Goal: Task Accomplishment & Management: Complete application form

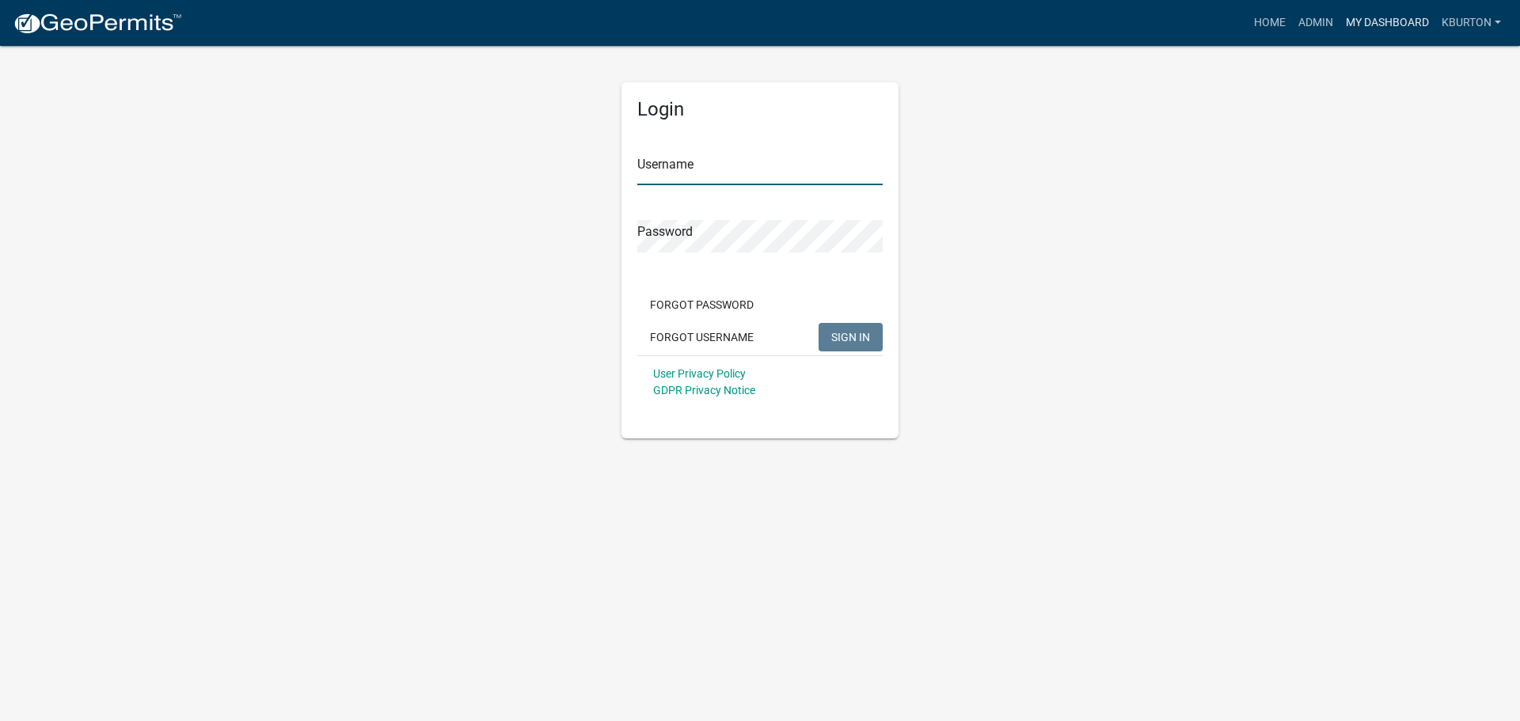
type input "kburton"
click at [1375, 27] on link "My Dashboard" at bounding box center [1388, 23] width 96 height 30
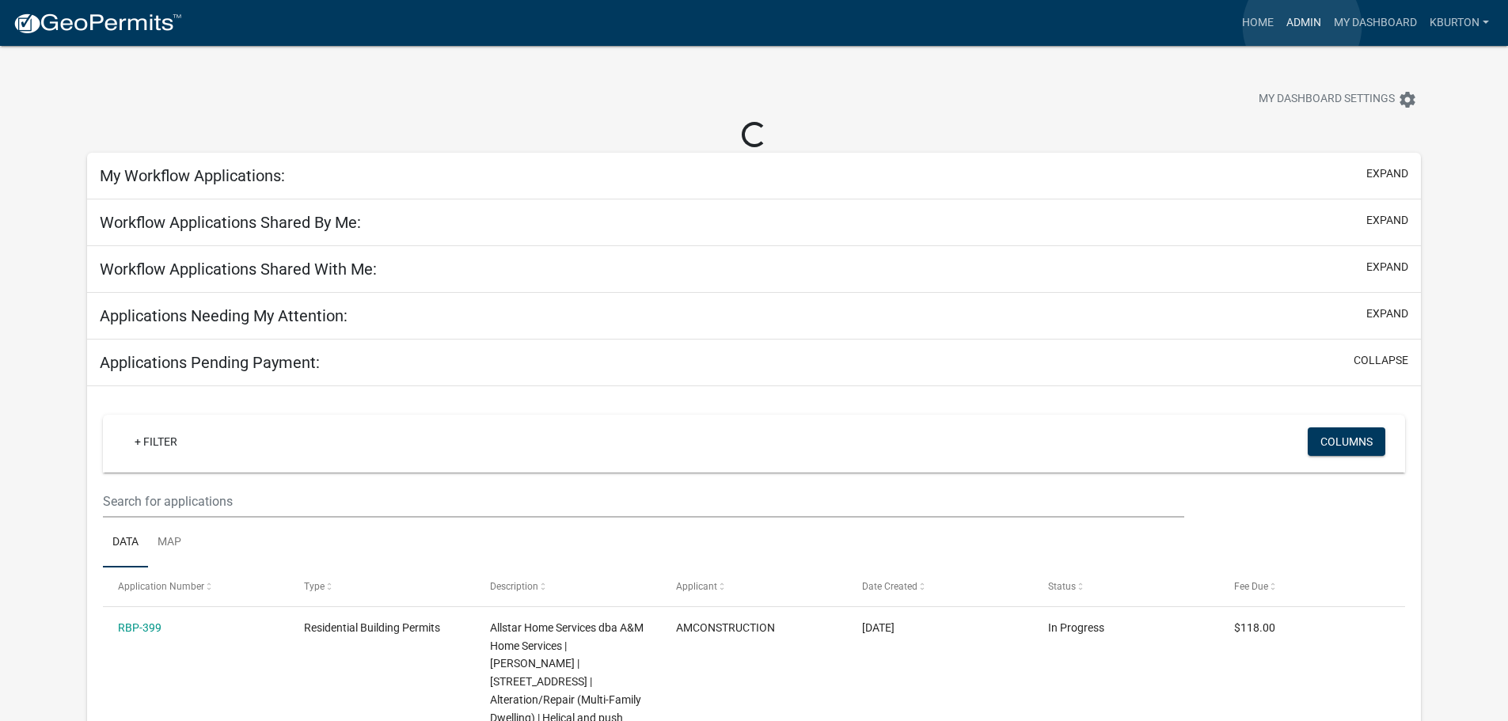
click at [1302, 26] on link "Admin" at bounding box center [1304, 23] width 48 height 30
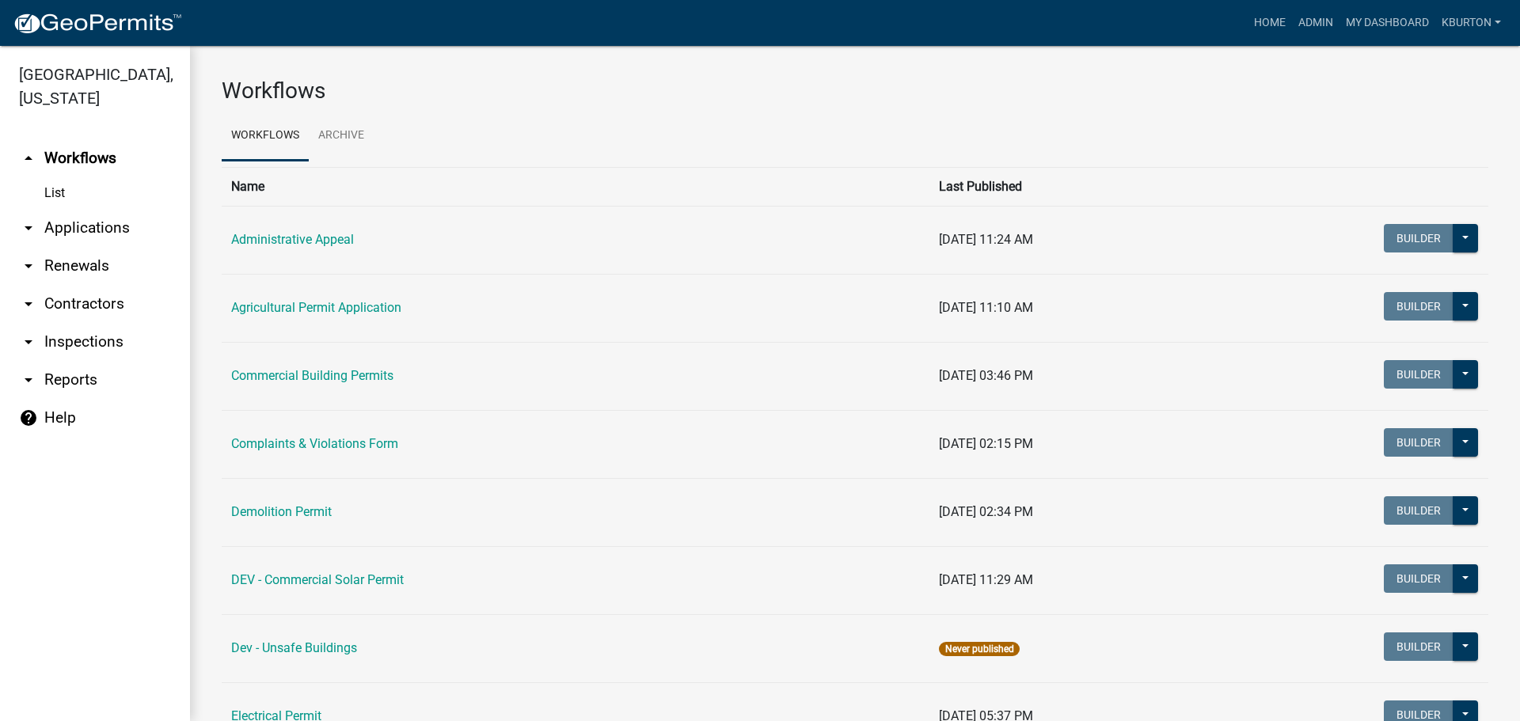
click at [92, 325] on link "arrow_drop_down Inspections" at bounding box center [95, 342] width 190 height 38
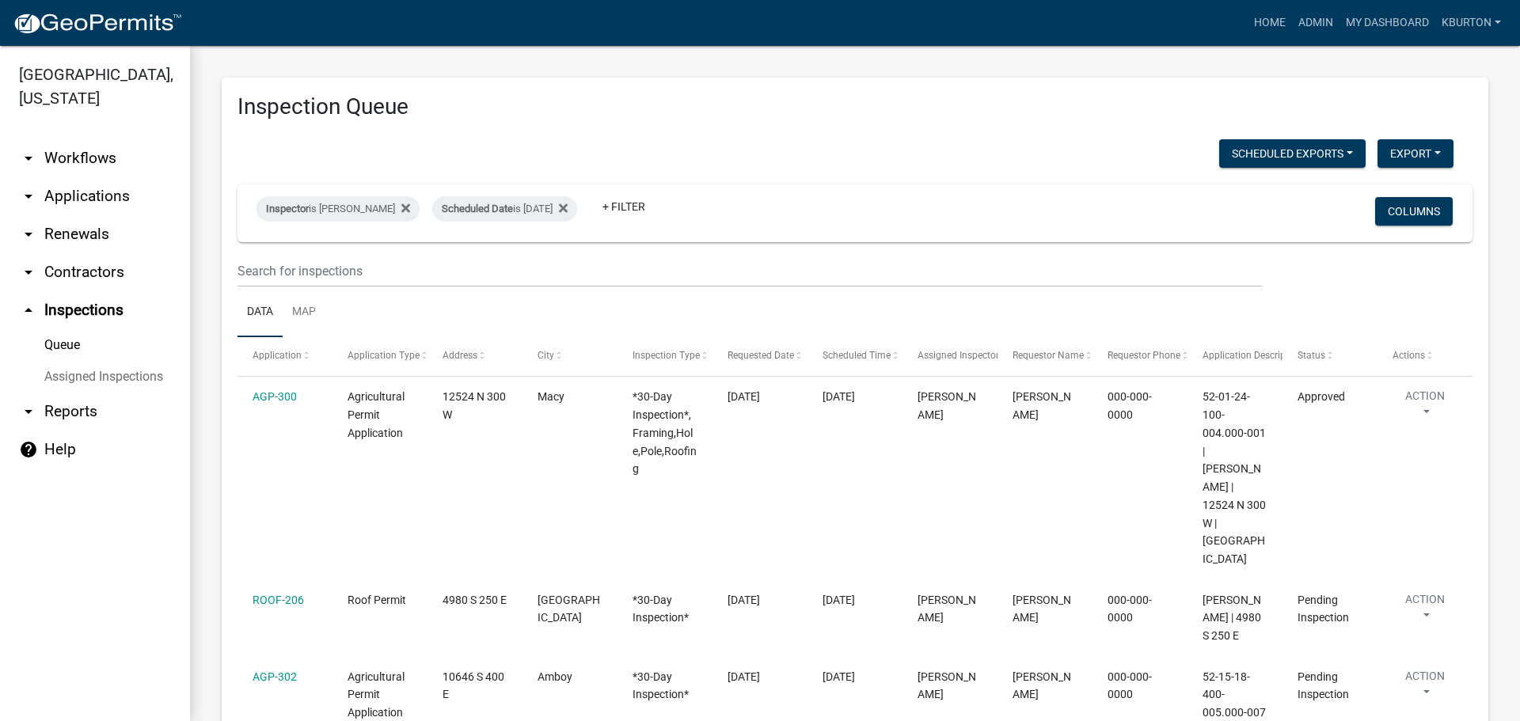
click at [124, 361] on link "Assigned Inspections" at bounding box center [95, 377] width 190 height 32
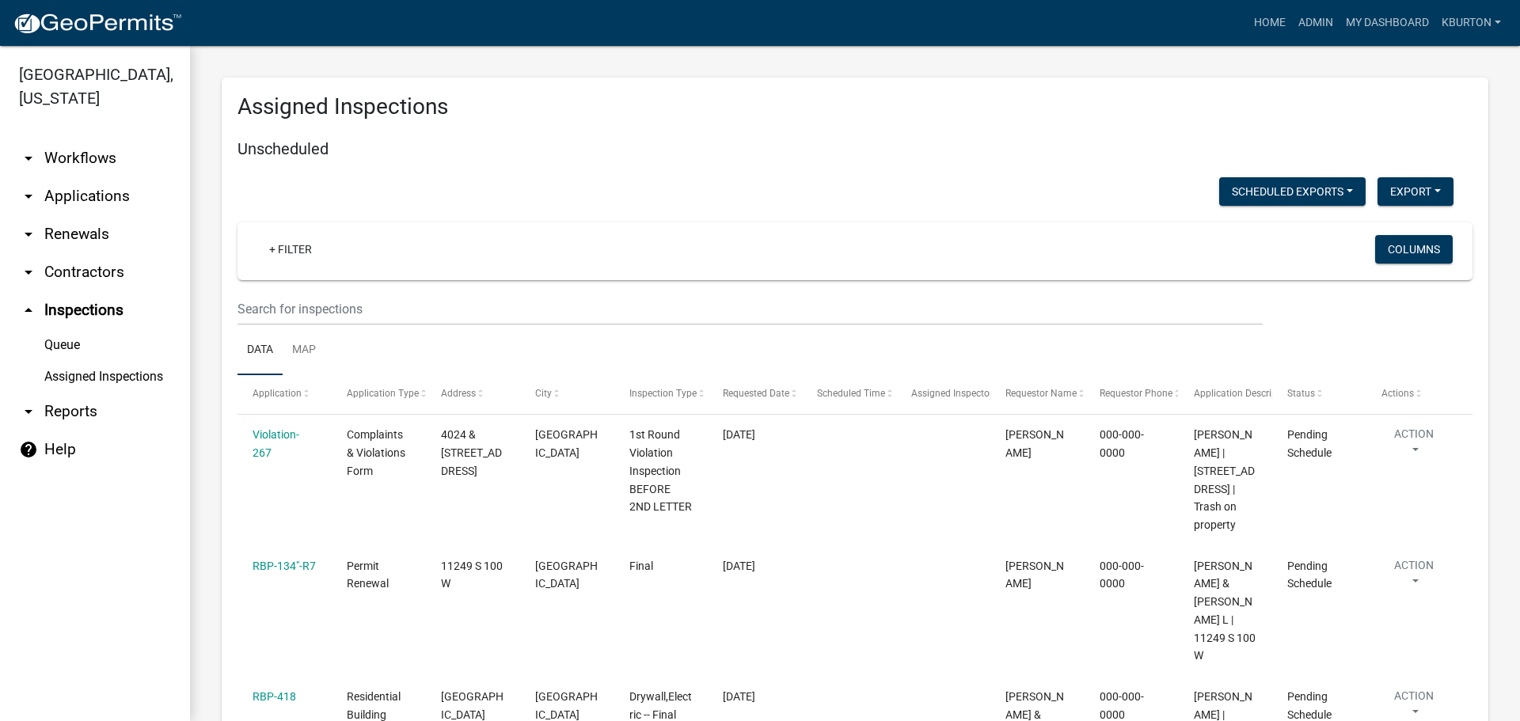
click at [68, 329] on link "Queue" at bounding box center [95, 345] width 190 height 32
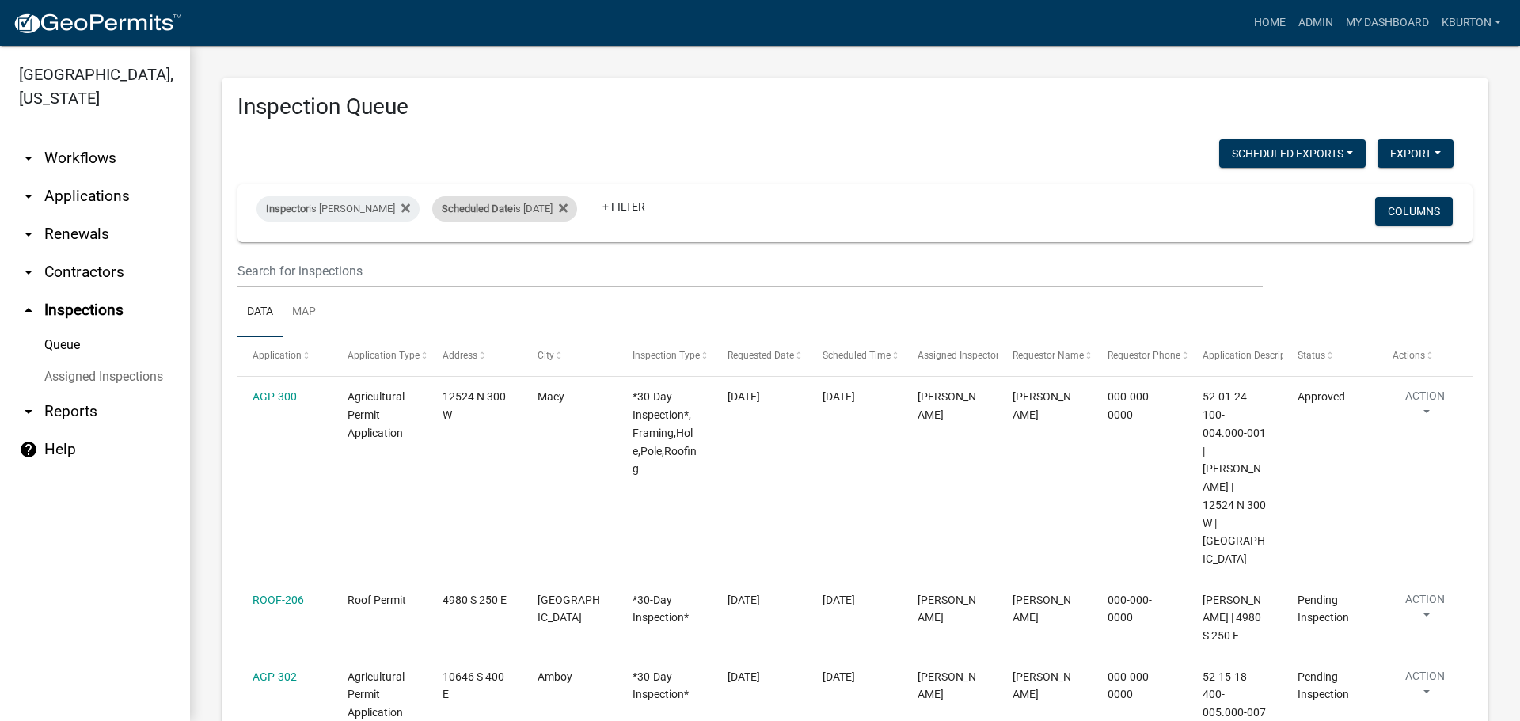
click at [511, 208] on div "Scheduled Date is [DATE]" at bounding box center [504, 208] width 145 height 25
click at [554, 267] on input "[DATE]" at bounding box center [507, 268] width 111 height 32
type input "[DATE]"
select select "1: 25"
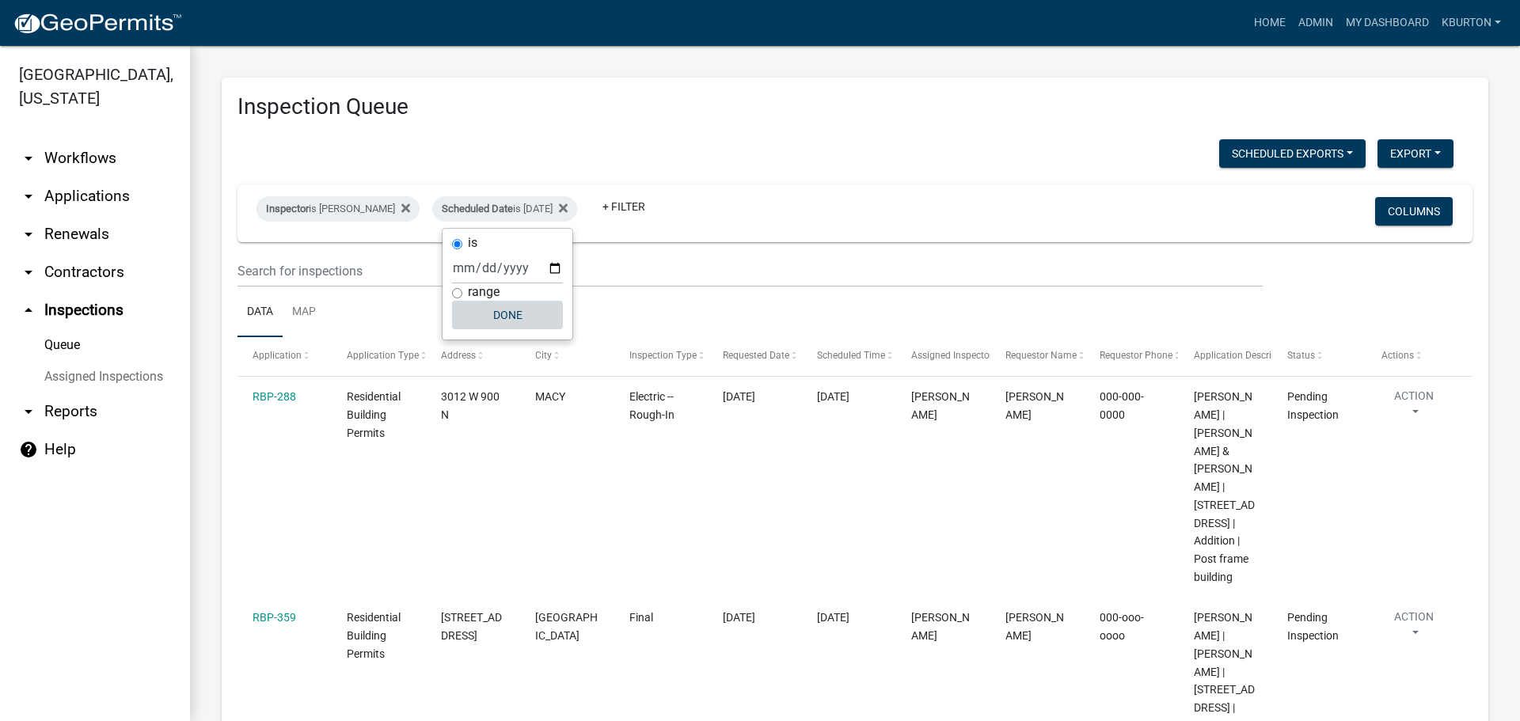
click at [516, 314] on button "Done" at bounding box center [507, 315] width 111 height 29
click at [1400, 212] on button "Columns" at bounding box center [1414, 211] width 78 height 29
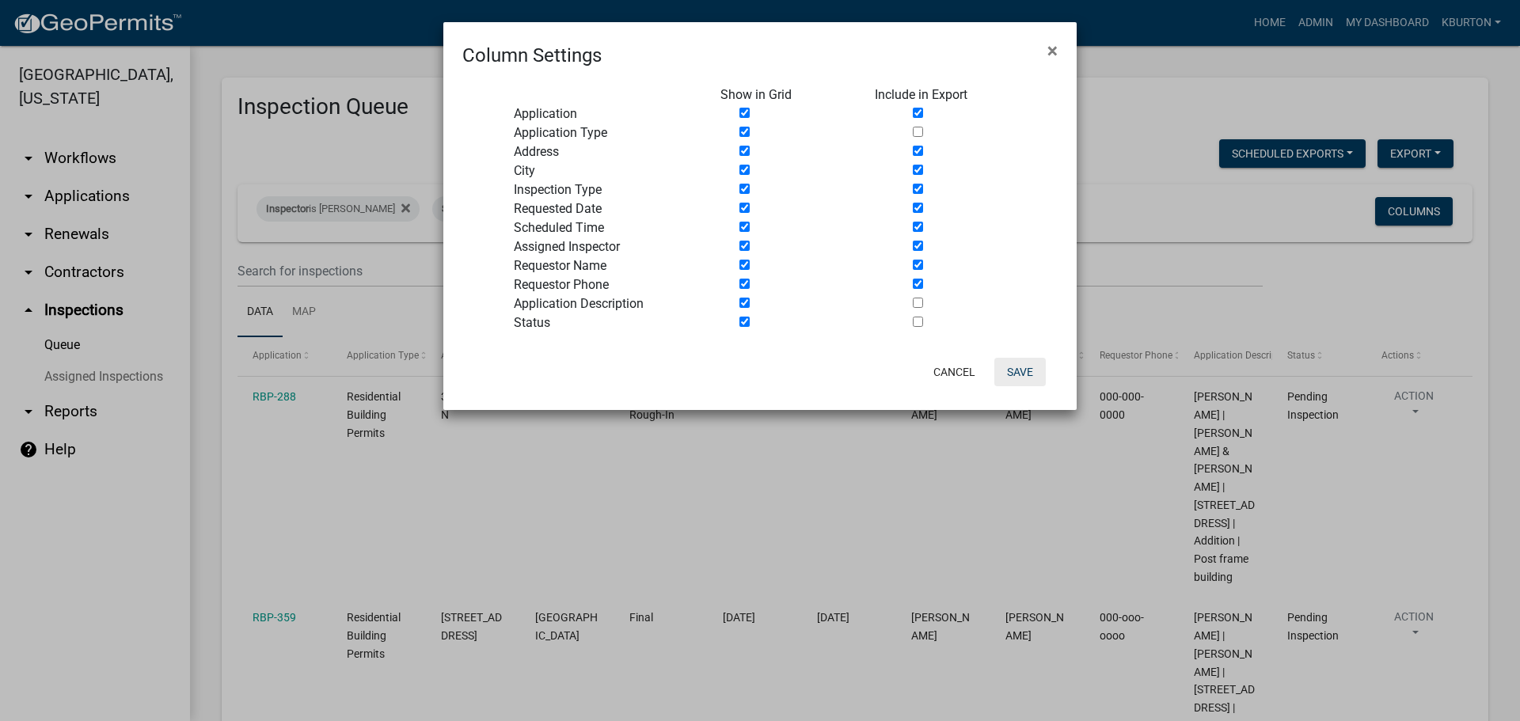
click at [1032, 373] on button "Save" at bounding box center [1019, 372] width 51 height 29
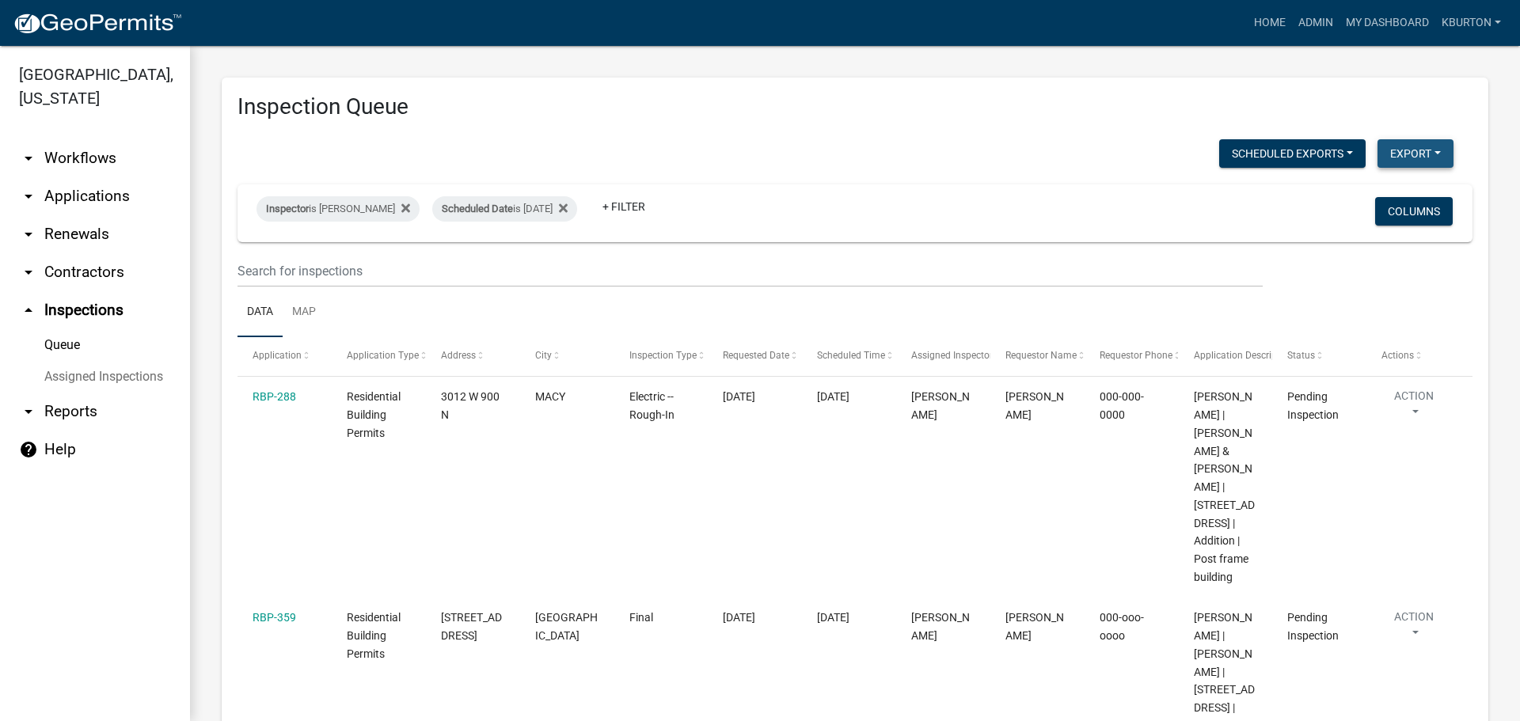
click at [1404, 155] on button "Export" at bounding box center [1416, 153] width 76 height 29
click at [1365, 192] on button "Excel Format (.xlsx)" at bounding box center [1380, 195] width 148 height 38
click at [515, 202] on div "Scheduled Date is [DATE]" at bounding box center [504, 208] width 145 height 25
click at [552, 264] on input "[DATE]" at bounding box center [507, 268] width 111 height 32
type input "[DATE]"
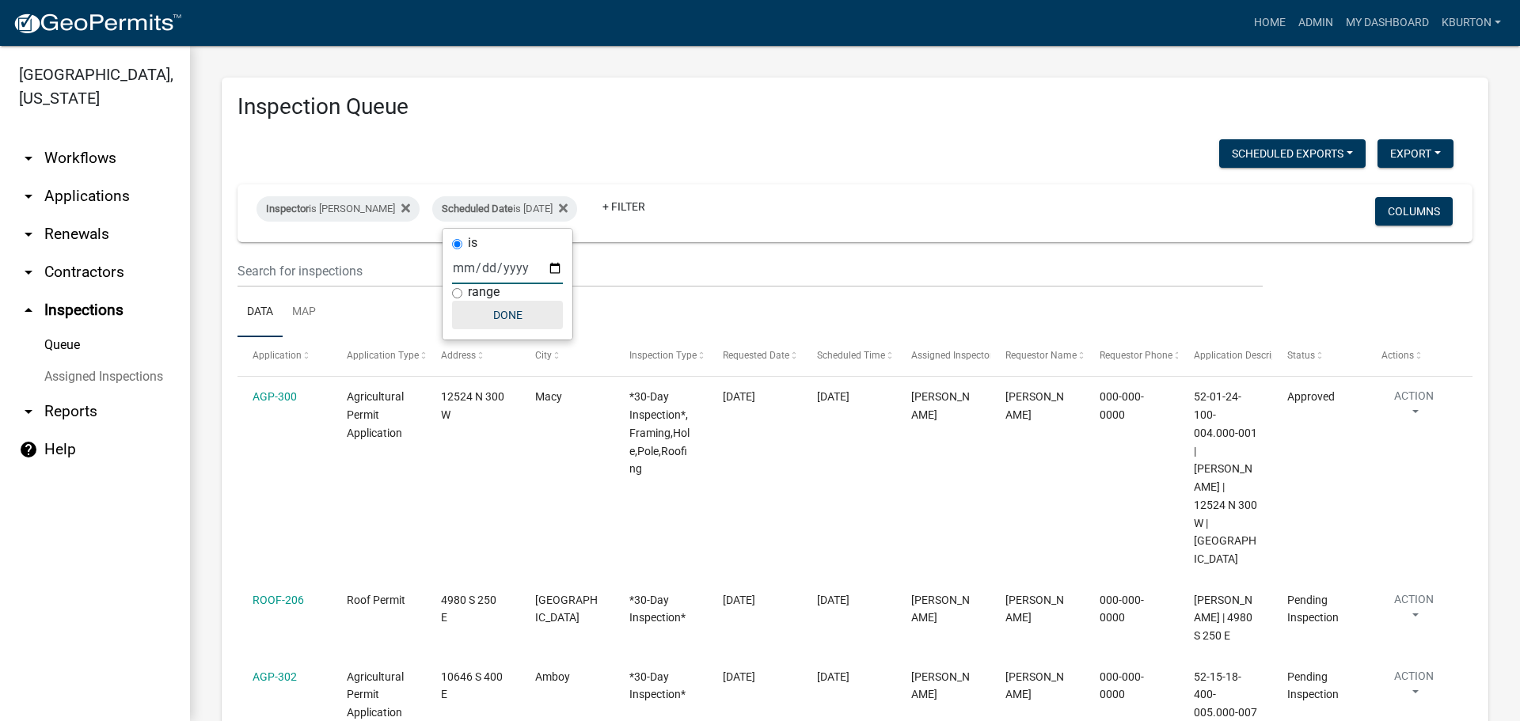
click at [519, 317] on button "Done" at bounding box center [507, 315] width 111 height 29
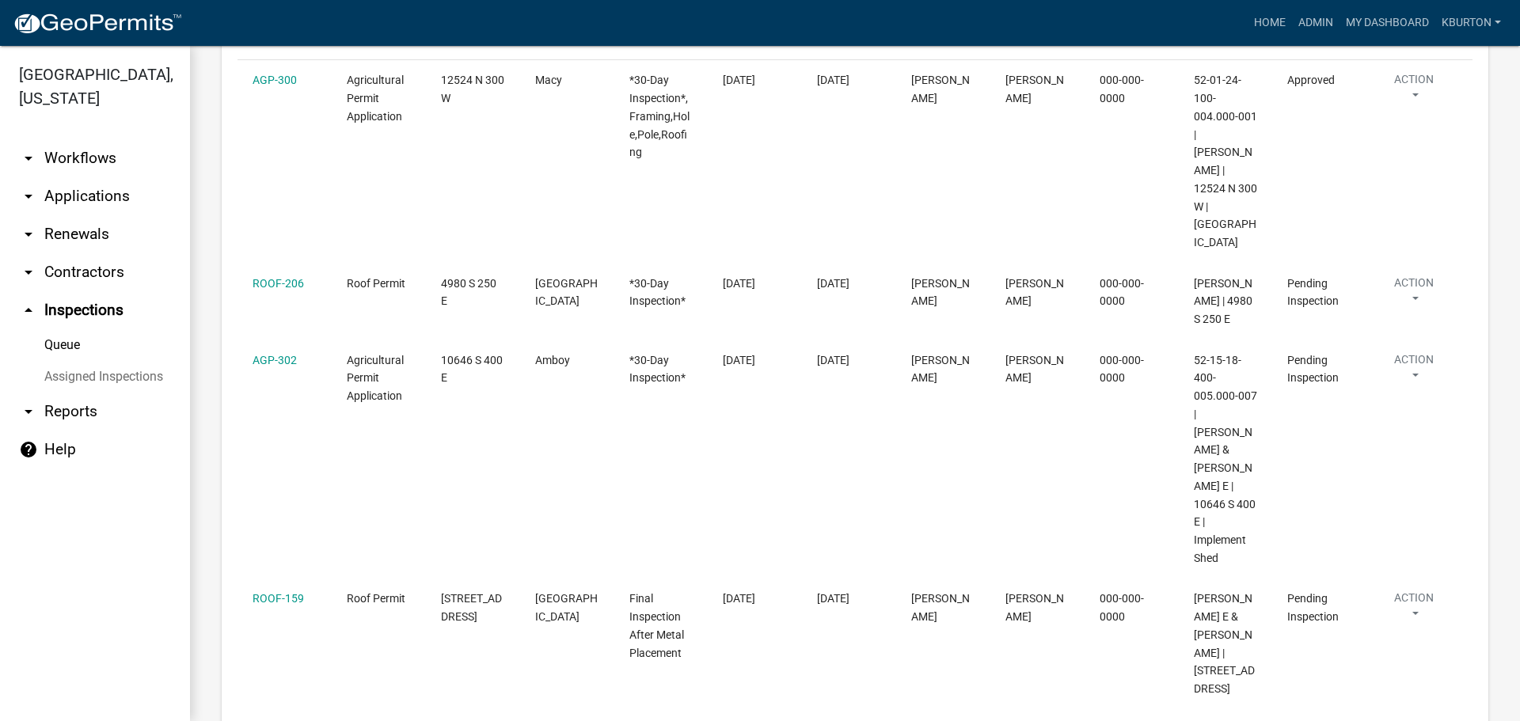
scroll to position [554, 0]
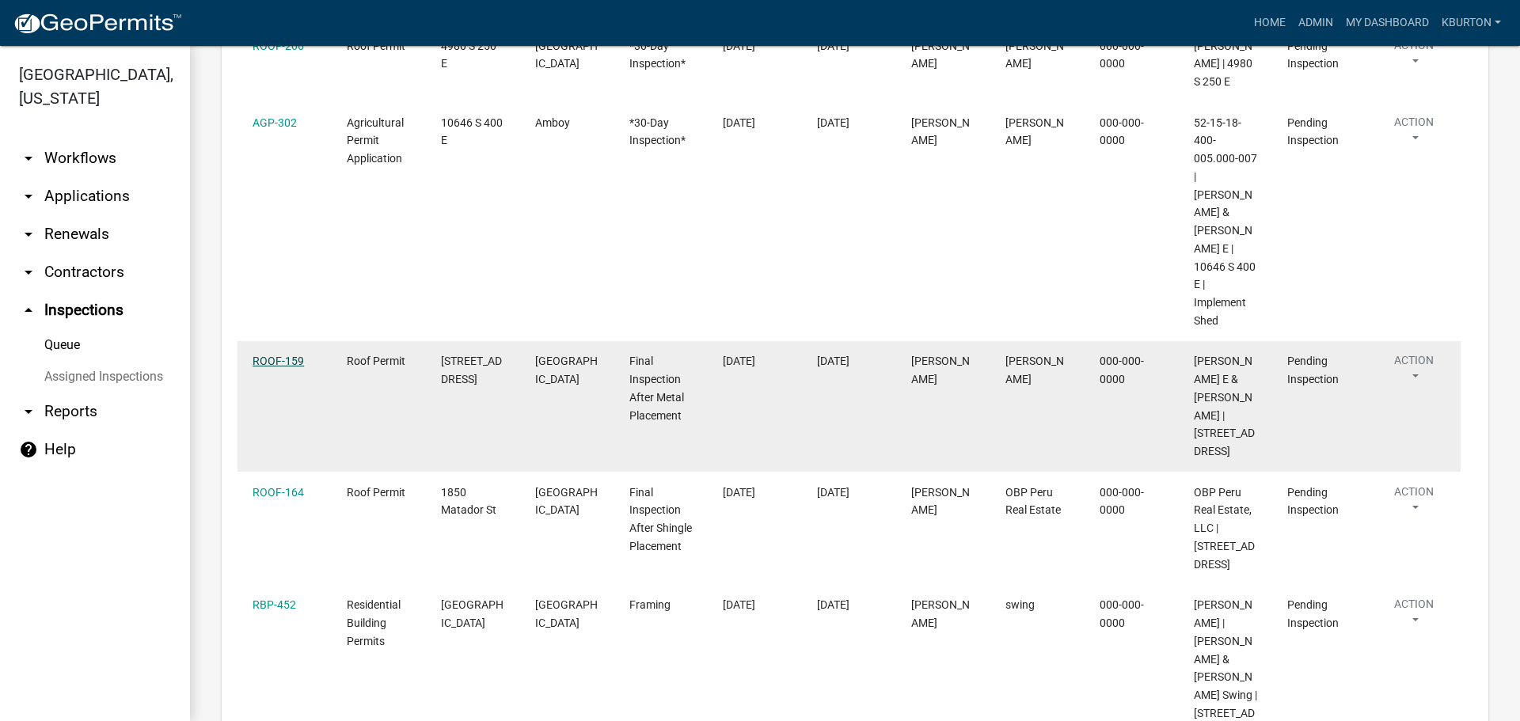
click at [289, 355] on link "ROOF-159" at bounding box center [278, 361] width 51 height 13
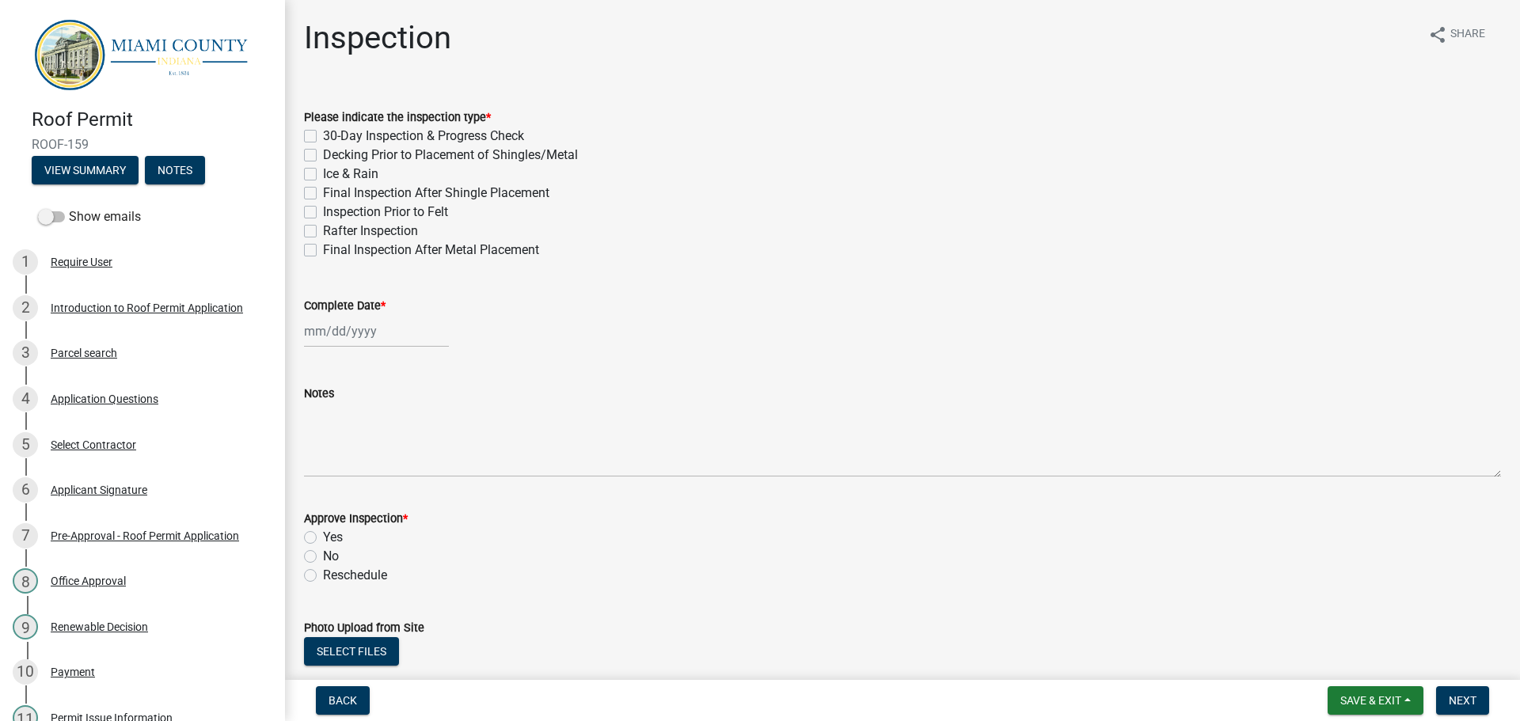
click at [323, 249] on label "Final Inspection After Metal Placement" at bounding box center [431, 250] width 216 height 19
click at [323, 249] on input "Final Inspection After Metal Placement" at bounding box center [328, 246] width 10 height 10
checkbox input "true"
checkbox input "false"
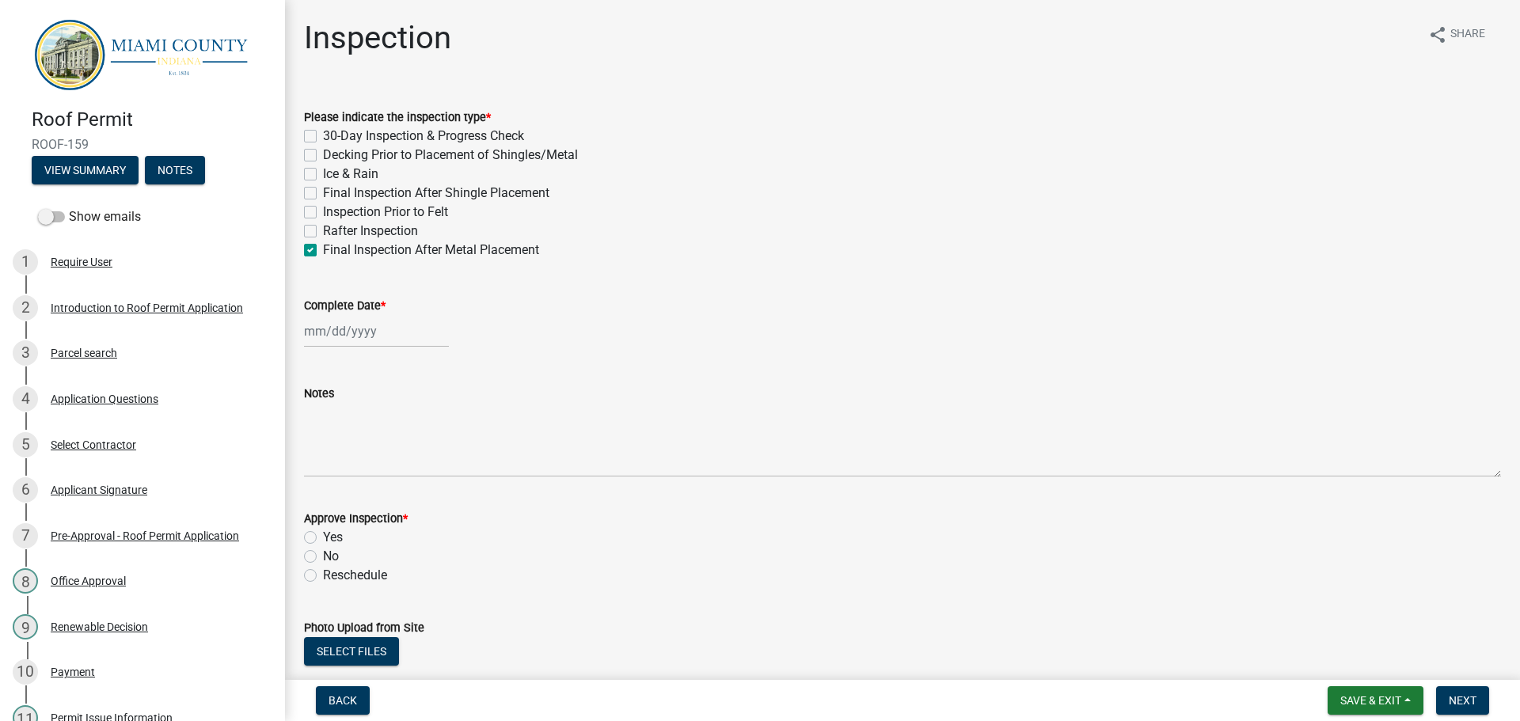
checkbox input "false"
checkbox input "true"
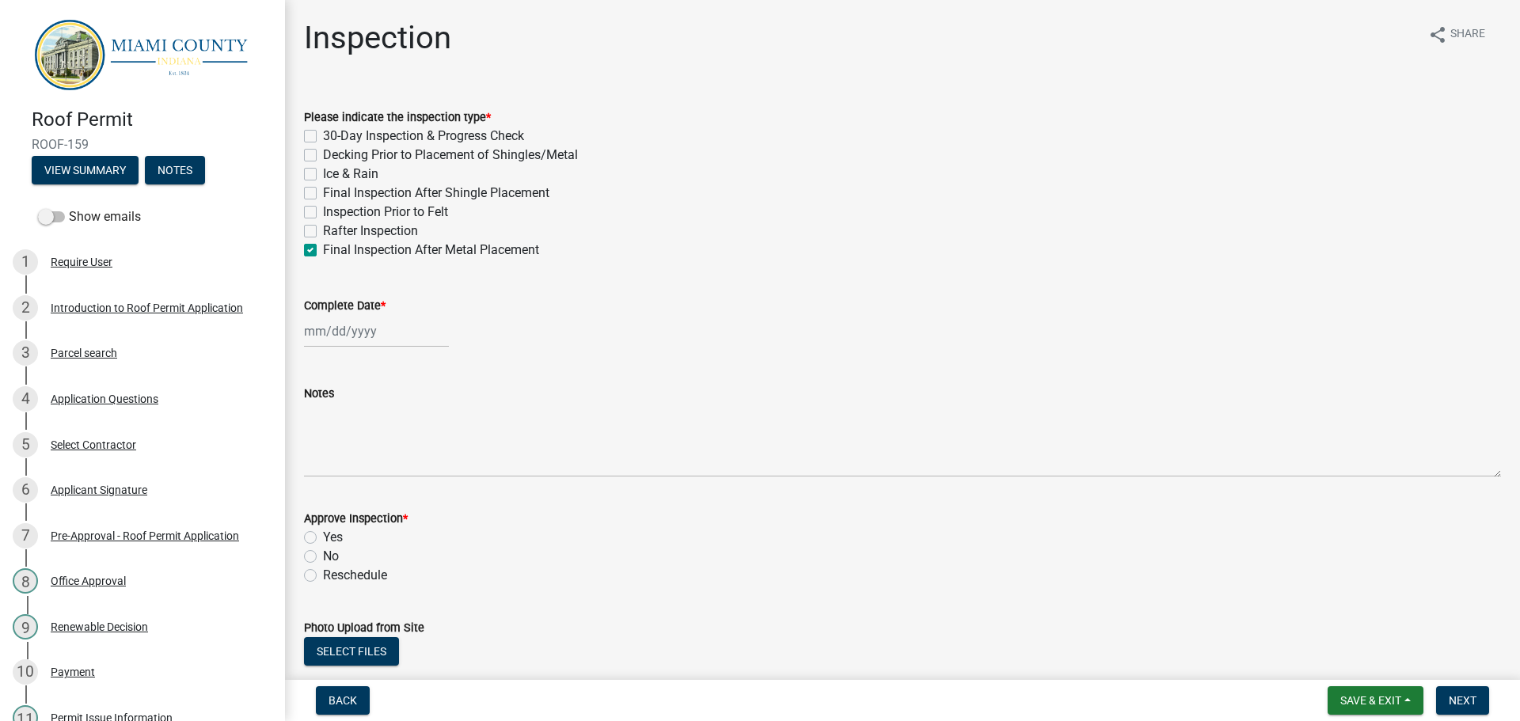
click at [327, 301] on label "Complete Date *" at bounding box center [345, 306] width 82 height 11
click at [327, 315] on input "Complete Date *" at bounding box center [376, 331] width 145 height 32
select select "9"
select select "2025"
click at [373, 439] on div "10" at bounding box center [370, 440] width 25 height 25
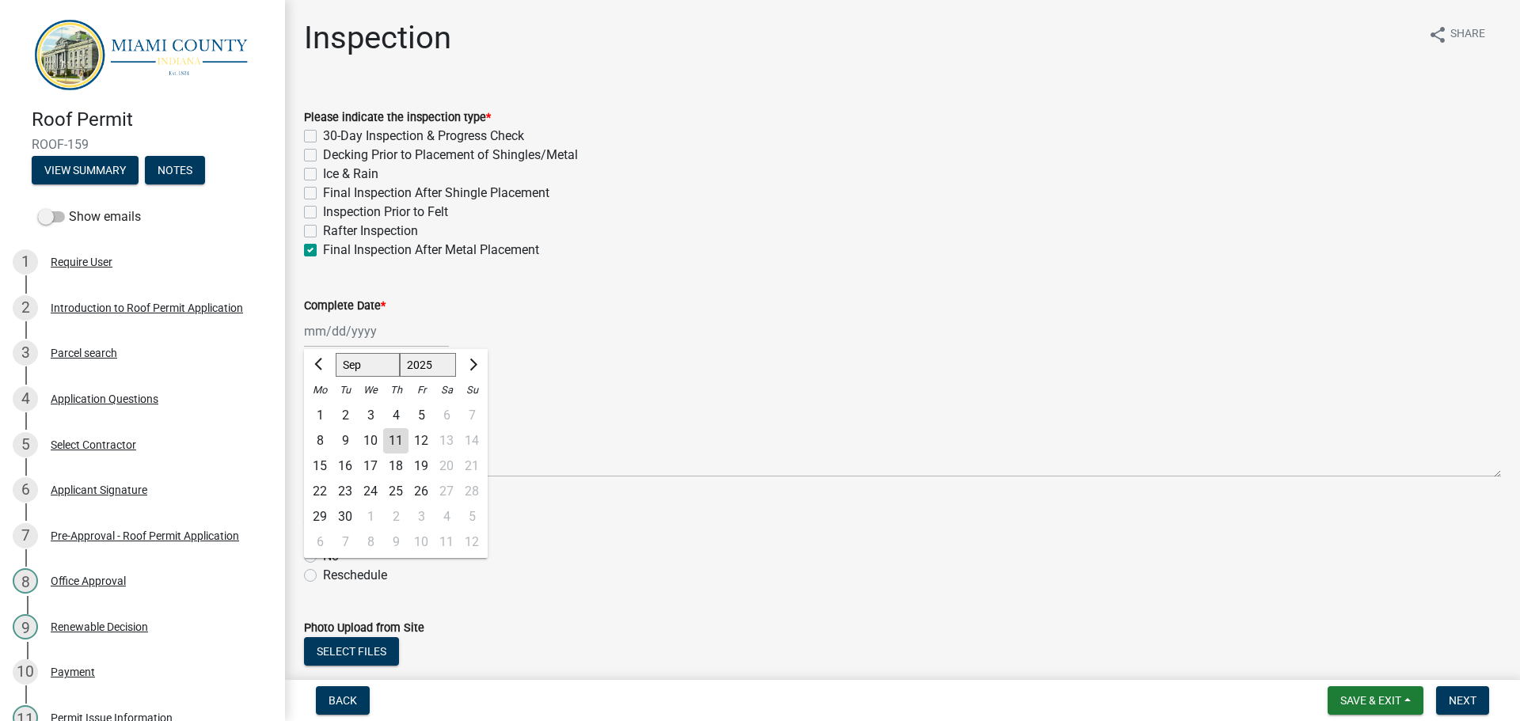
type input "[DATE]"
click at [323, 538] on label "Yes" at bounding box center [333, 537] width 20 height 19
click at [323, 538] on input "Yes" at bounding box center [328, 533] width 10 height 10
radio input "true"
click at [1462, 699] on span "Next" at bounding box center [1463, 700] width 28 height 13
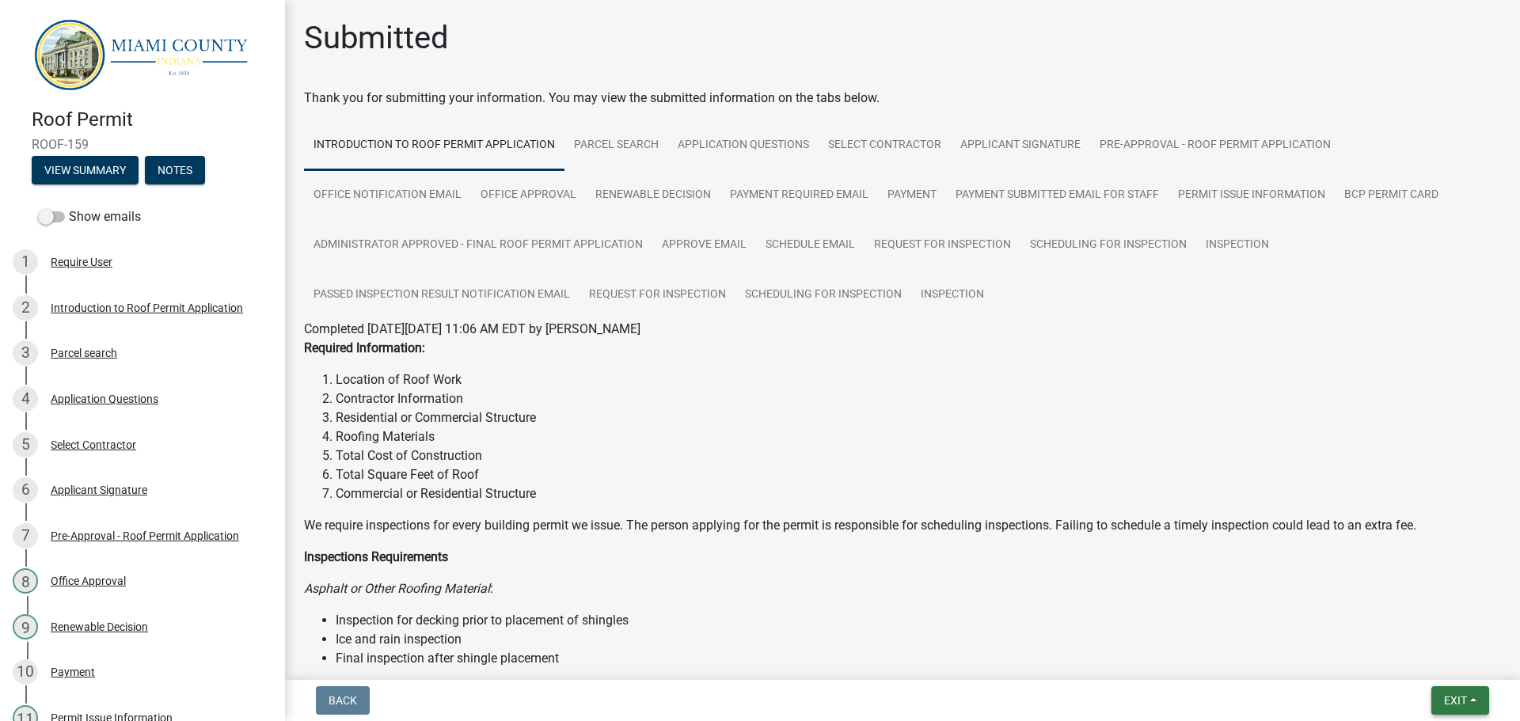
click at [1449, 694] on span "Exit" at bounding box center [1455, 700] width 23 height 13
click at [1417, 663] on button "Save & Exit" at bounding box center [1426, 660] width 127 height 38
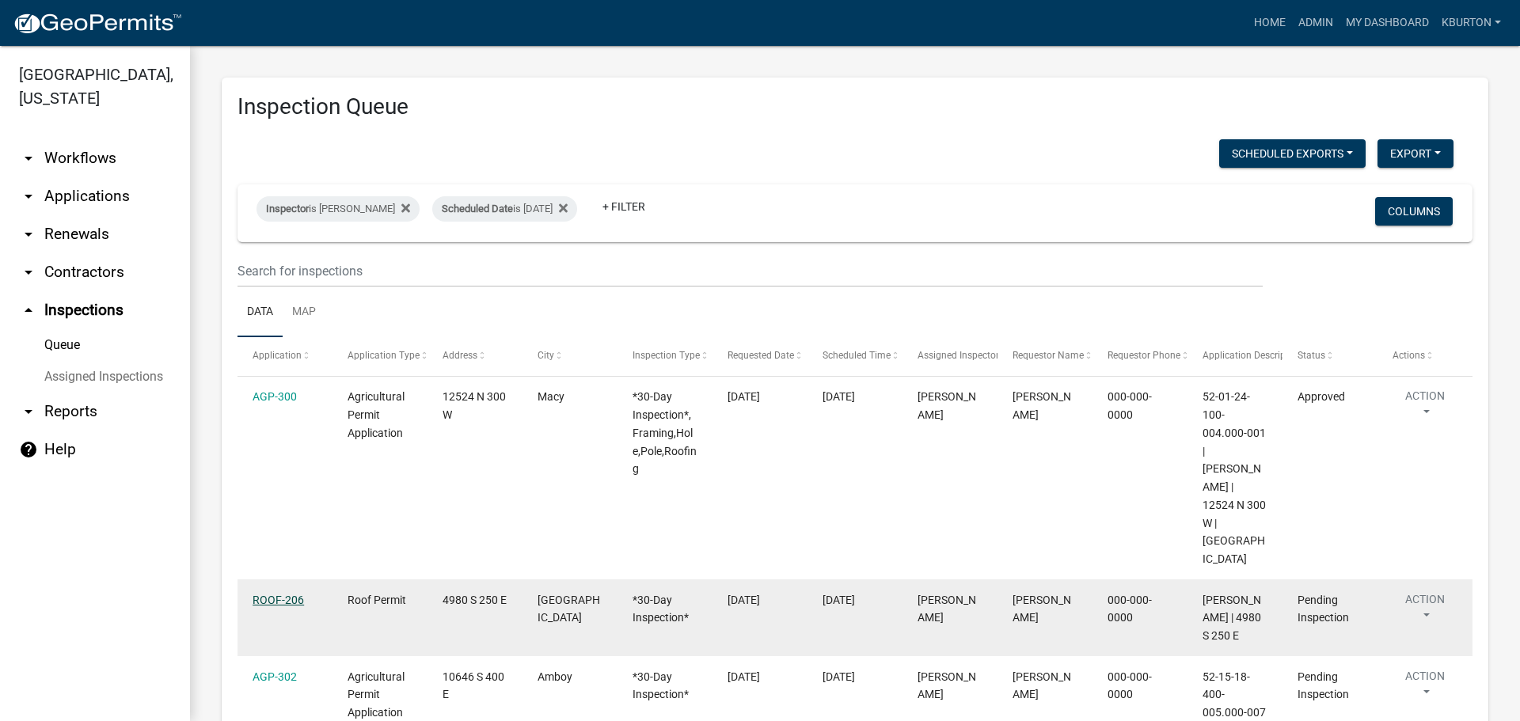
click at [279, 594] on link "ROOF-206" at bounding box center [278, 600] width 51 height 13
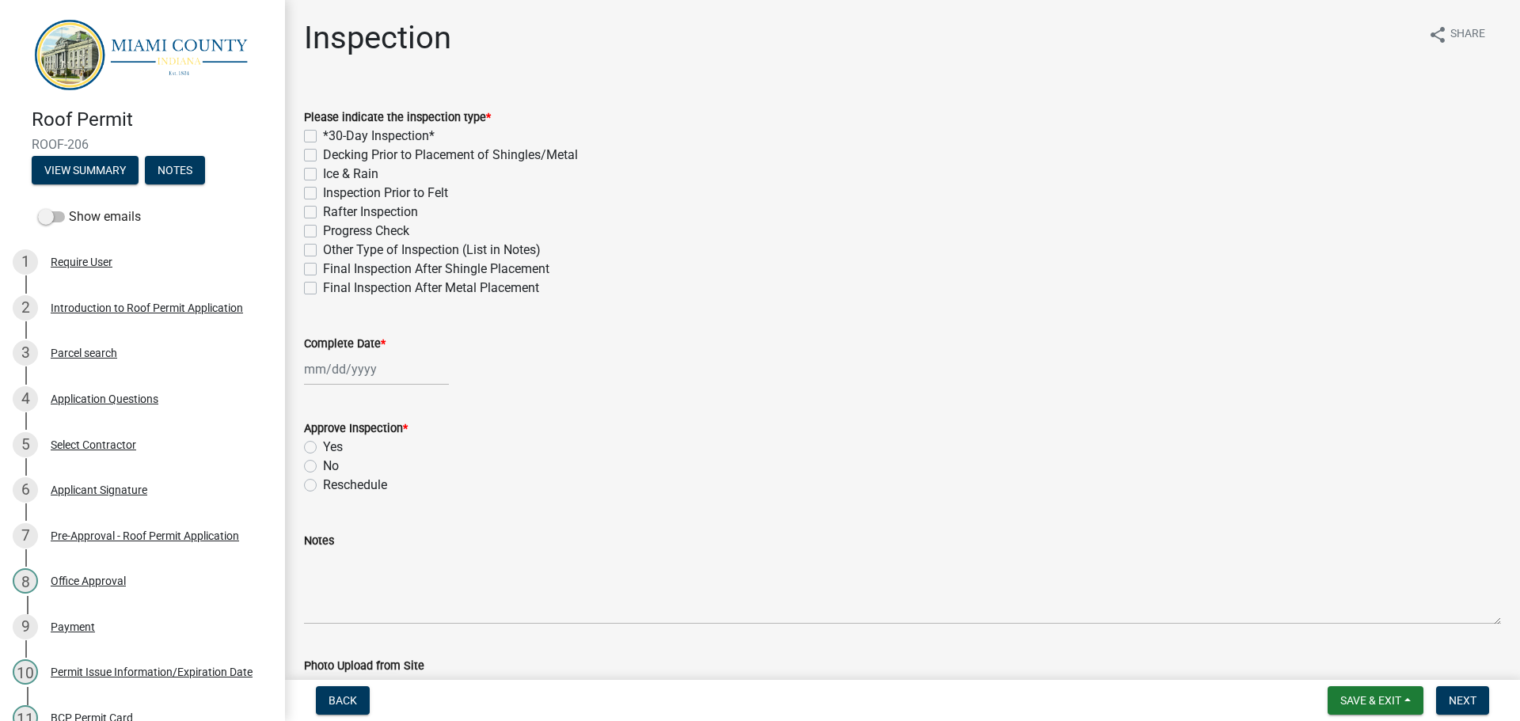
click at [323, 268] on label "Final Inspection After Shingle Placement" at bounding box center [436, 269] width 226 height 19
click at [323, 268] on input "Final Inspection After Shingle Placement" at bounding box center [328, 265] width 10 height 10
checkbox input "true"
checkbox input "false"
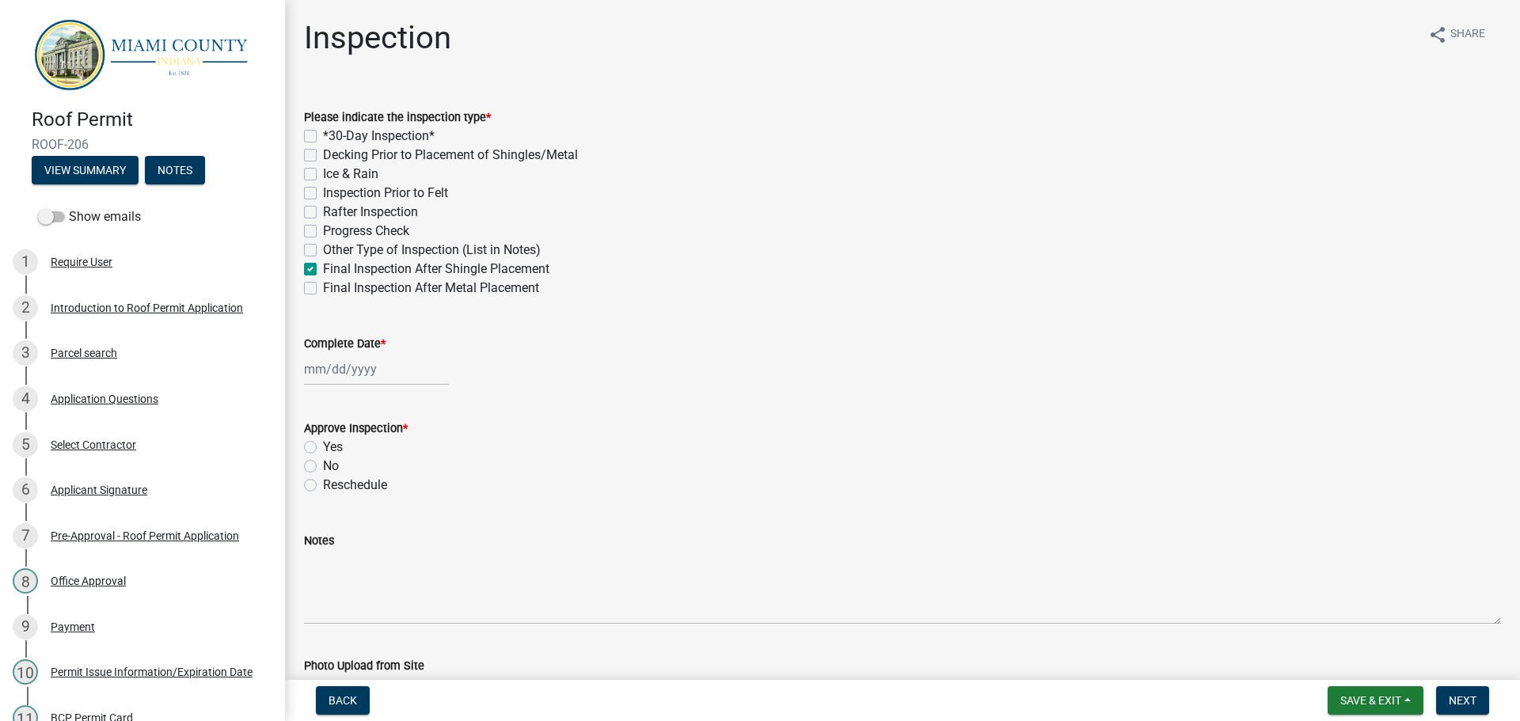
checkbox input "false"
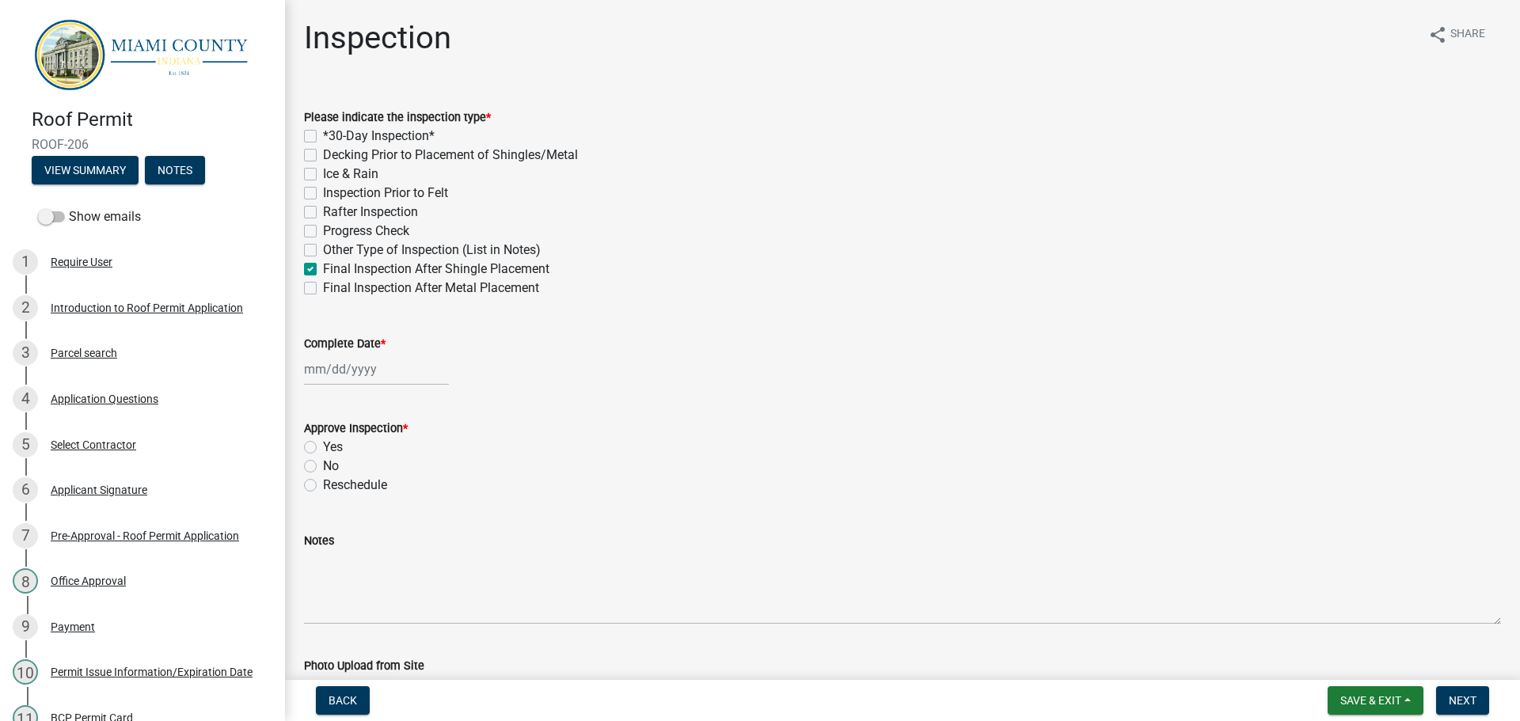
checkbox input "true"
checkbox input "false"
click at [343, 339] on label "Complete Date *" at bounding box center [345, 344] width 82 height 11
click at [343, 353] on input "Complete Date *" at bounding box center [376, 369] width 145 height 32
select select "9"
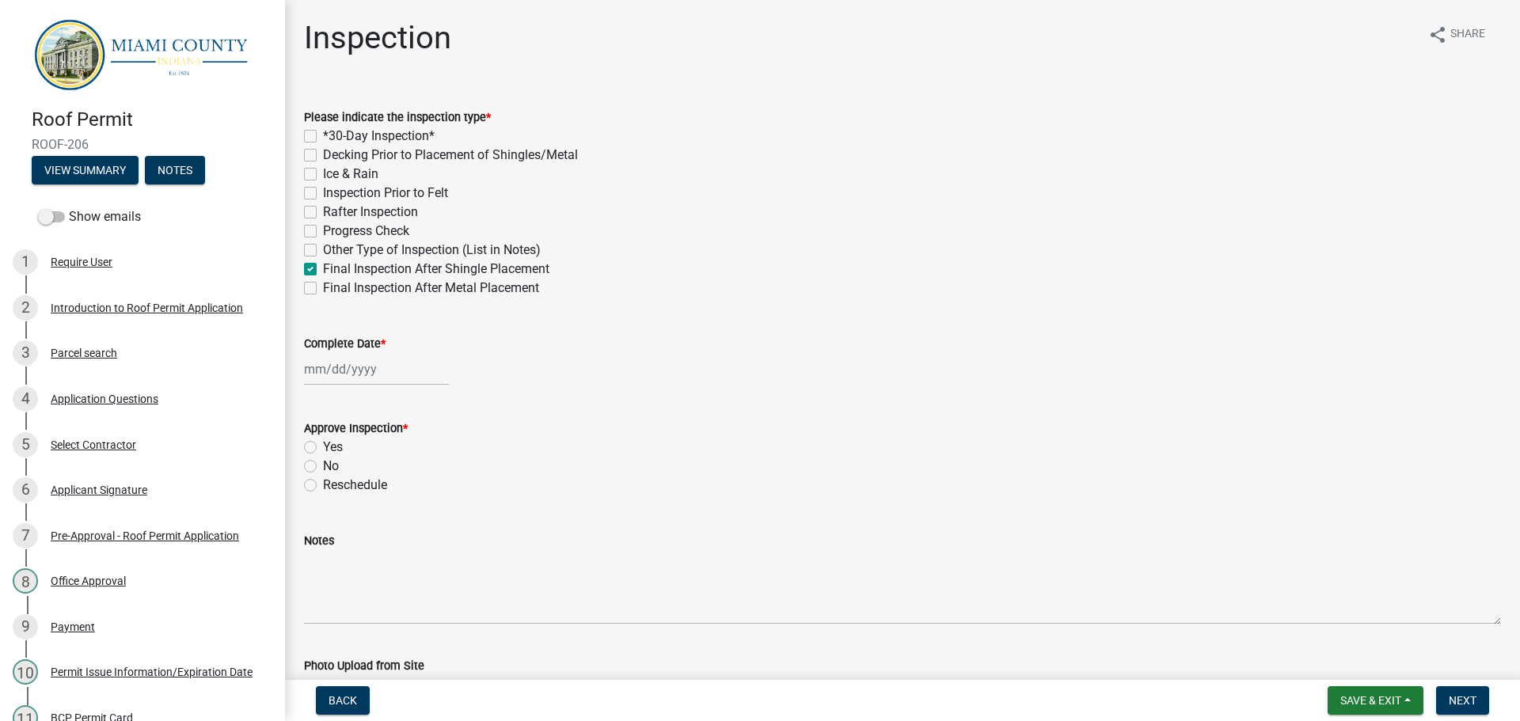
select select "2025"
click at [372, 480] on div "10" at bounding box center [370, 478] width 25 height 25
type input "[DATE]"
click at [323, 450] on label "Yes" at bounding box center [333, 447] width 20 height 19
click at [323, 448] on input "Yes" at bounding box center [328, 443] width 10 height 10
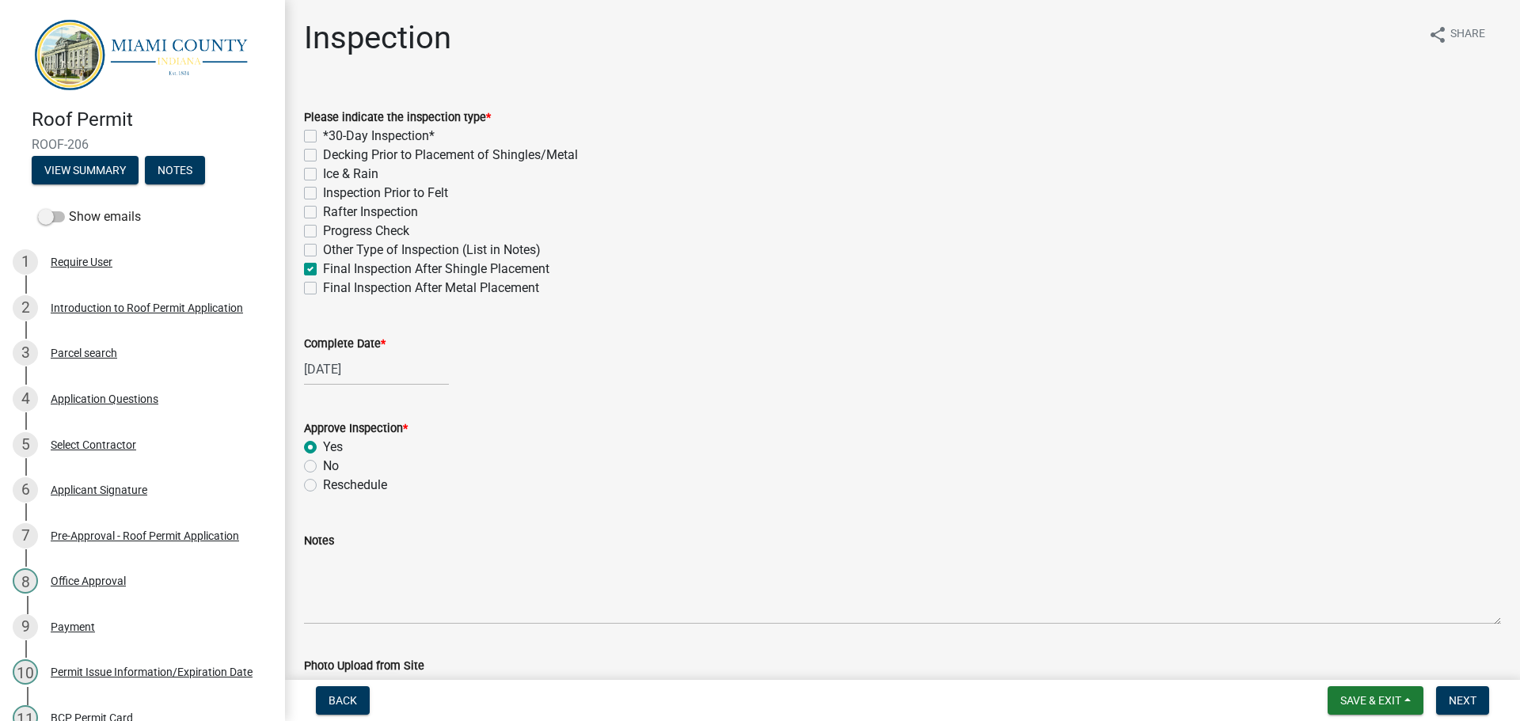
radio input "true"
click at [1459, 693] on button "Next" at bounding box center [1462, 700] width 53 height 29
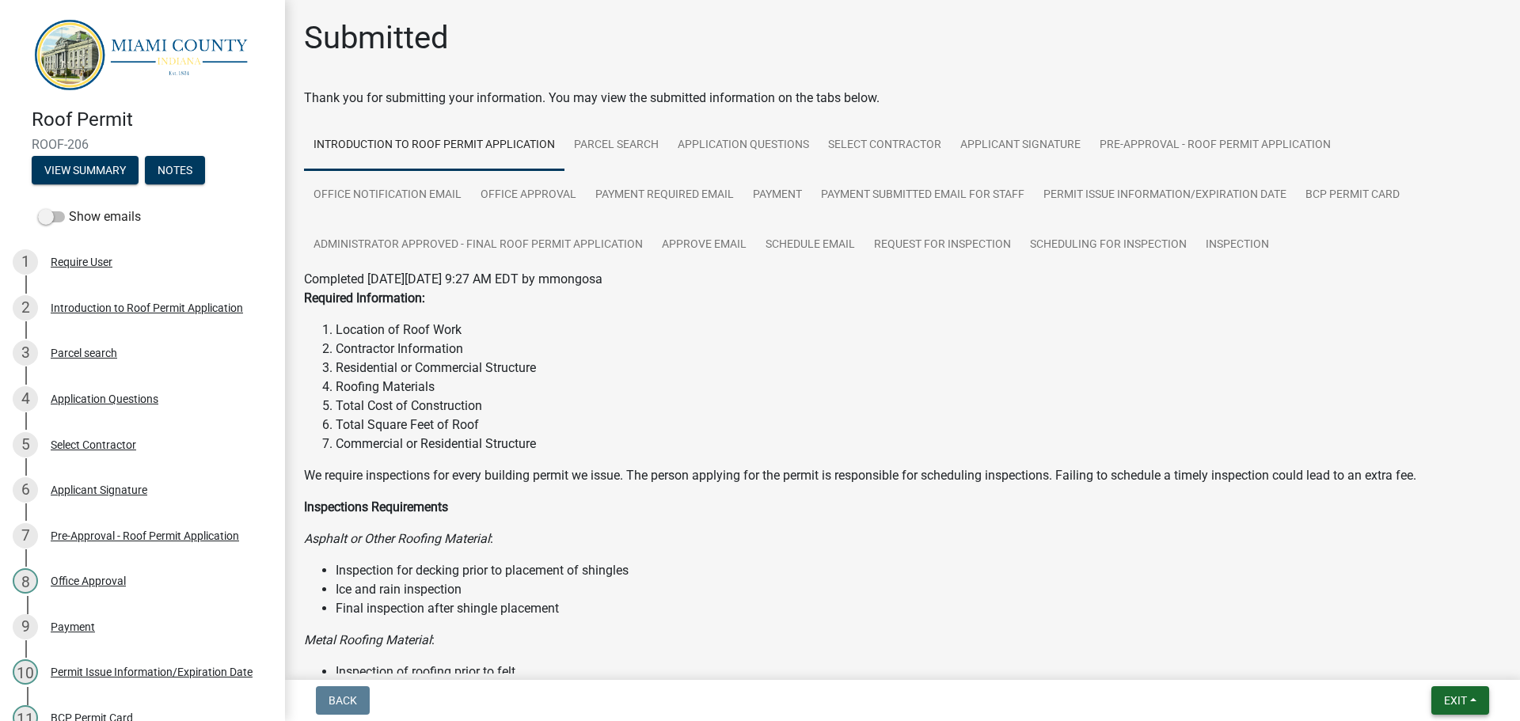
click at [1457, 693] on button "Exit" at bounding box center [1461, 700] width 58 height 29
click at [1434, 667] on button "Save & Exit" at bounding box center [1426, 660] width 127 height 38
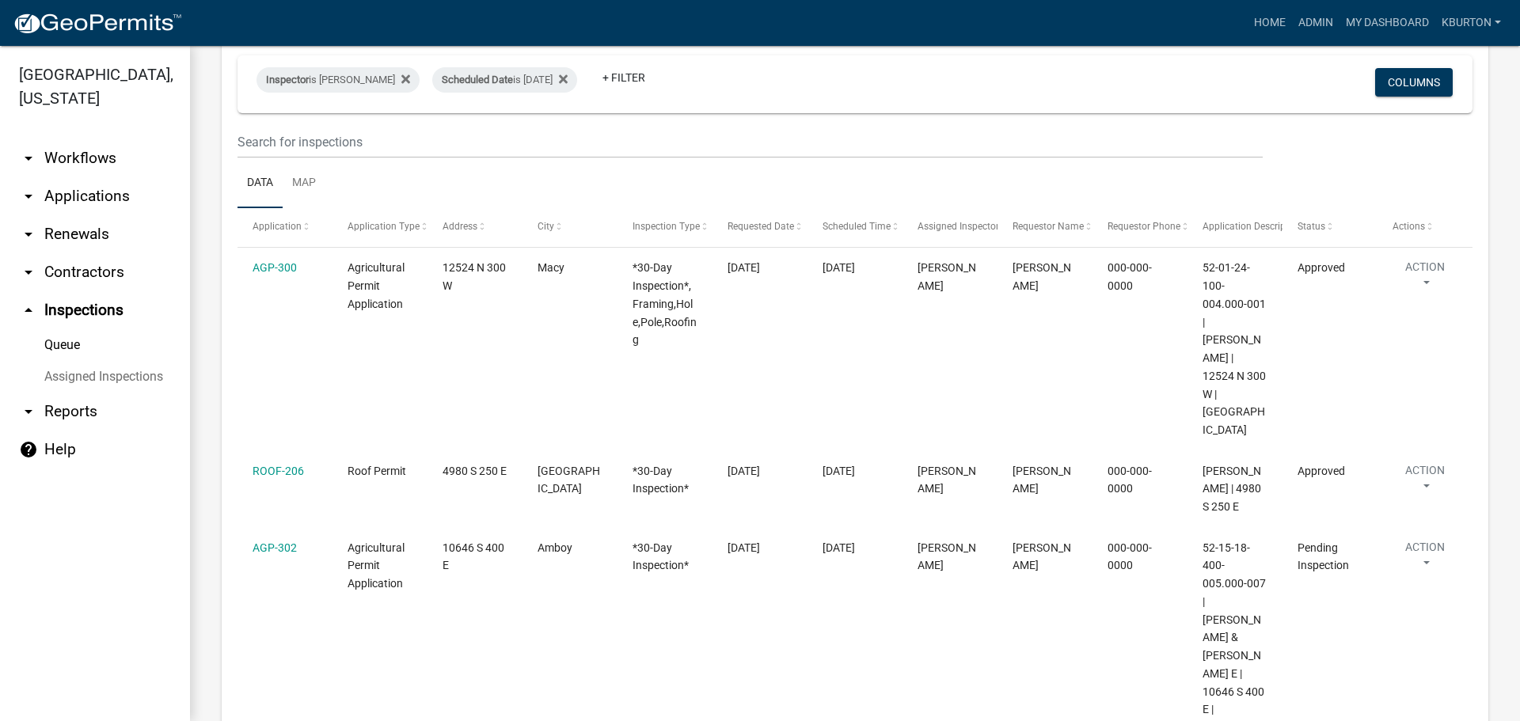
scroll to position [158, 0]
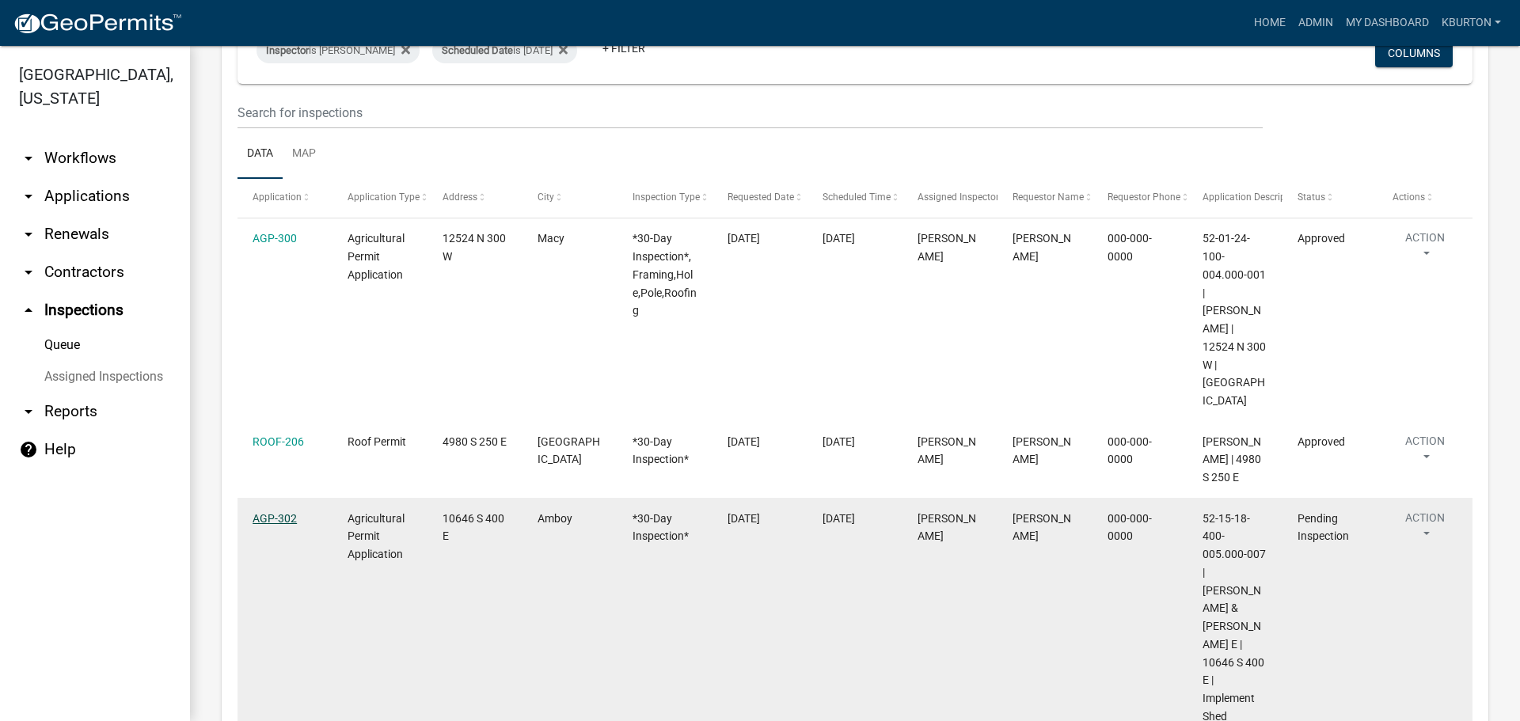
click at [267, 512] on link "AGP-302" at bounding box center [275, 518] width 44 height 13
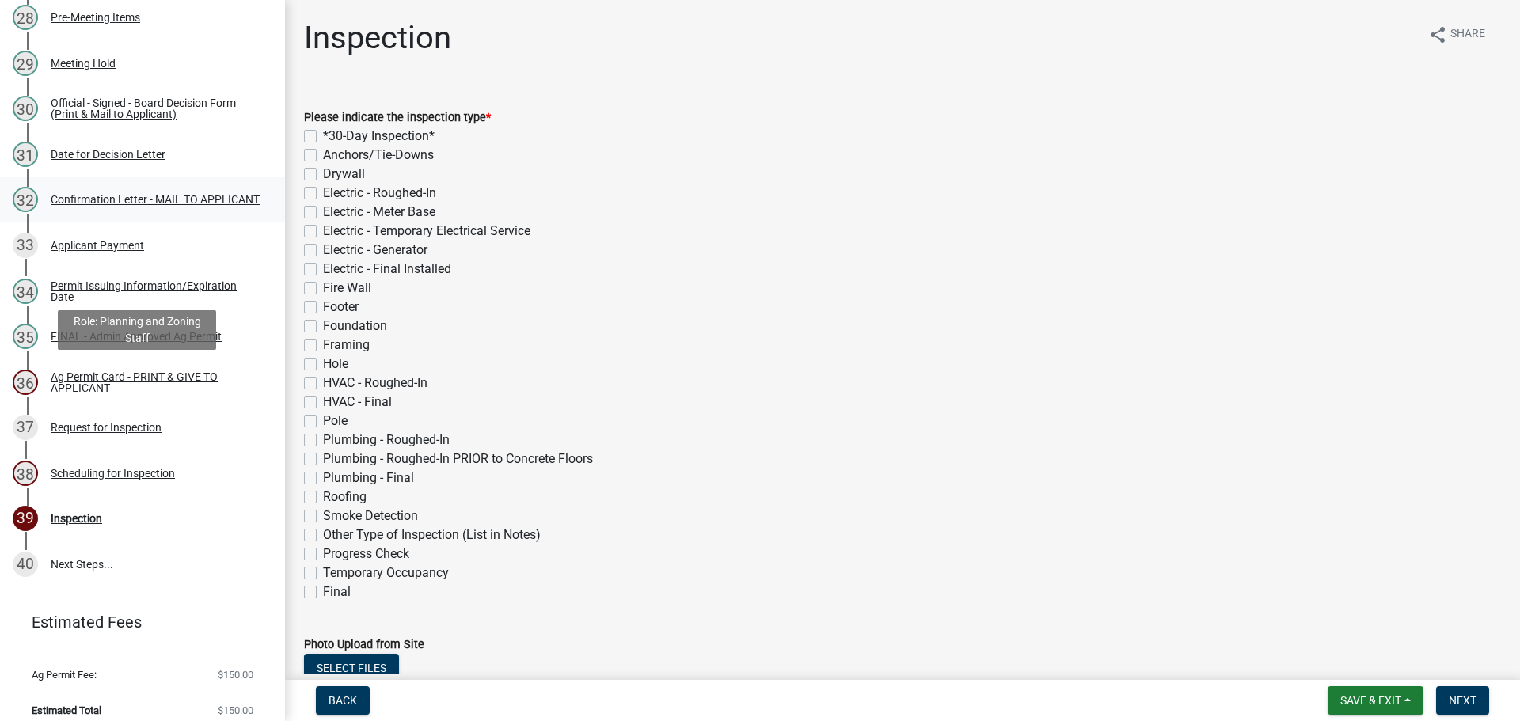
scroll to position [1504, 0]
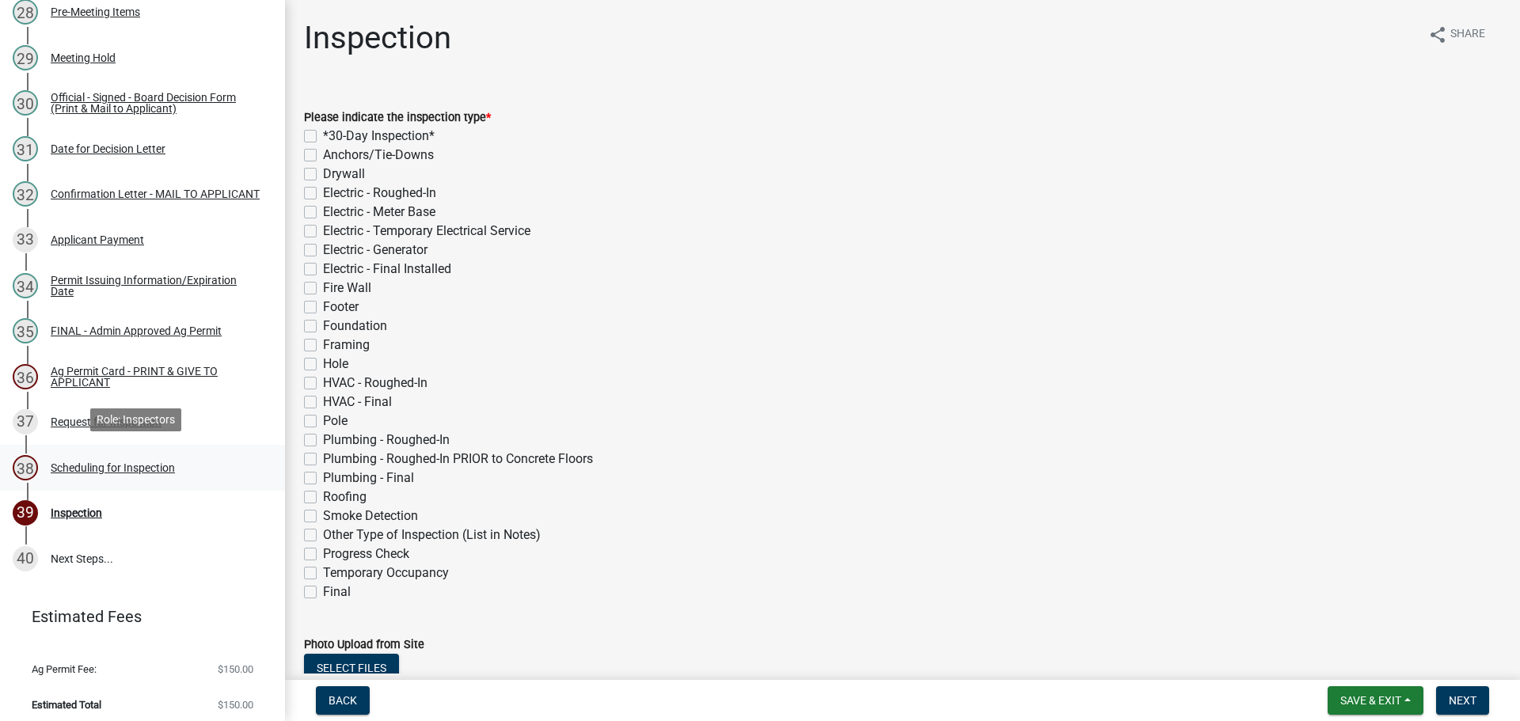
click at [124, 462] on div "Scheduling for Inspection" at bounding box center [113, 467] width 124 height 11
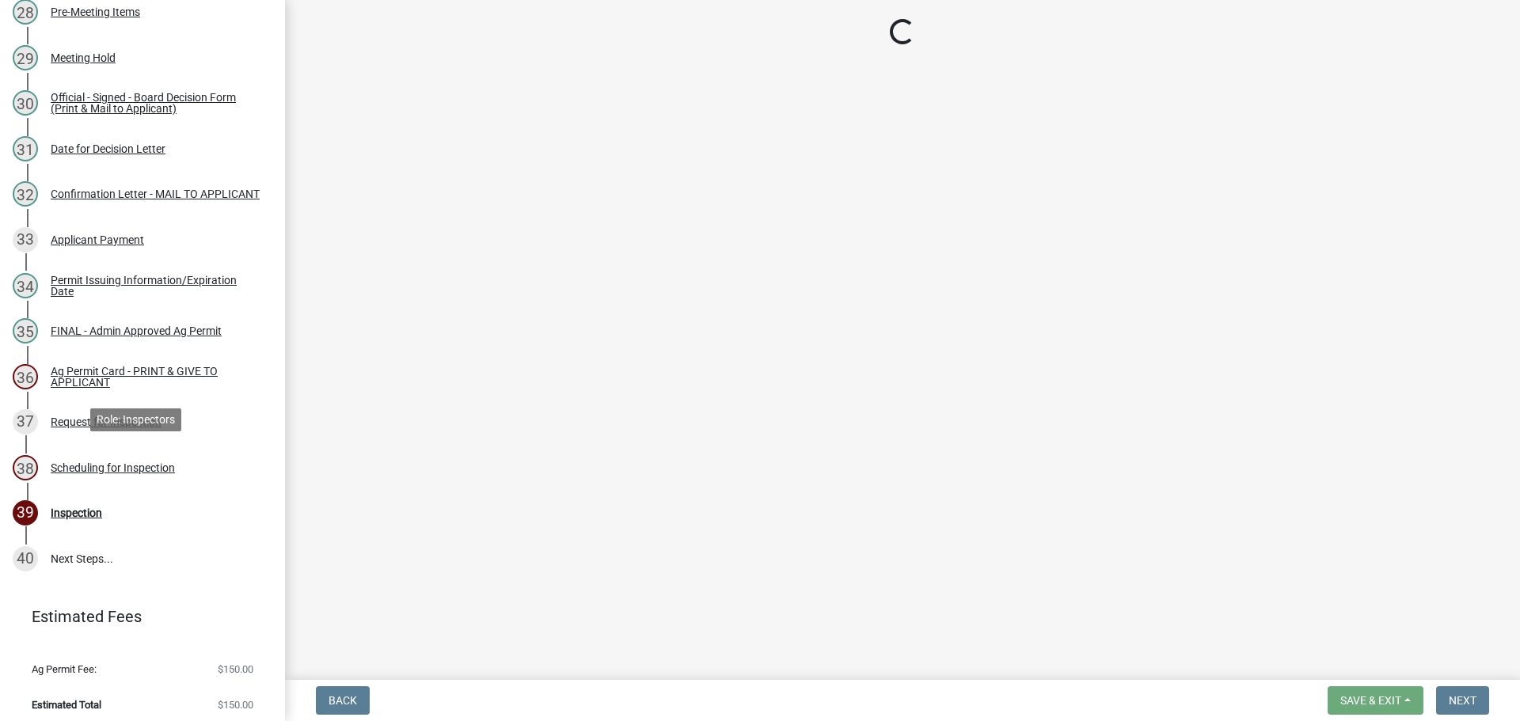
select select "25b75ae6-03c7-4280-9b34-fcf63005d5e5"
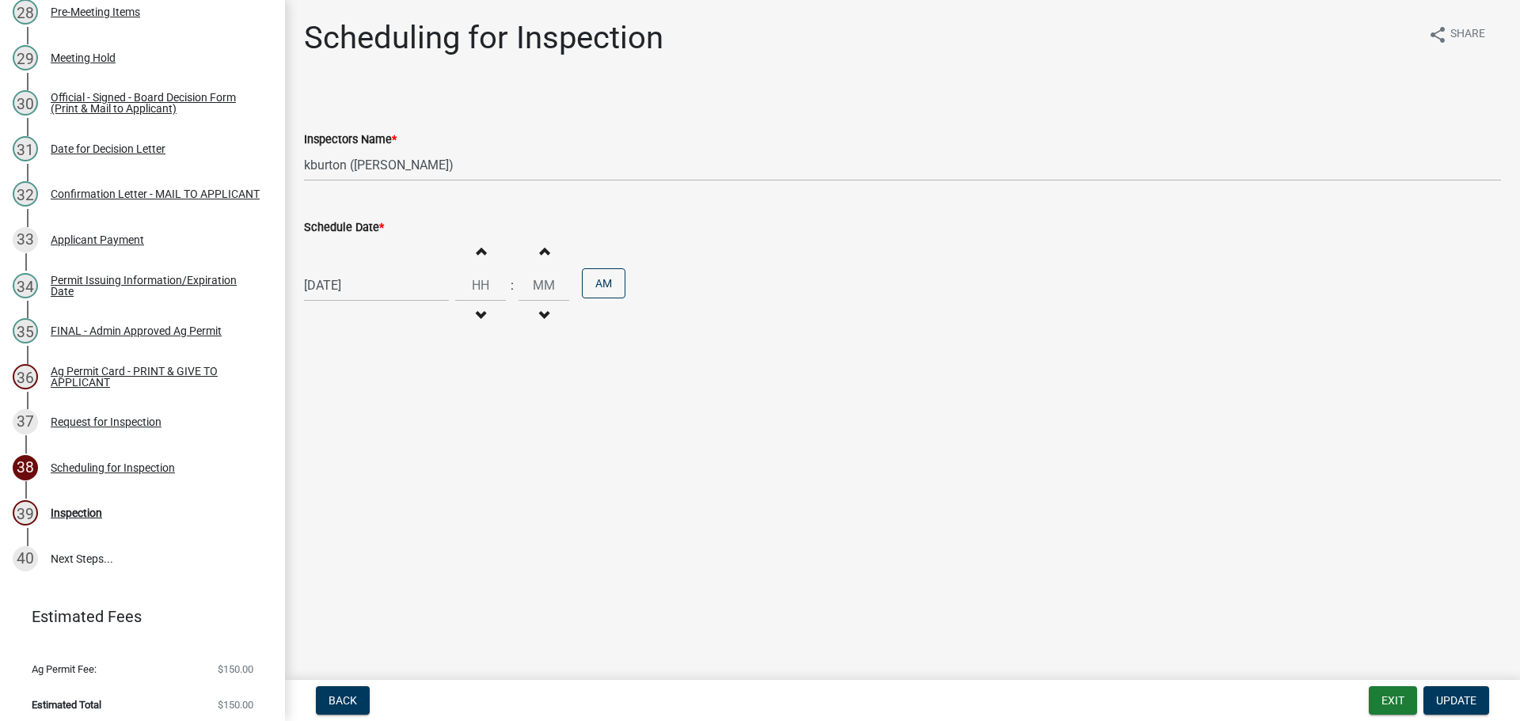
click at [354, 226] on label "Schedule Date *" at bounding box center [344, 227] width 80 height 11
click at [354, 269] on input "[DATE]" at bounding box center [376, 285] width 145 height 32
select select "9"
select select "2025"
click at [398, 420] on div "18" at bounding box center [395, 420] width 25 height 25
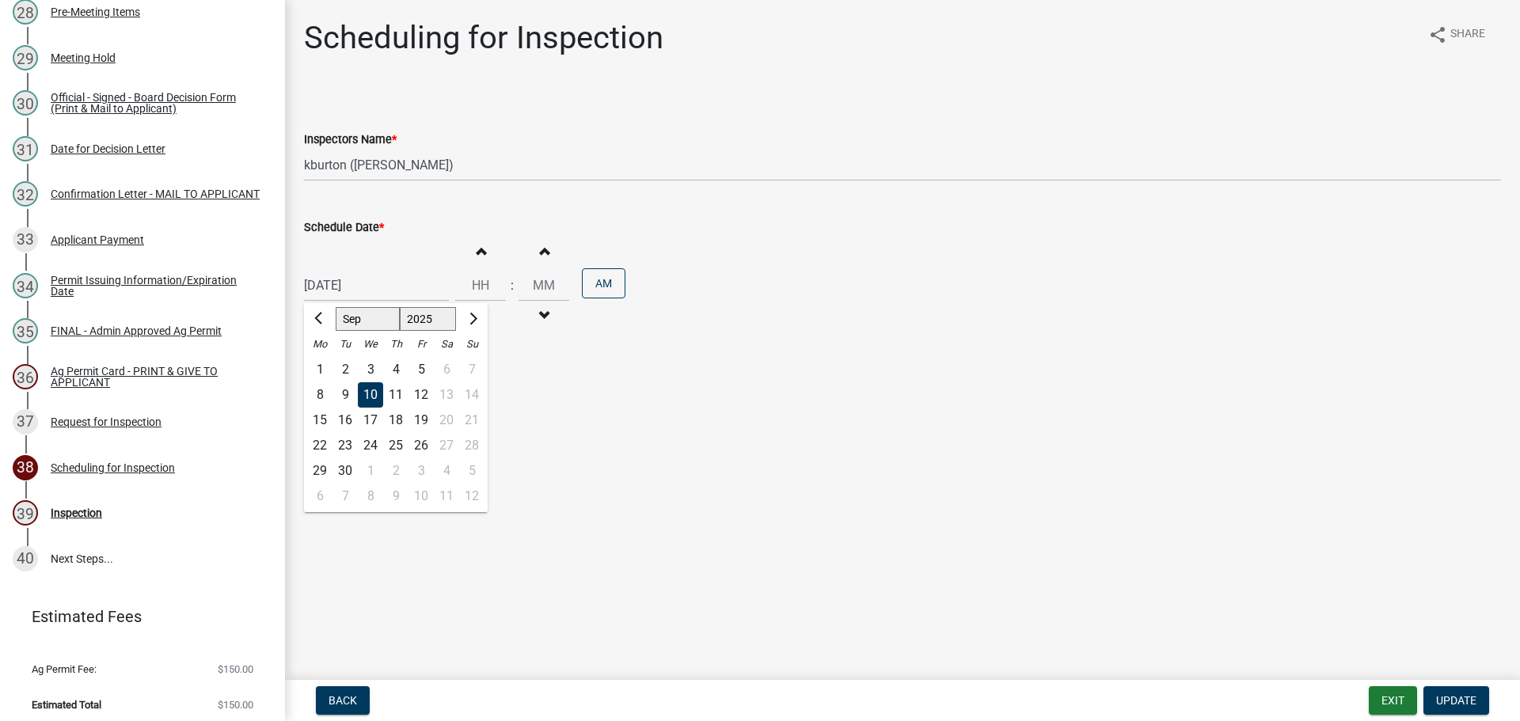
type input "[DATE]"
click at [1470, 698] on span "Update" at bounding box center [1456, 700] width 40 height 13
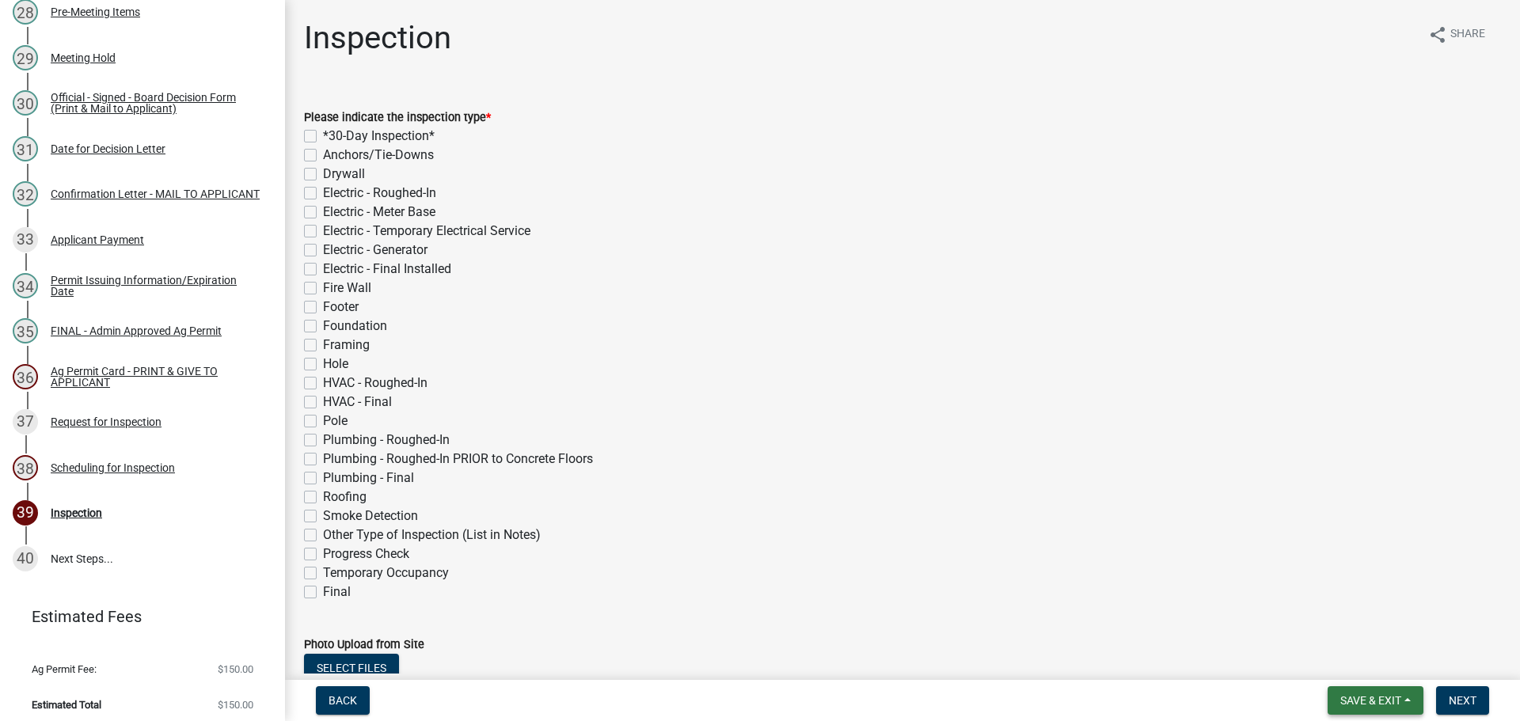
click at [1386, 701] on span "Save & Exit" at bounding box center [1370, 700] width 61 height 13
click at [1367, 671] on button "Save & Exit" at bounding box center [1360, 660] width 127 height 38
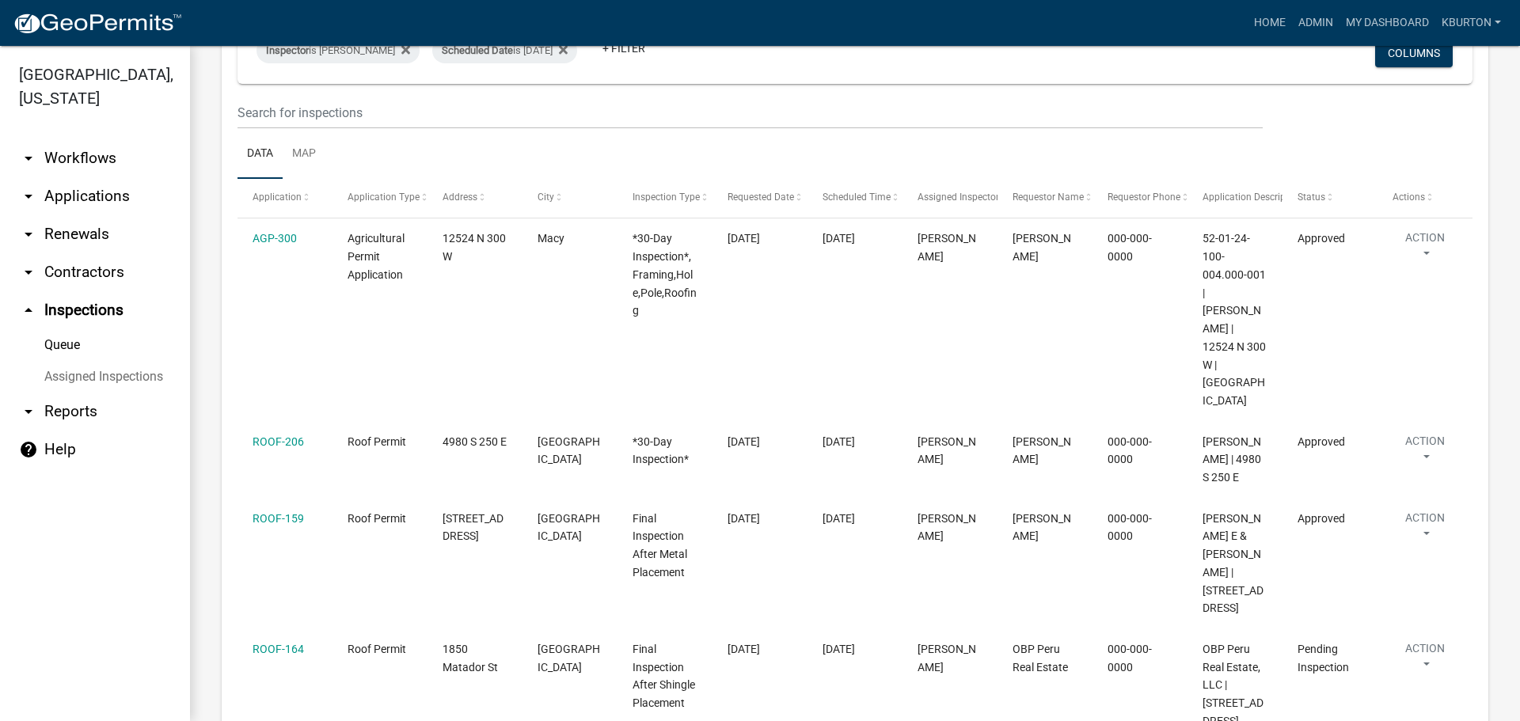
scroll to position [238, 0]
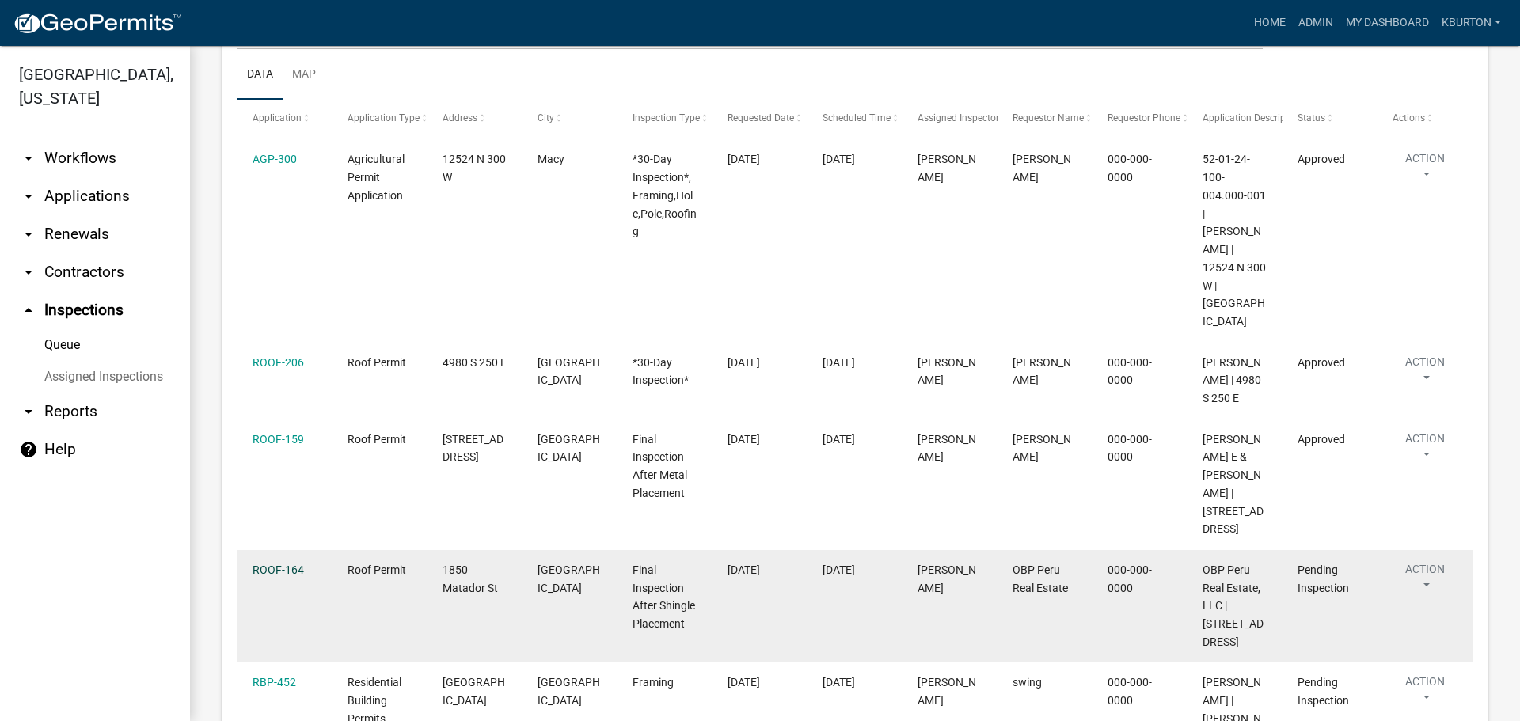
click at [285, 564] on link "ROOF-164" at bounding box center [278, 570] width 51 height 13
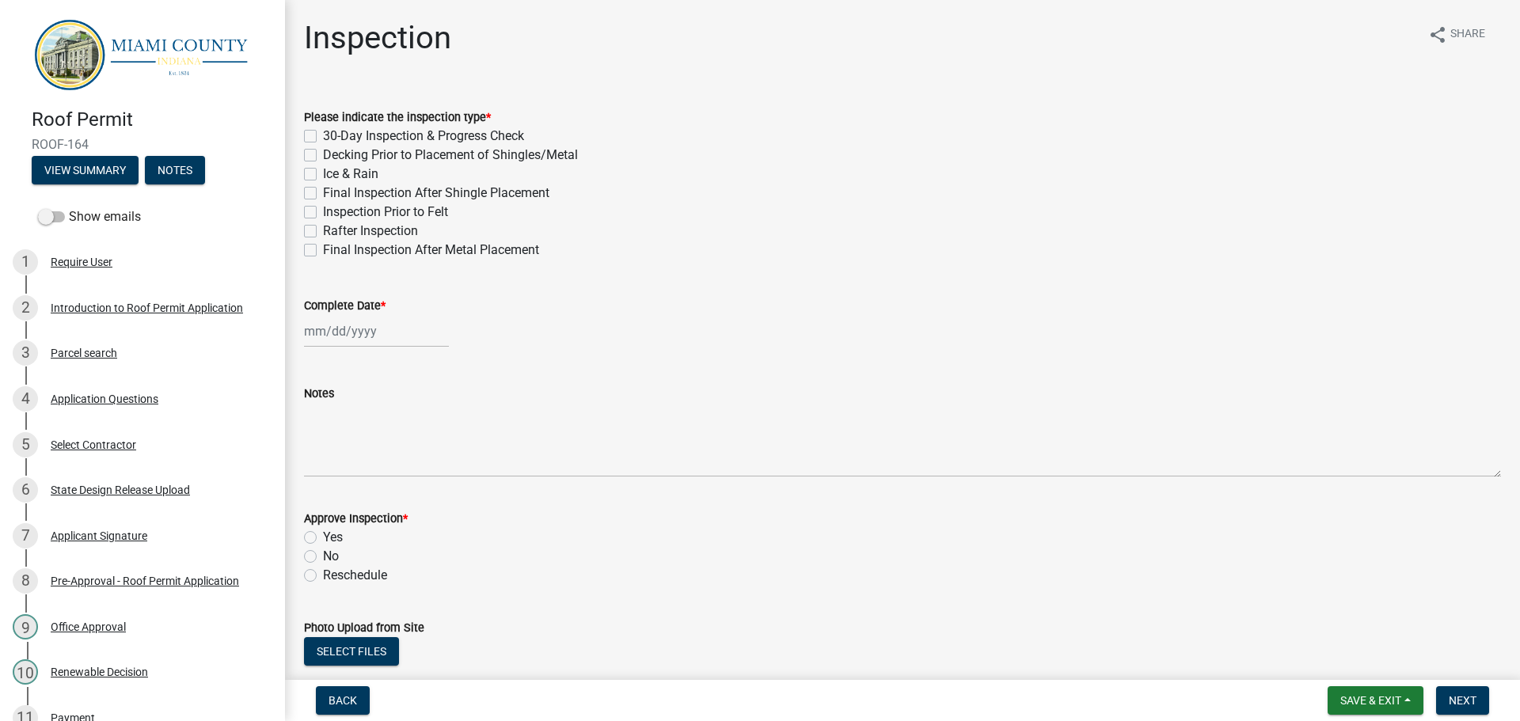
click at [323, 190] on label "Final Inspection After Shingle Placement" at bounding box center [436, 193] width 226 height 19
click at [323, 190] on input "Final Inspection After Shingle Placement" at bounding box center [328, 189] width 10 height 10
checkbox input "true"
checkbox input "false"
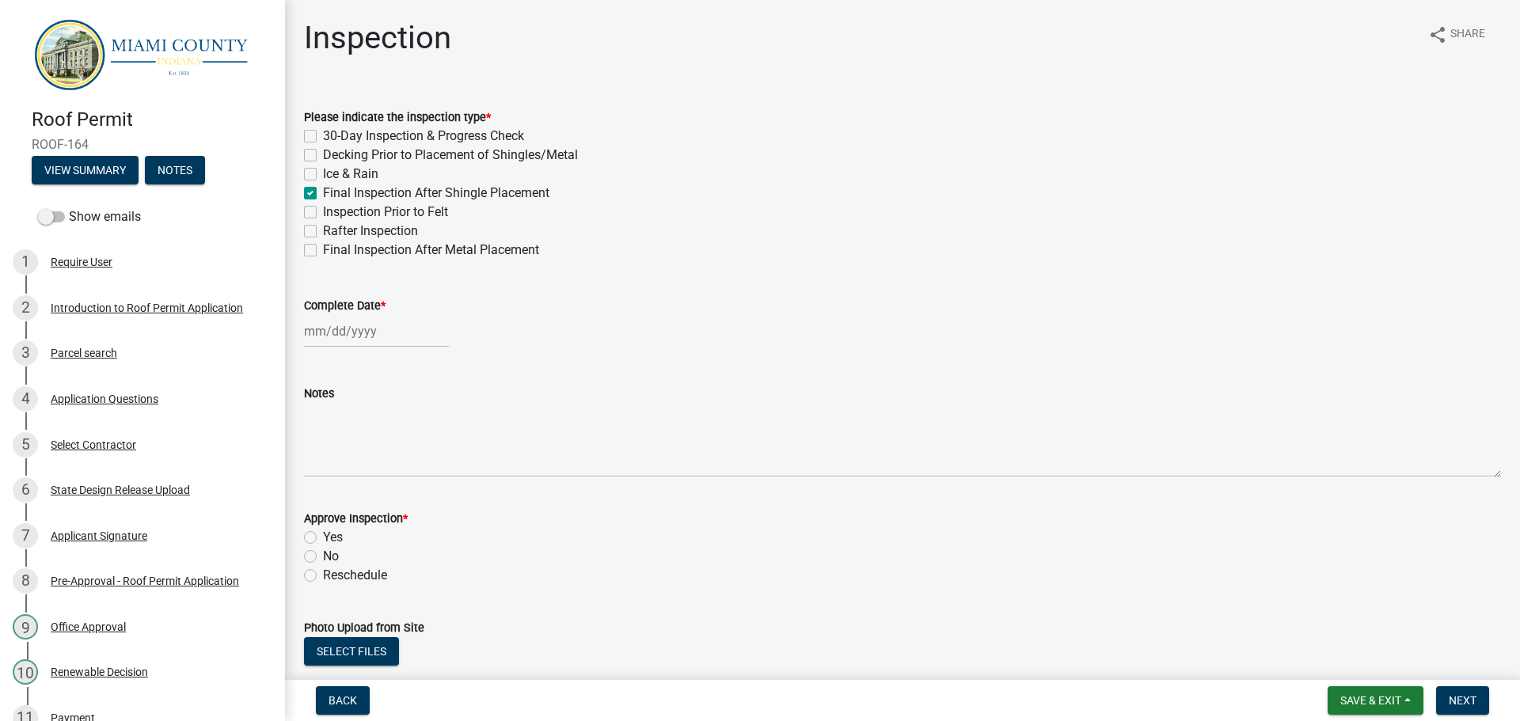
checkbox input "false"
checkbox input "true"
checkbox input "false"
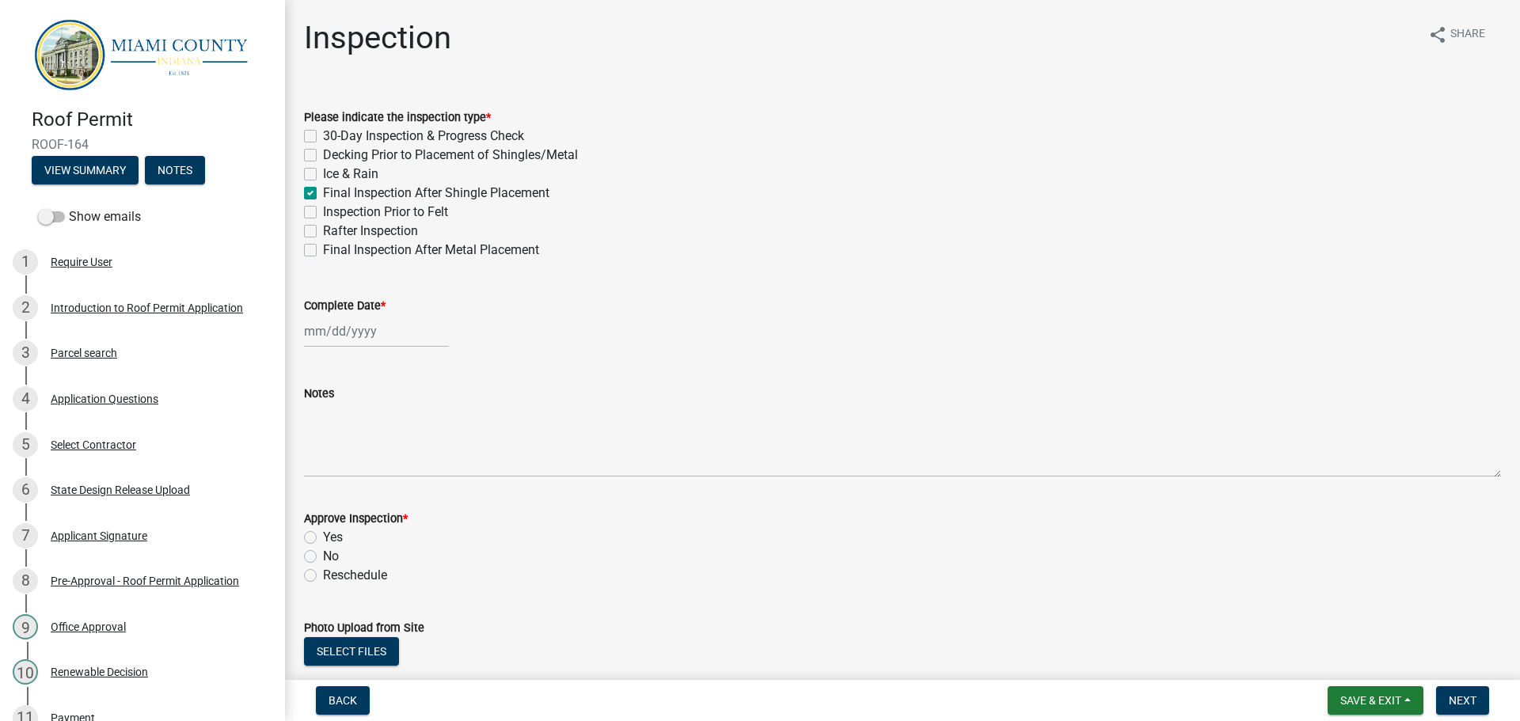
click at [360, 305] on label "Complete Date *" at bounding box center [345, 306] width 82 height 11
click at [360, 315] on input "Complete Date *" at bounding box center [376, 331] width 145 height 32
select select "9"
select select "2025"
click at [371, 439] on div "10" at bounding box center [370, 440] width 25 height 25
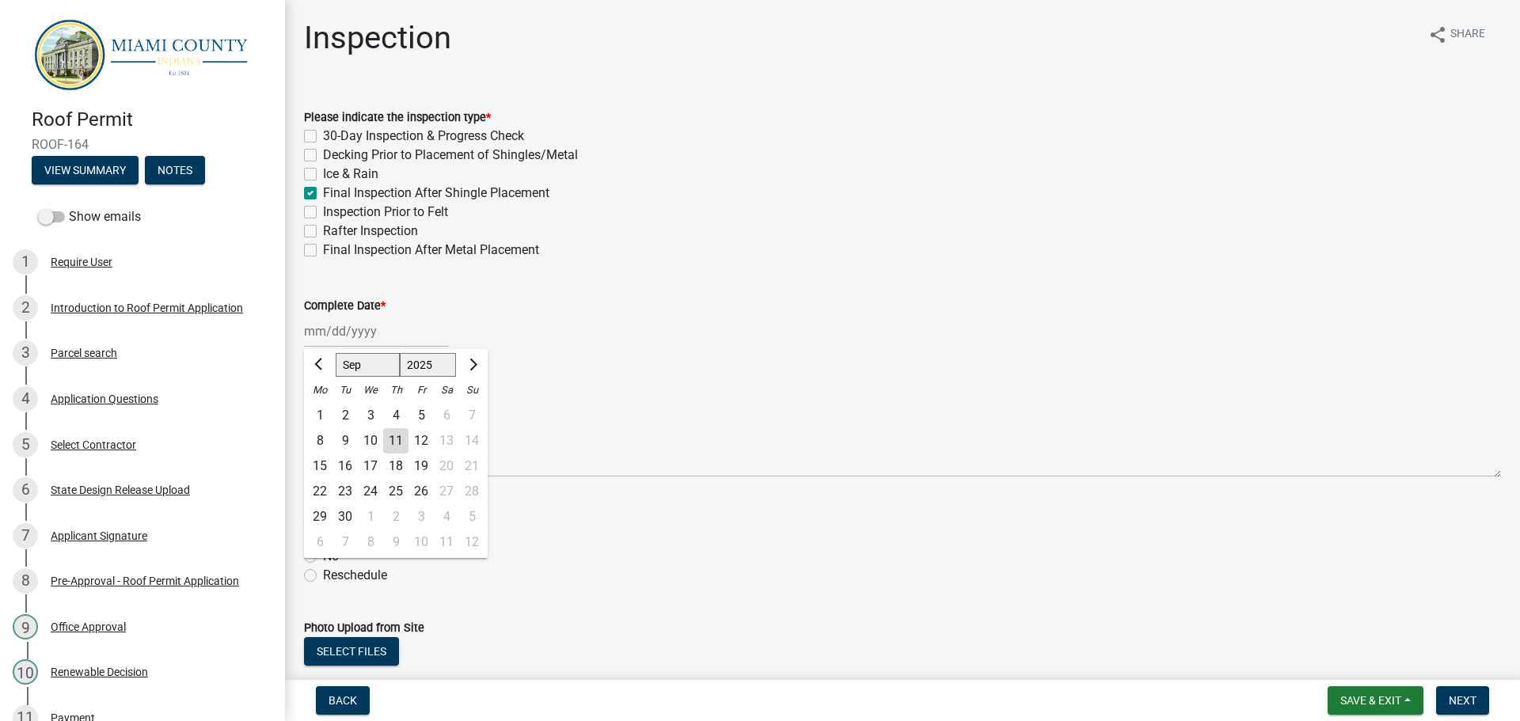
type input "[DATE]"
click at [323, 542] on label "Yes" at bounding box center [333, 537] width 20 height 19
click at [323, 538] on input "Yes" at bounding box center [328, 533] width 10 height 10
radio input "true"
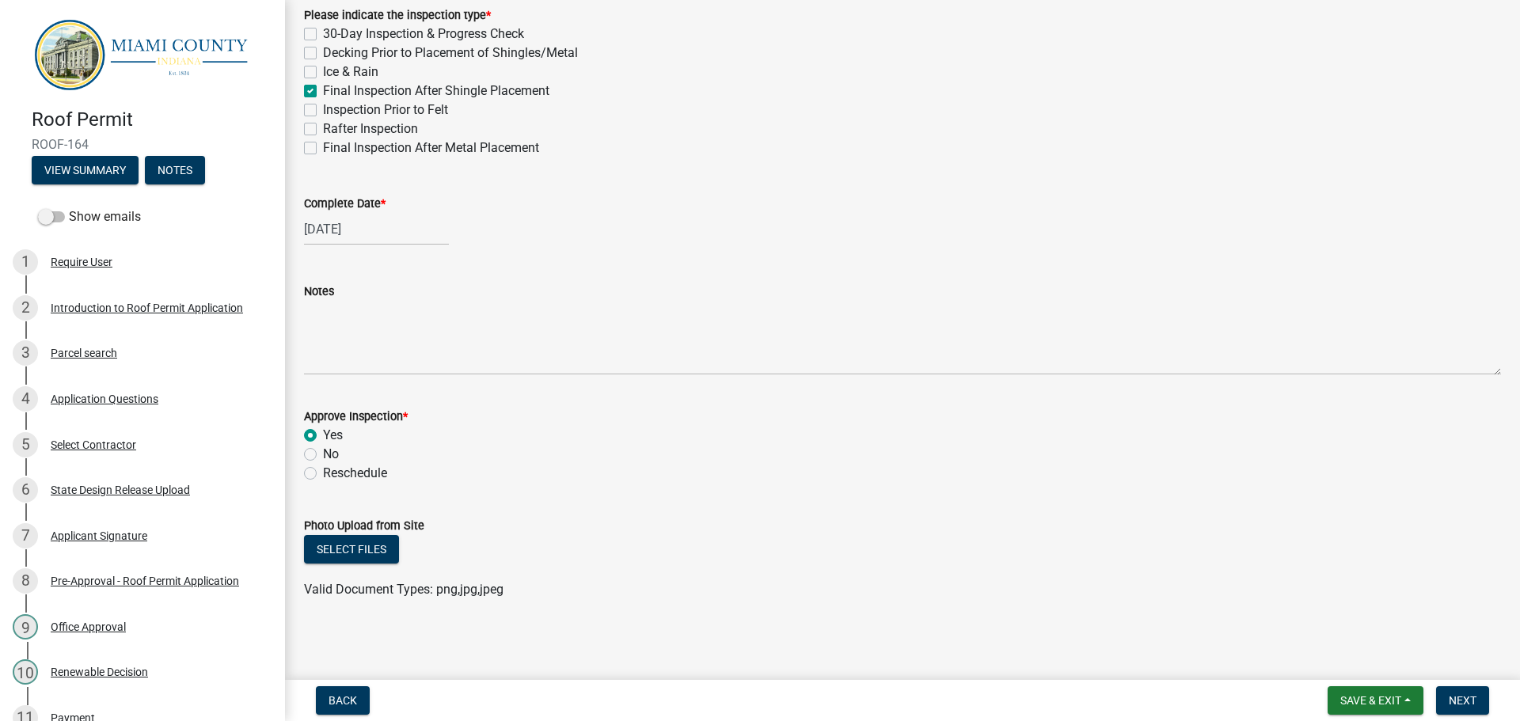
scroll to position [104, 0]
click at [1457, 699] on span "Next" at bounding box center [1463, 700] width 28 height 13
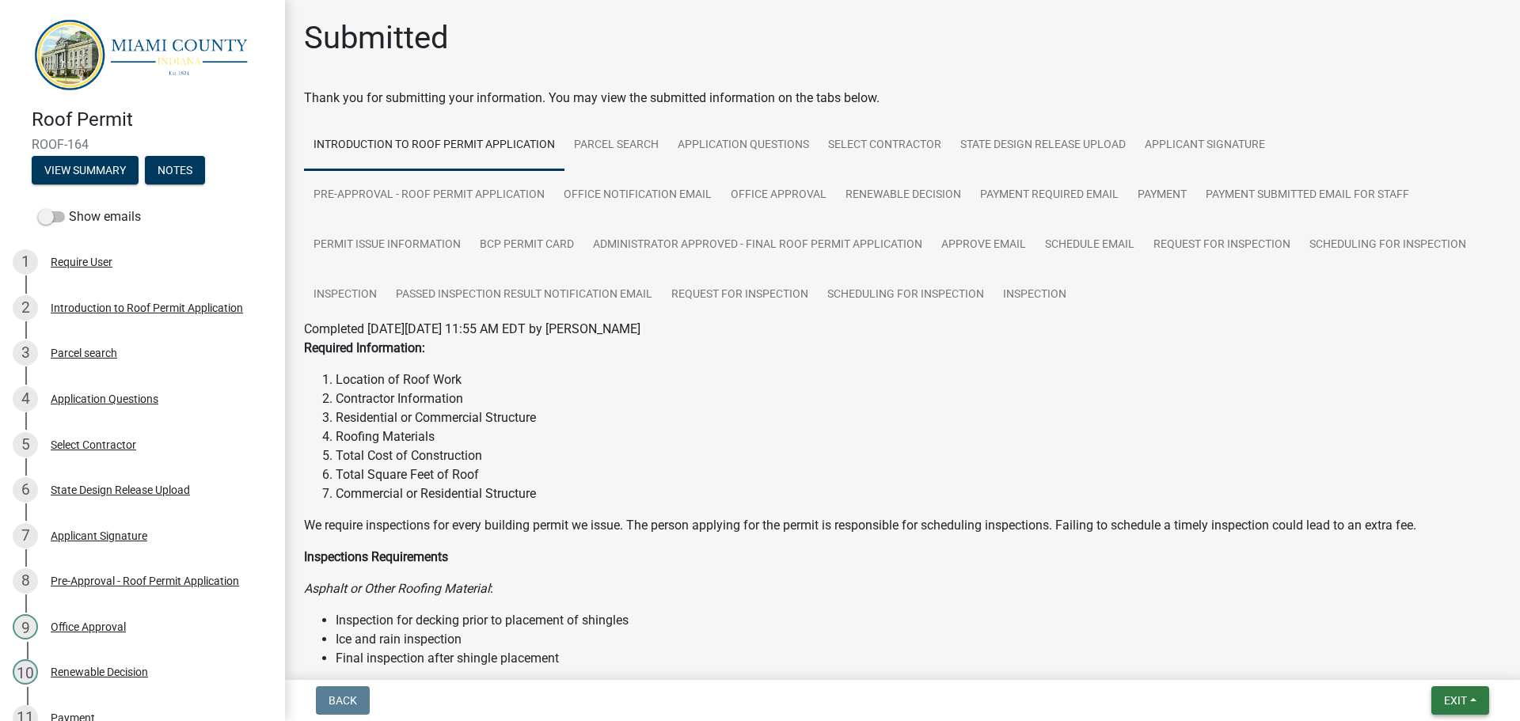
click at [1450, 699] on span "Exit" at bounding box center [1455, 700] width 23 height 13
click at [1430, 658] on button "Save & Exit" at bounding box center [1426, 660] width 127 height 38
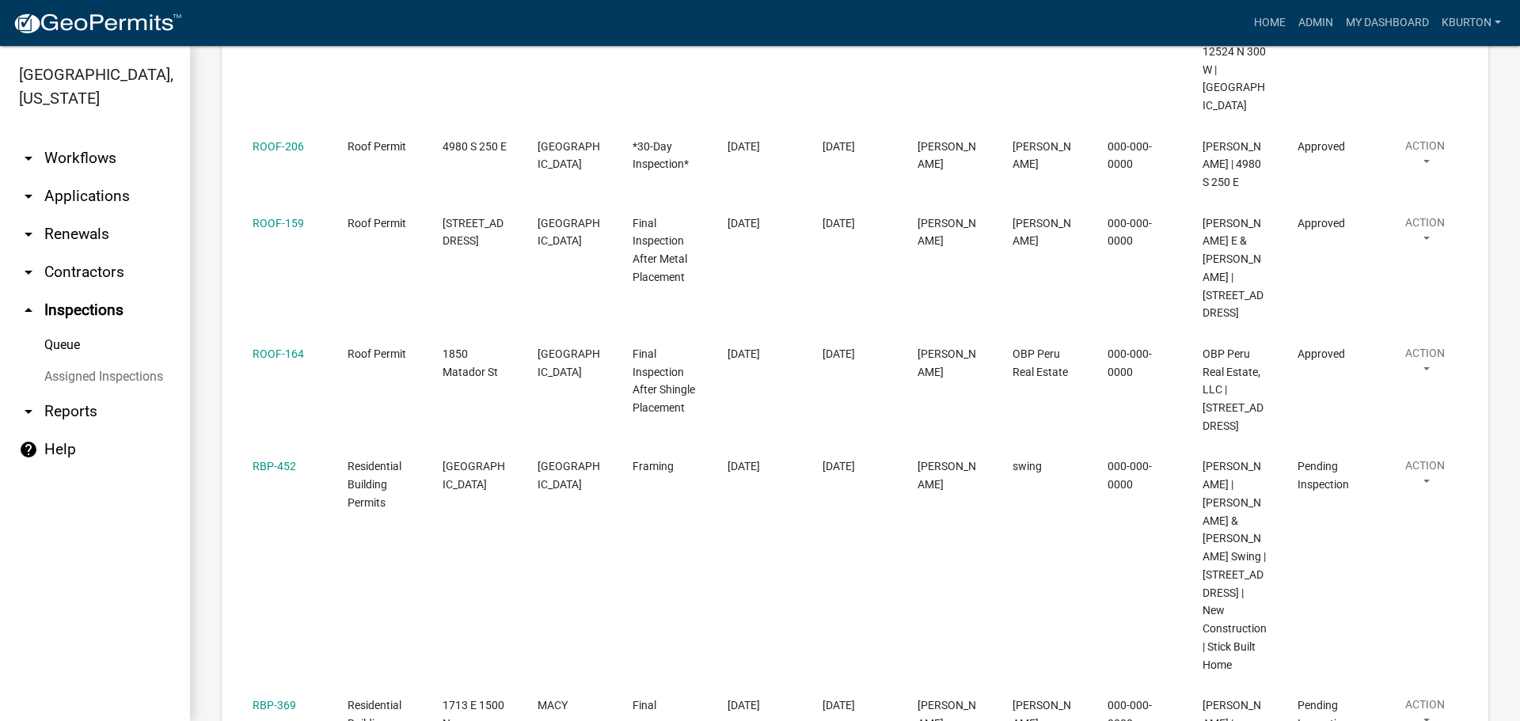
scroll to position [475, 0]
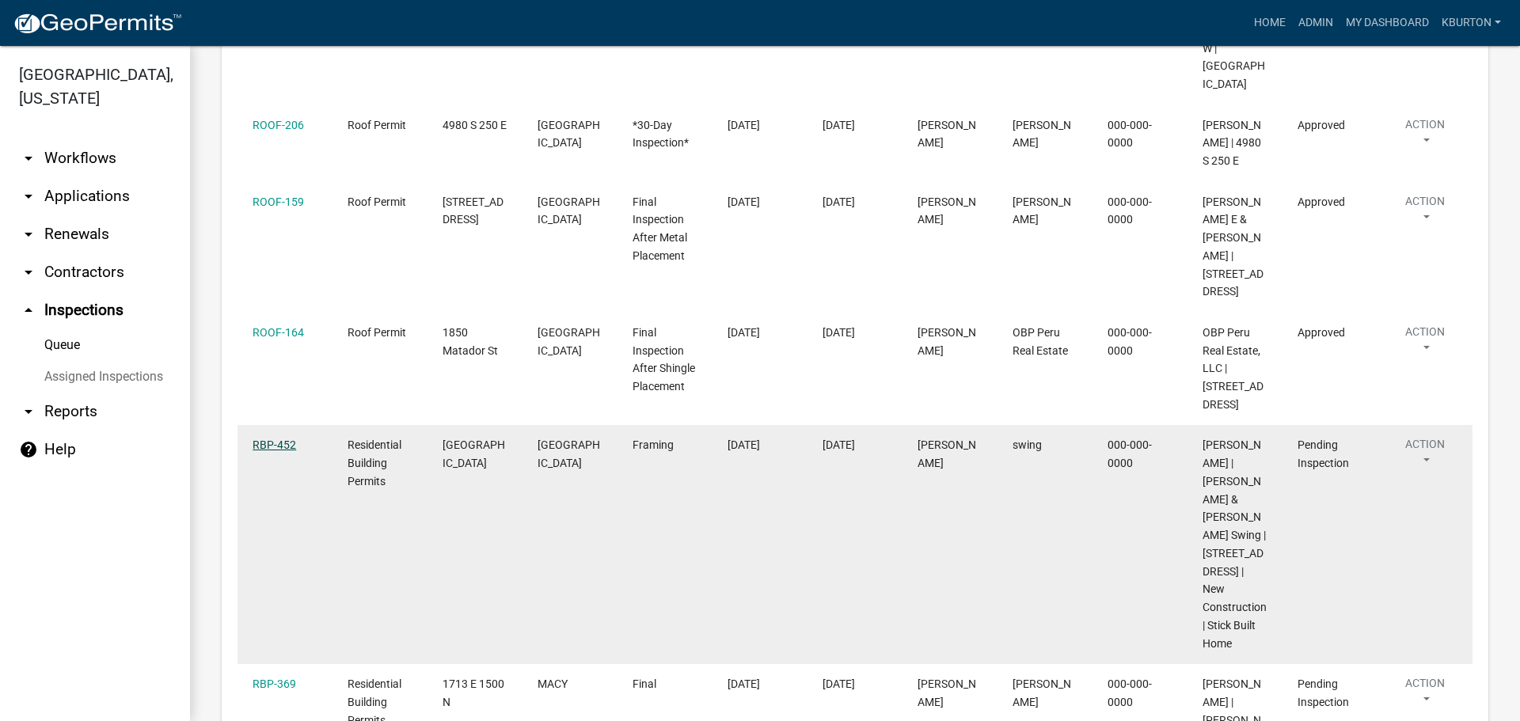
click at [281, 439] on link "RBP-452" at bounding box center [275, 445] width 44 height 13
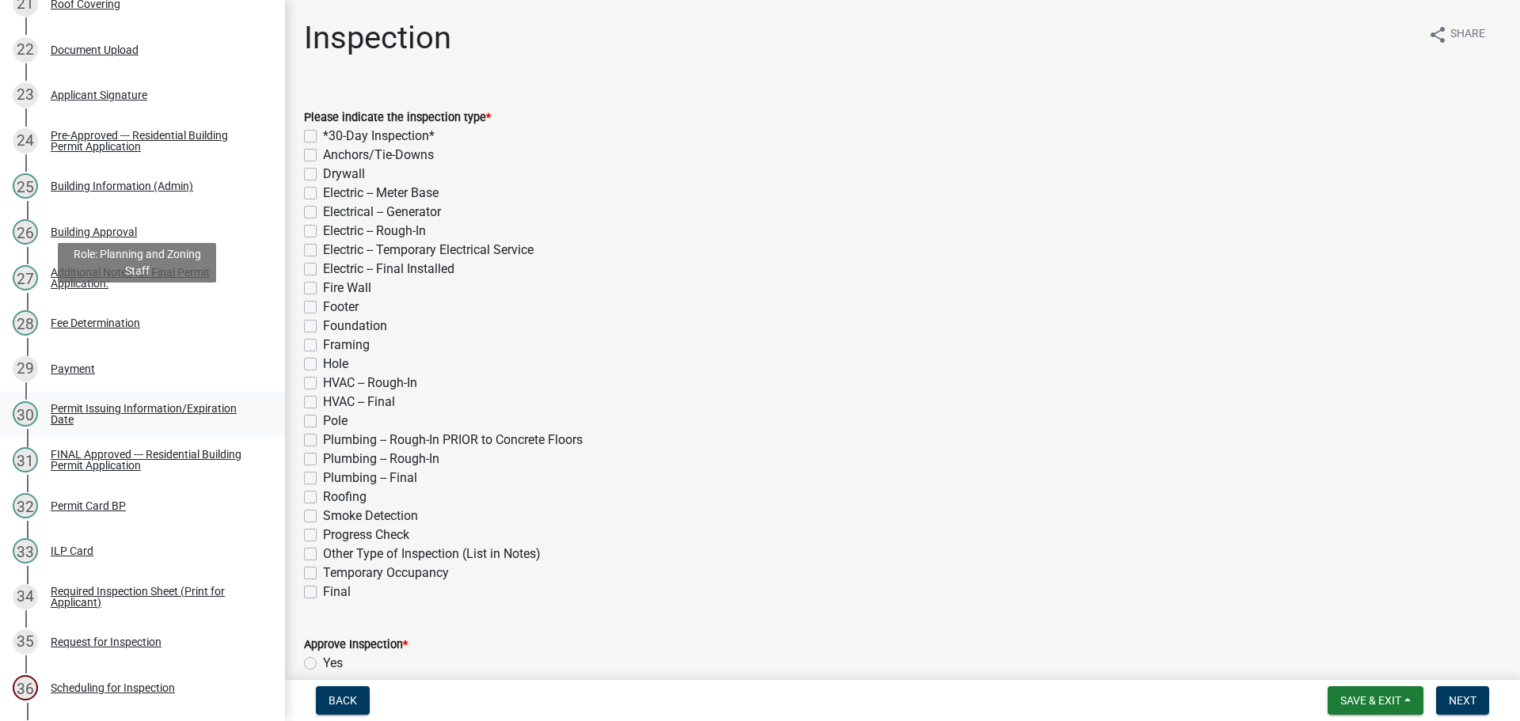
scroll to position [1425, 0]
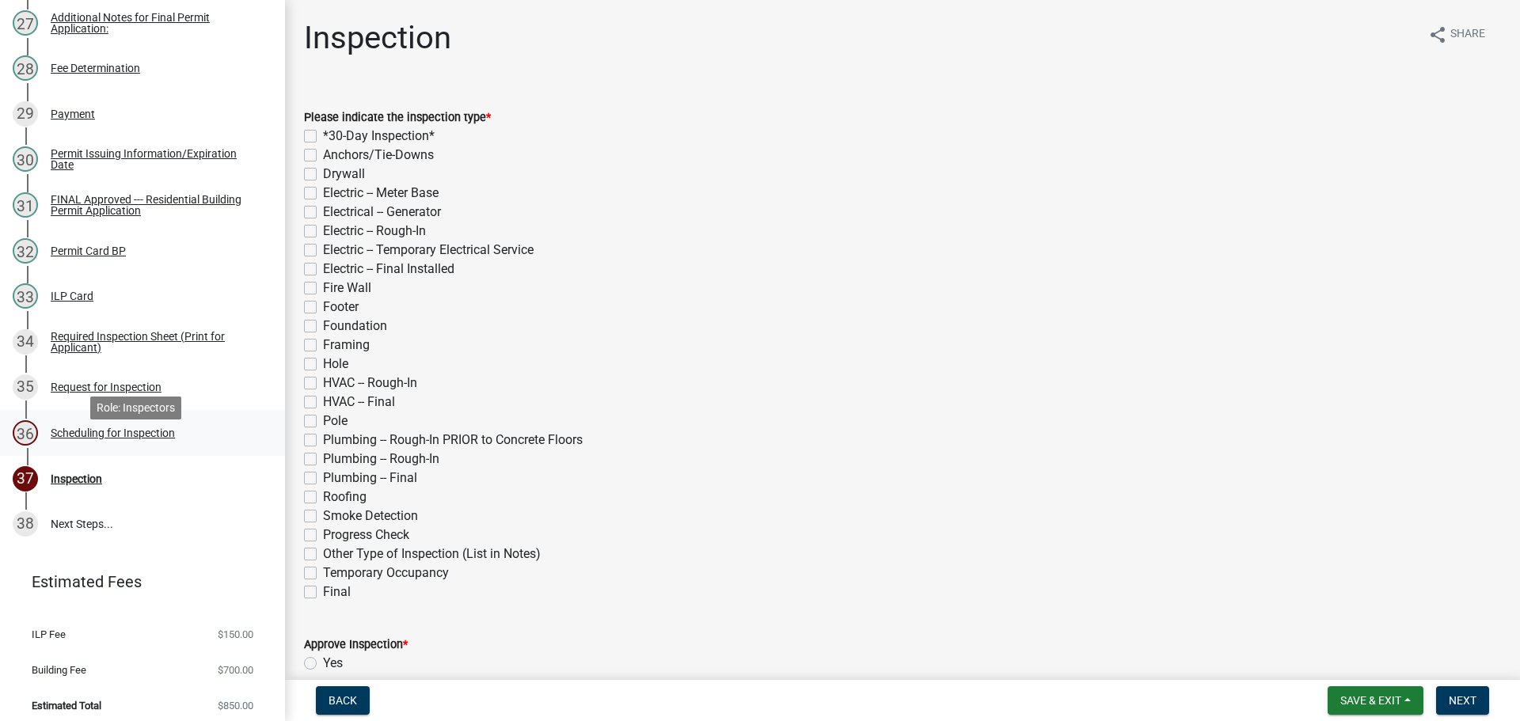
click at [150, 439] on div "Scheduling for Inspection" at bounding box center [113, 433] width 124 height 11
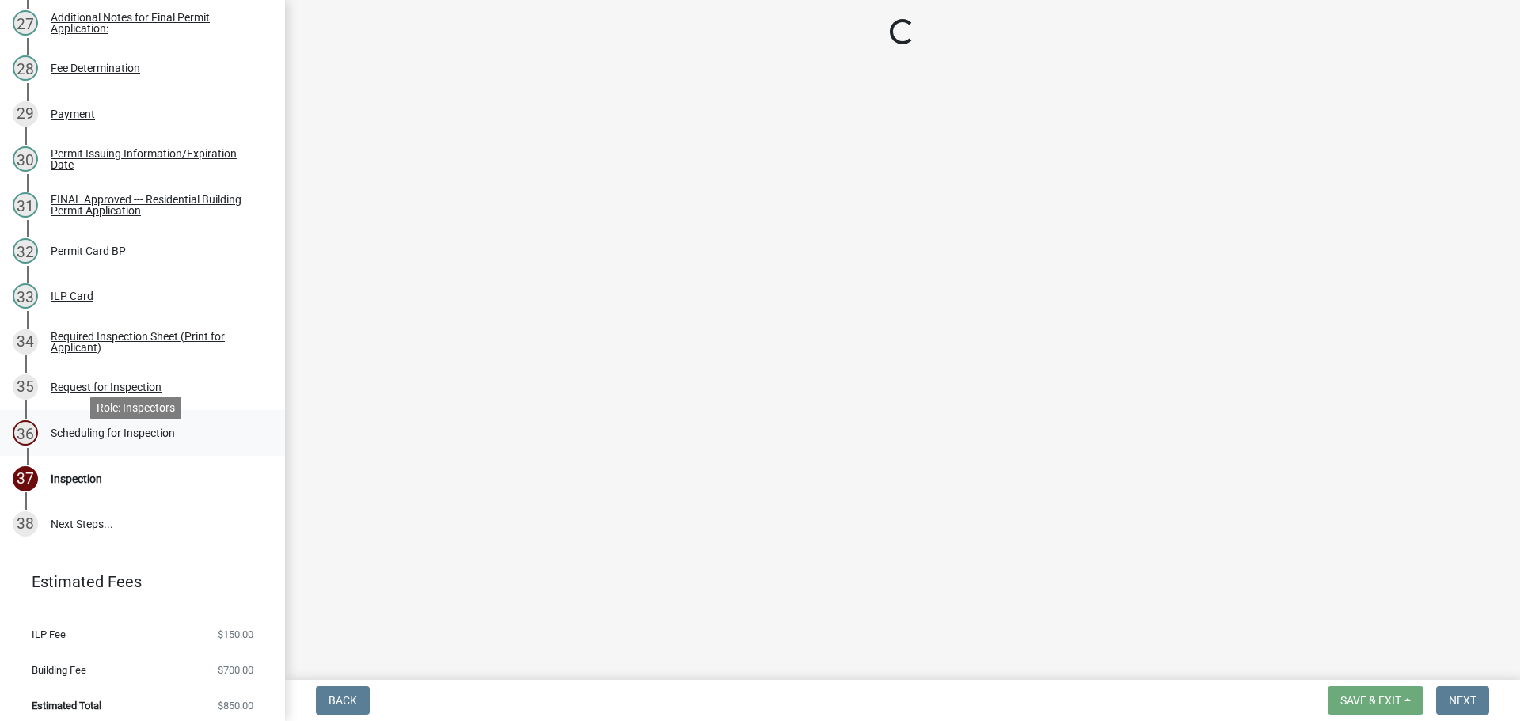
select select "25b75ae6-03c7-4280-9b34-fcf63005d5e5"
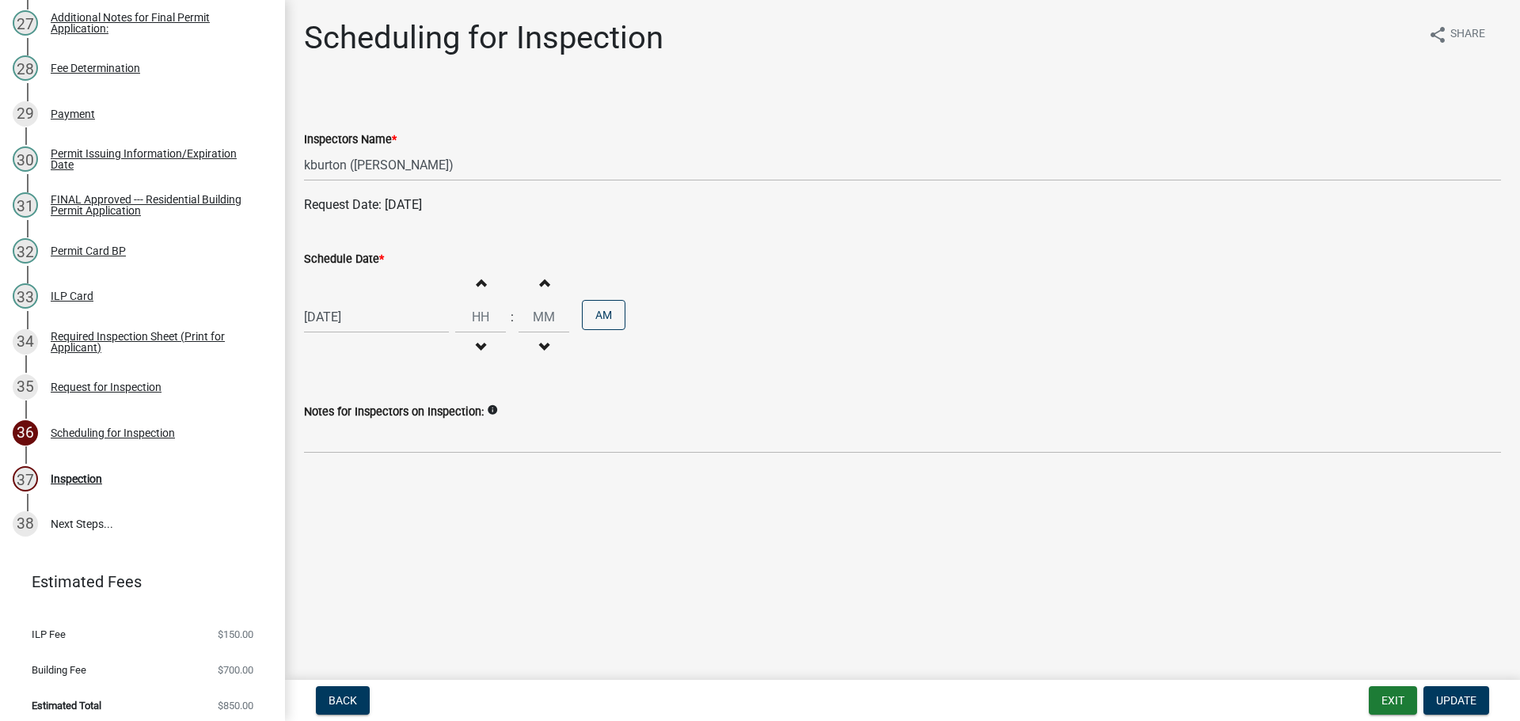
click at [365, 262] on label "Schedule Date *" at bounding box center [344, 259] width 80 height 11
click at [365, 301] on input "[DATE]" at bounding box center [376, 317] width 145 height 32
select select "9"
select select "2025"
click at [369, 476] on div "24" at bounding box center [370, 477] width 25 height 25
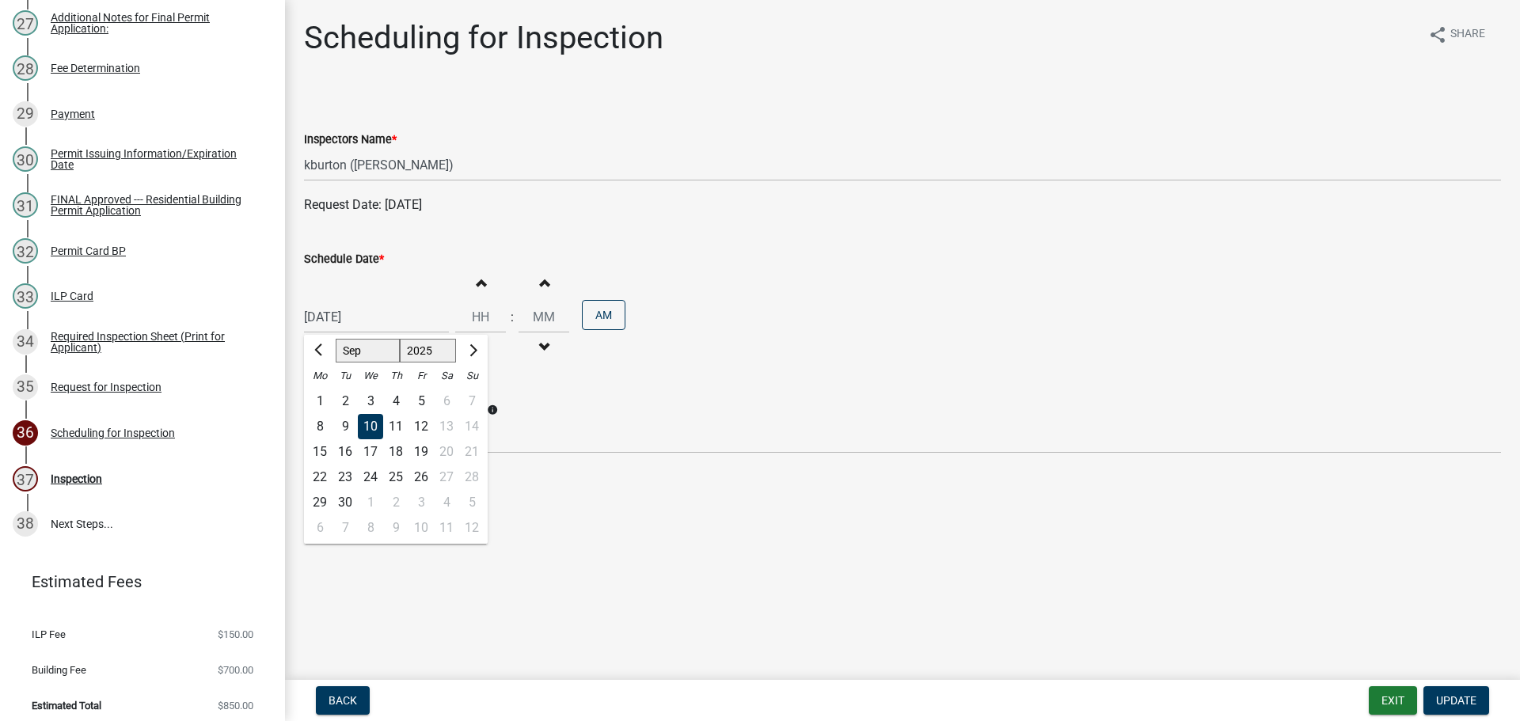
type input "[DATE]"
click at [1458, 694] on span "Update" at bounding box center [1456, 700] width 40 height 13
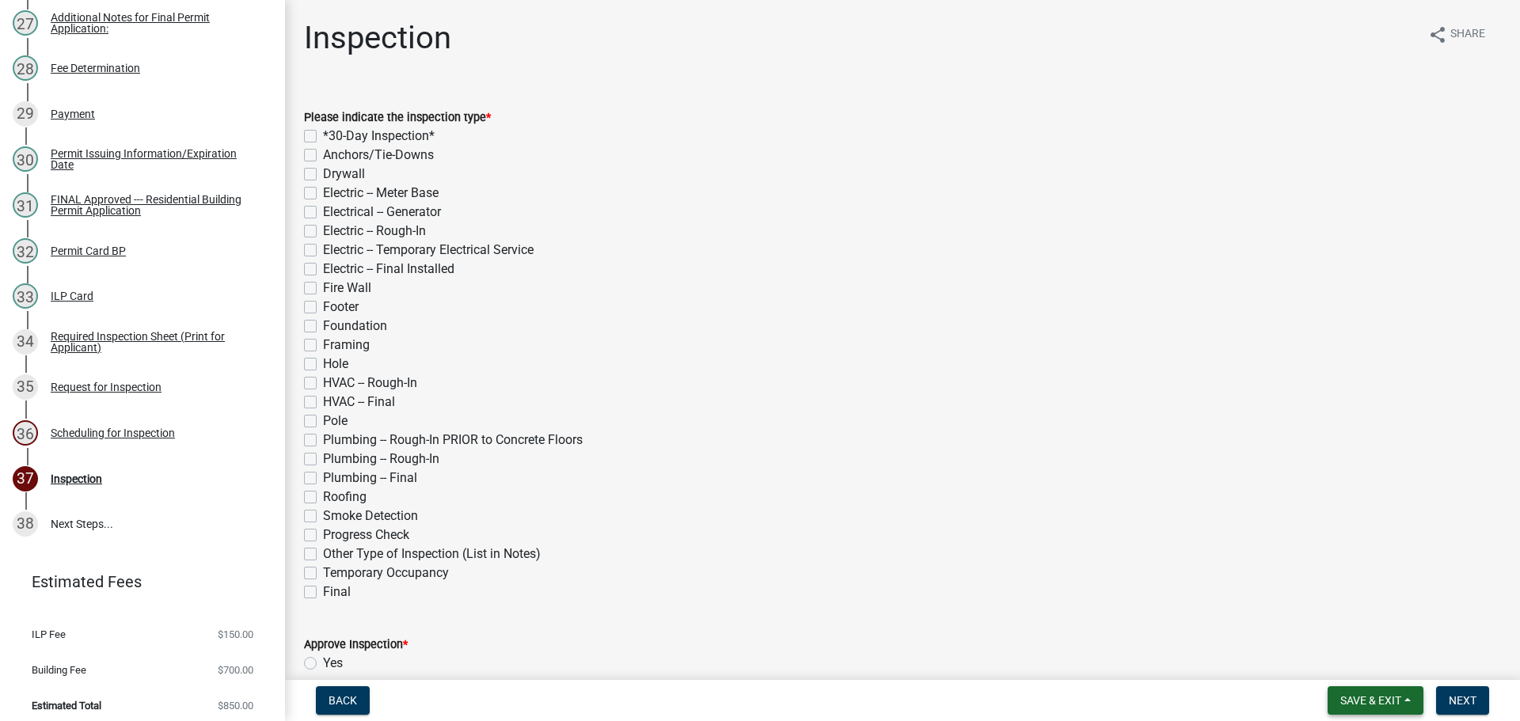
click at [1369, 703] on span "Save & Exit" at bounding box center [1370, 700] width 61 height 13
click at [1368, 653] on button "Save & Exit" at bounding box center [1360, 660] width 127 height 38
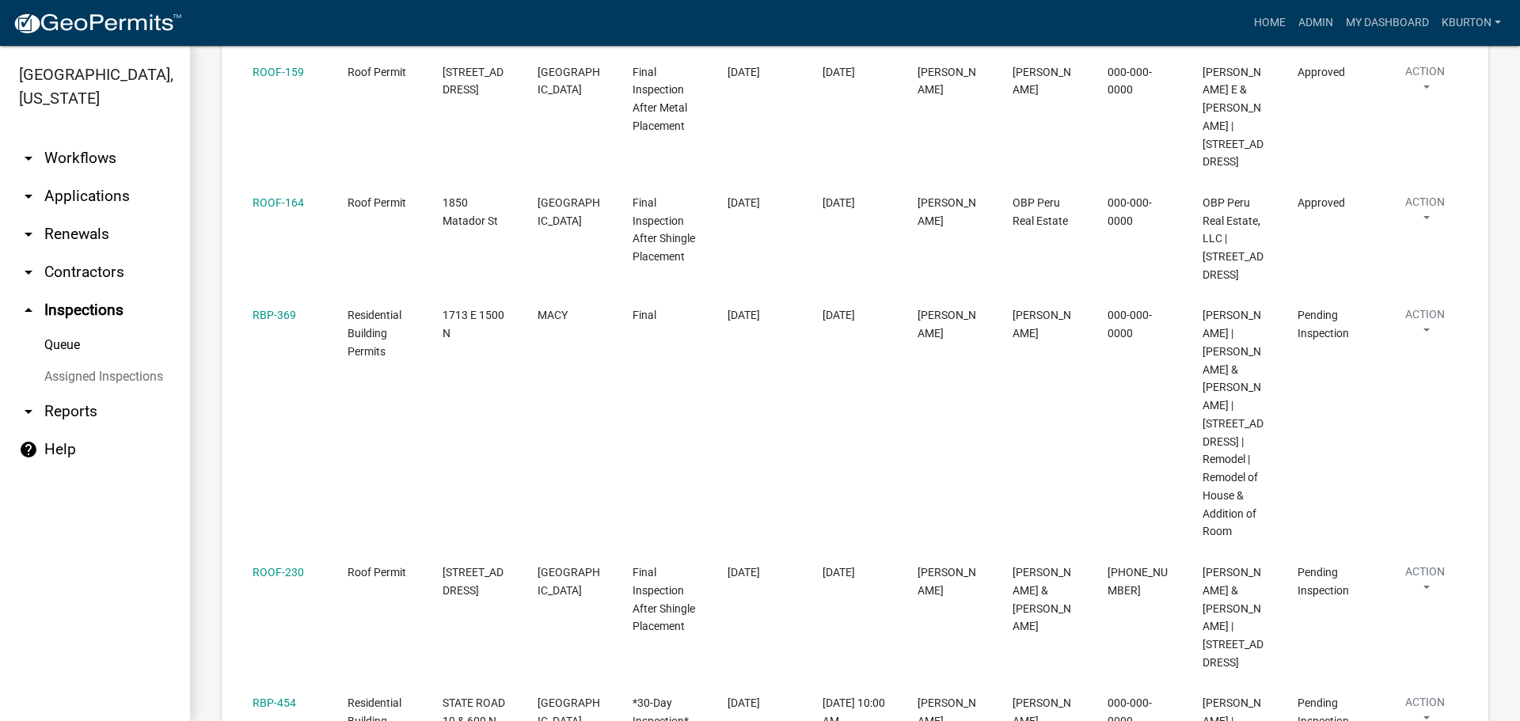
scroll to position [633, 0]
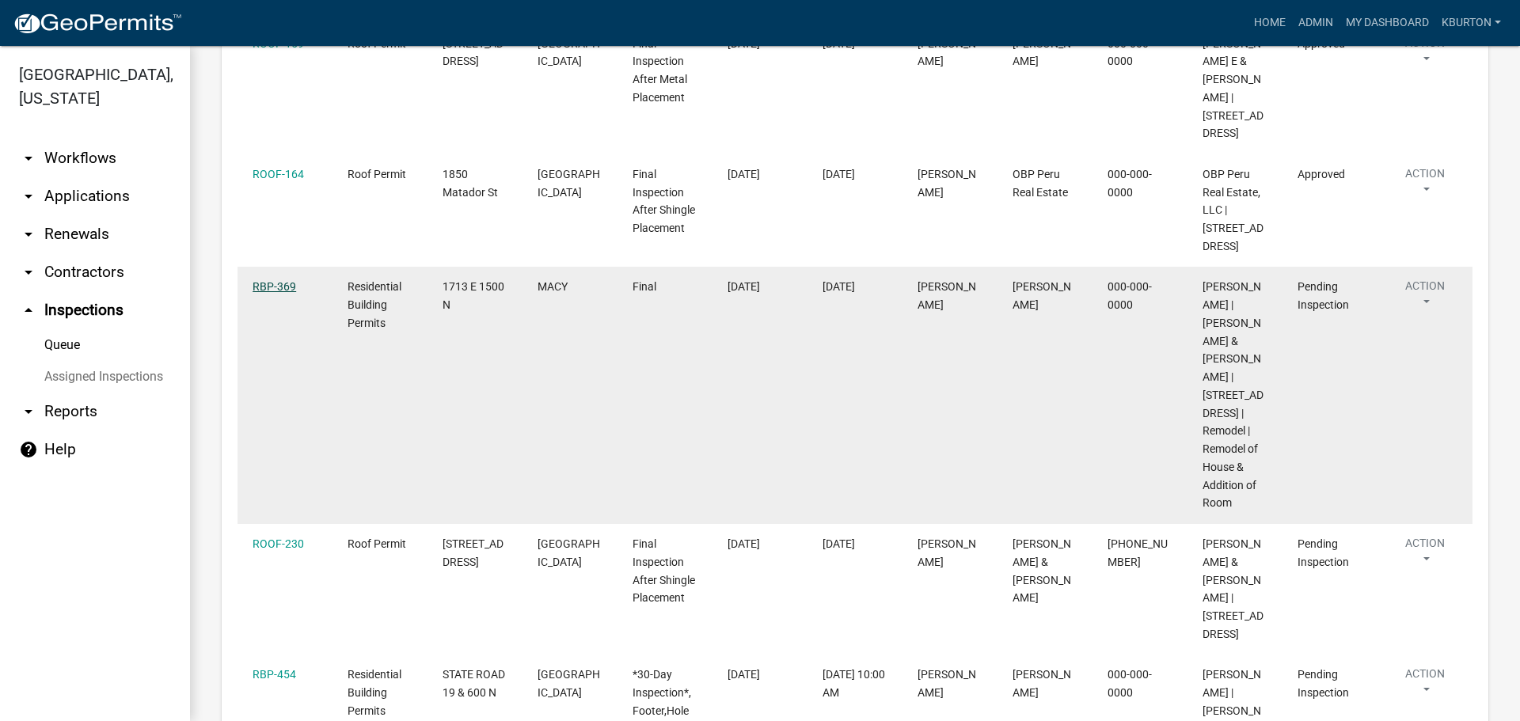
click at [283, 280] on link "RBP-369" at bounding box center [275, 286] width 44 height 13
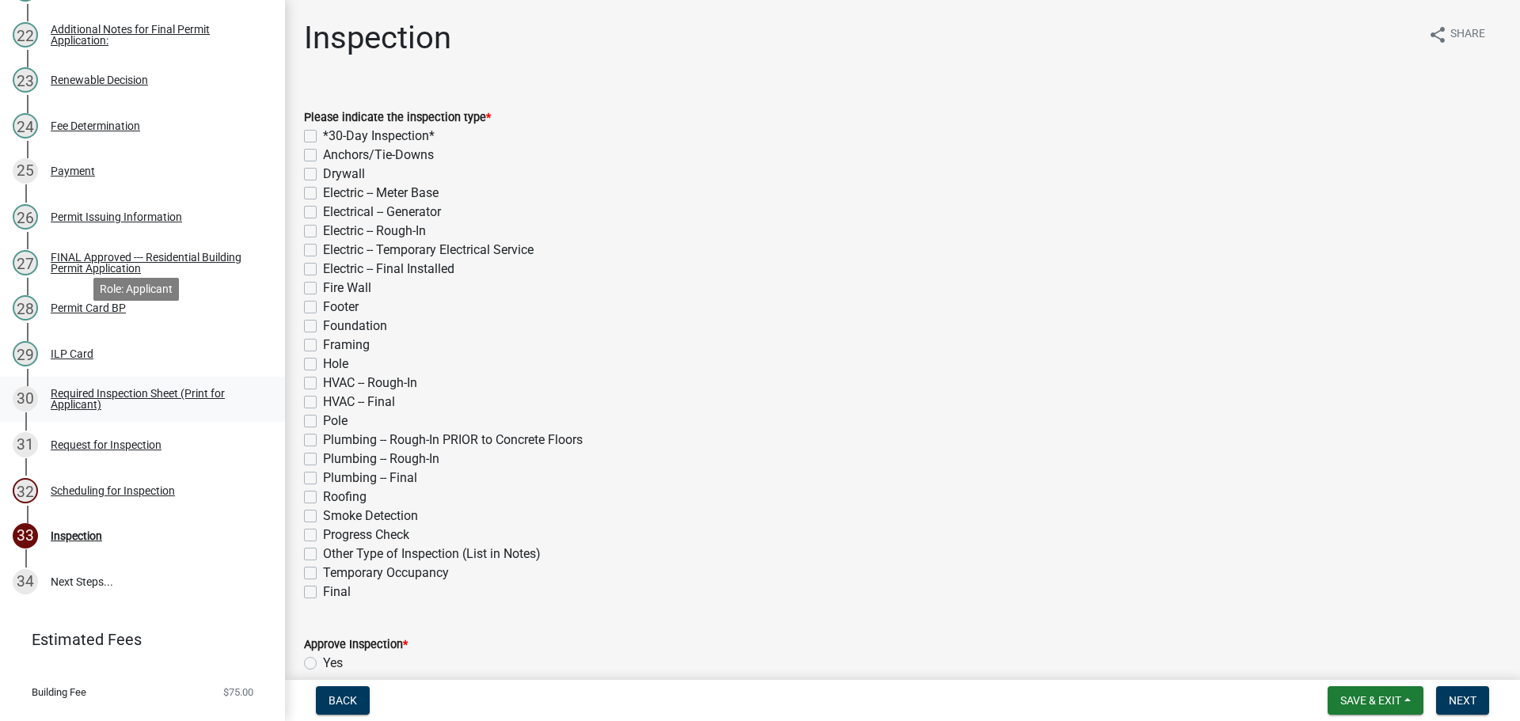
scroll to position [1270, 0]
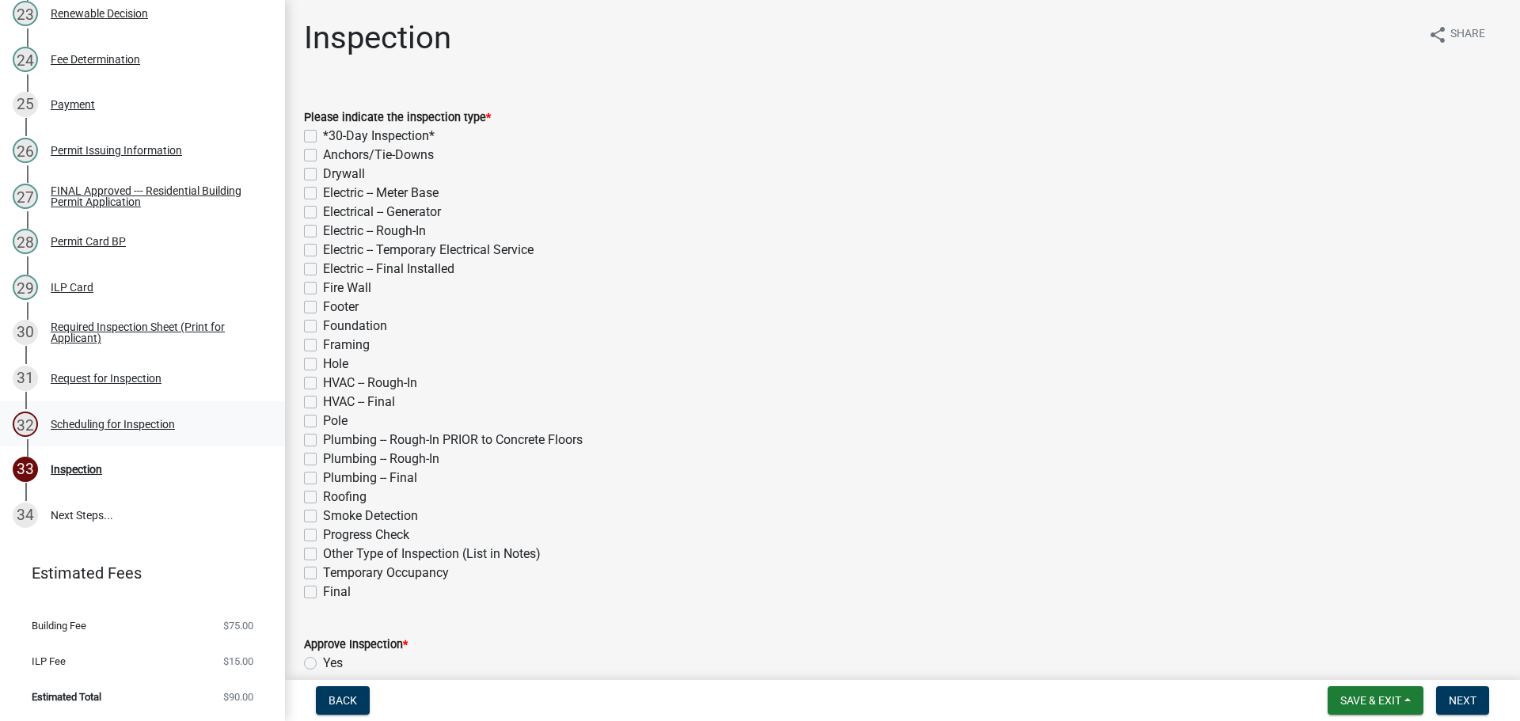
click at [157, 428] on div "Scheduling for Inspection" at bounding box center [113, 424] width 124 height 11
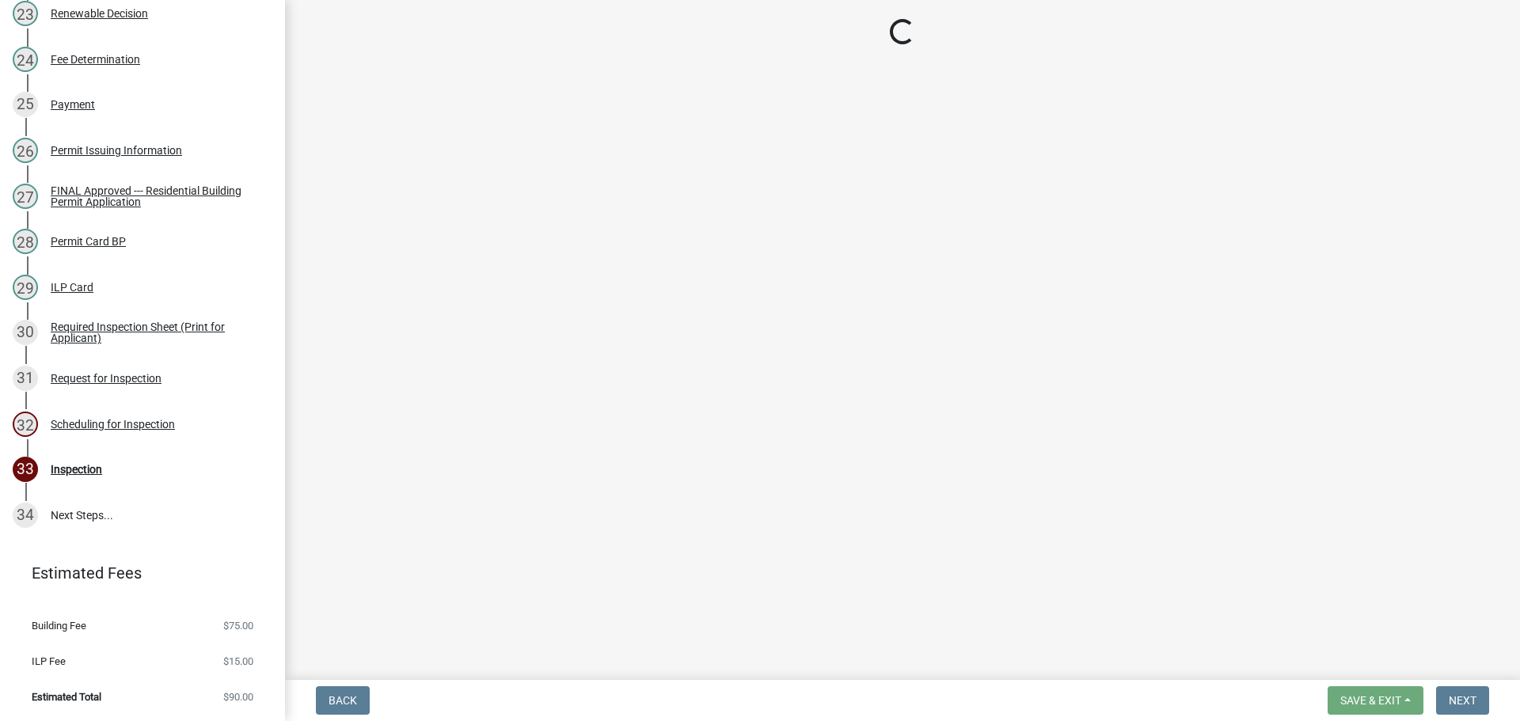
select select "25b75ae6-03c7-4280-9b34-fcf63005d5e5"
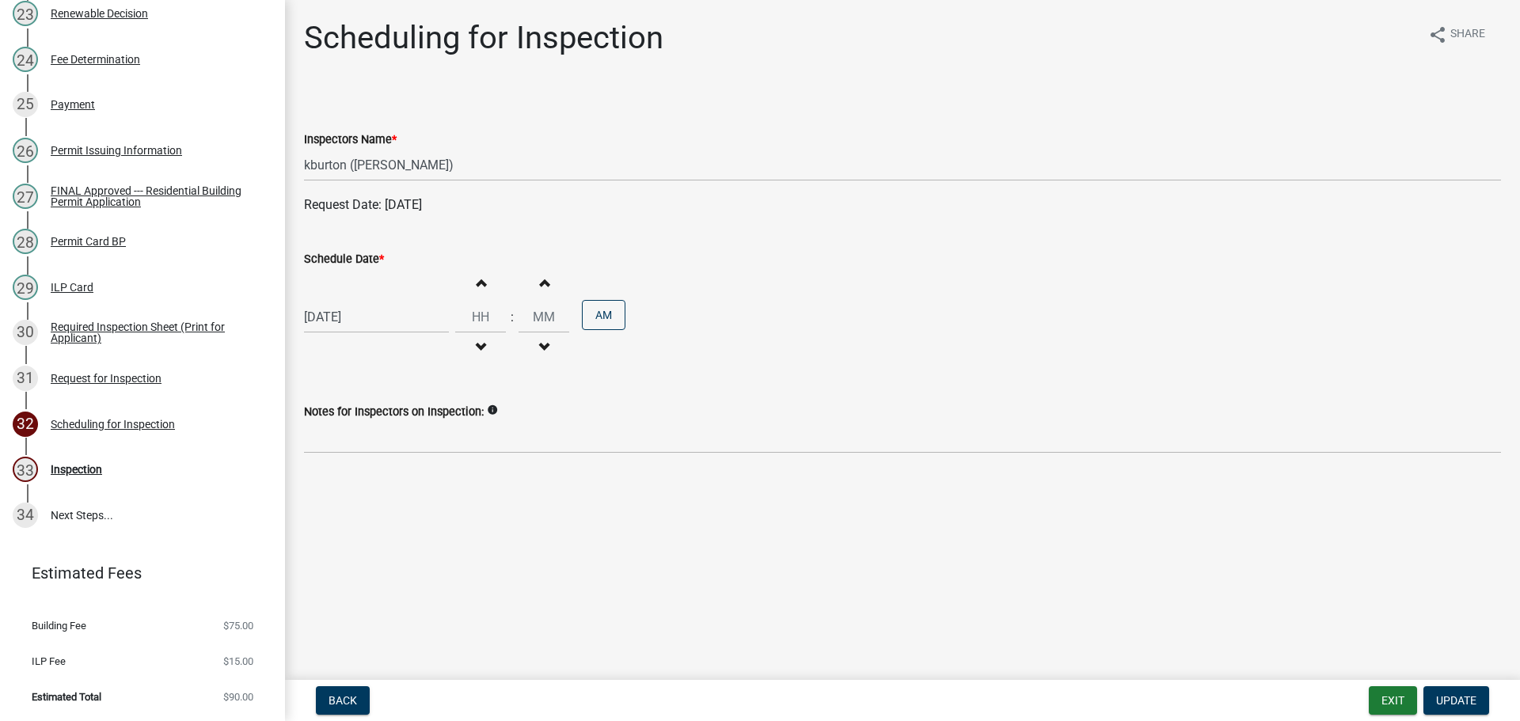
click at [340, 255] on label "Schedule Date *" at bounding box center [344, 259] width 80 height 11
click at [340, 301] on input "[DATE]" at bounding box center [376, 317] width 145 height 32
select select "9"
select select "2025"
click at [371, 530] on div "8" at bounding box center [370, 527] width 25 height 25
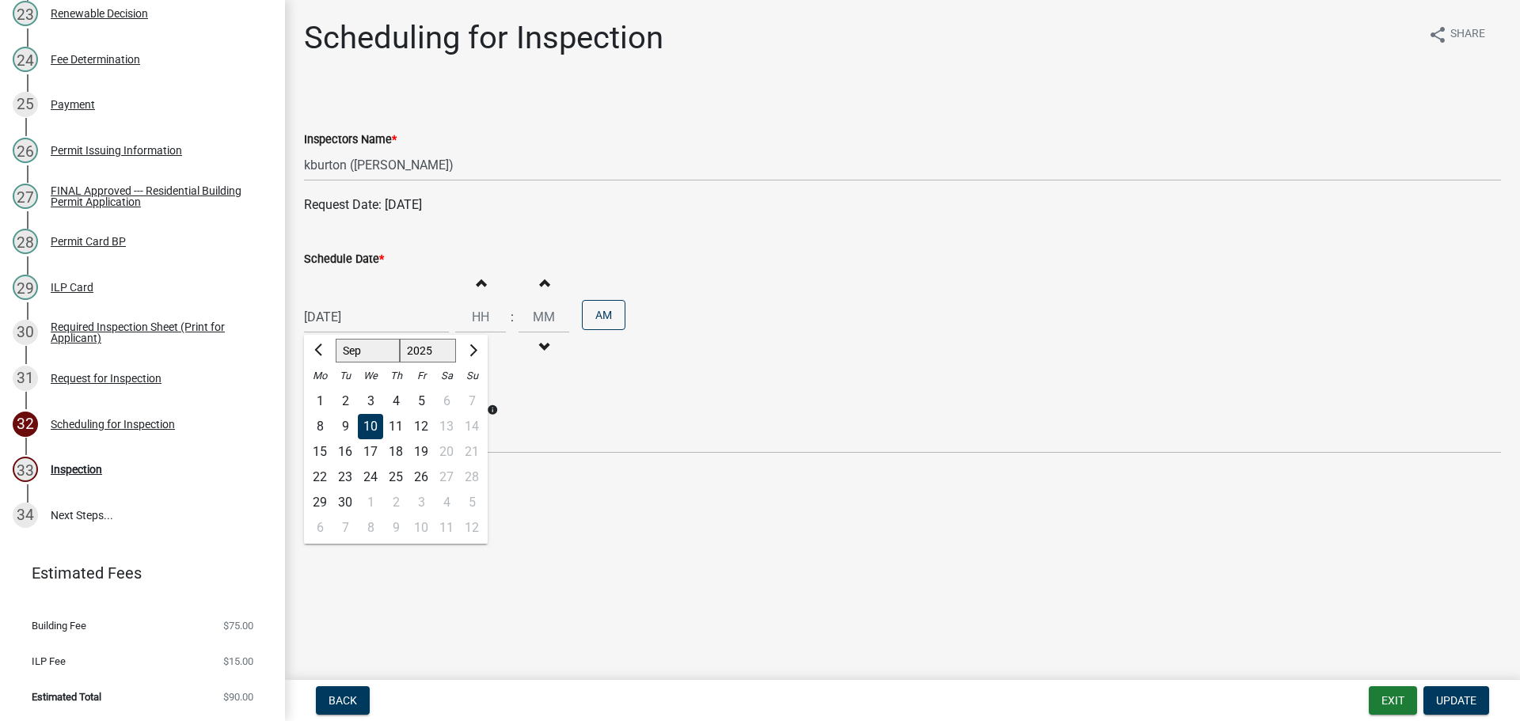
type input "[DATE]"
click at [1451, 692] on button "Update" at bounding box center [1457, 700] width 66 height 29
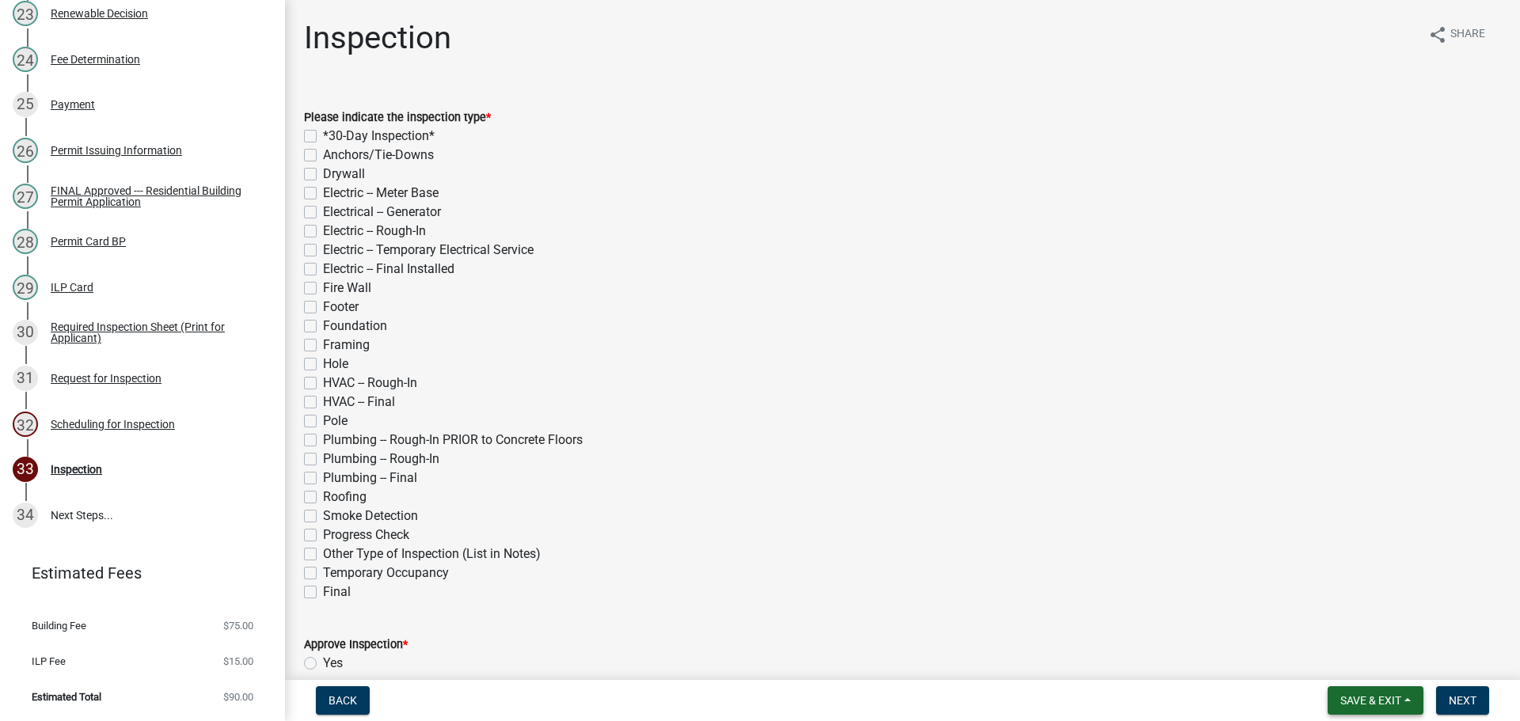
click at [1374, 696] on span "Save & Exit" at bounding box center [1370, 700] width 61 height 13
click at [1368, 664] on button "Save & Exit" at bounding box center [1360, 660] width 127 height 38
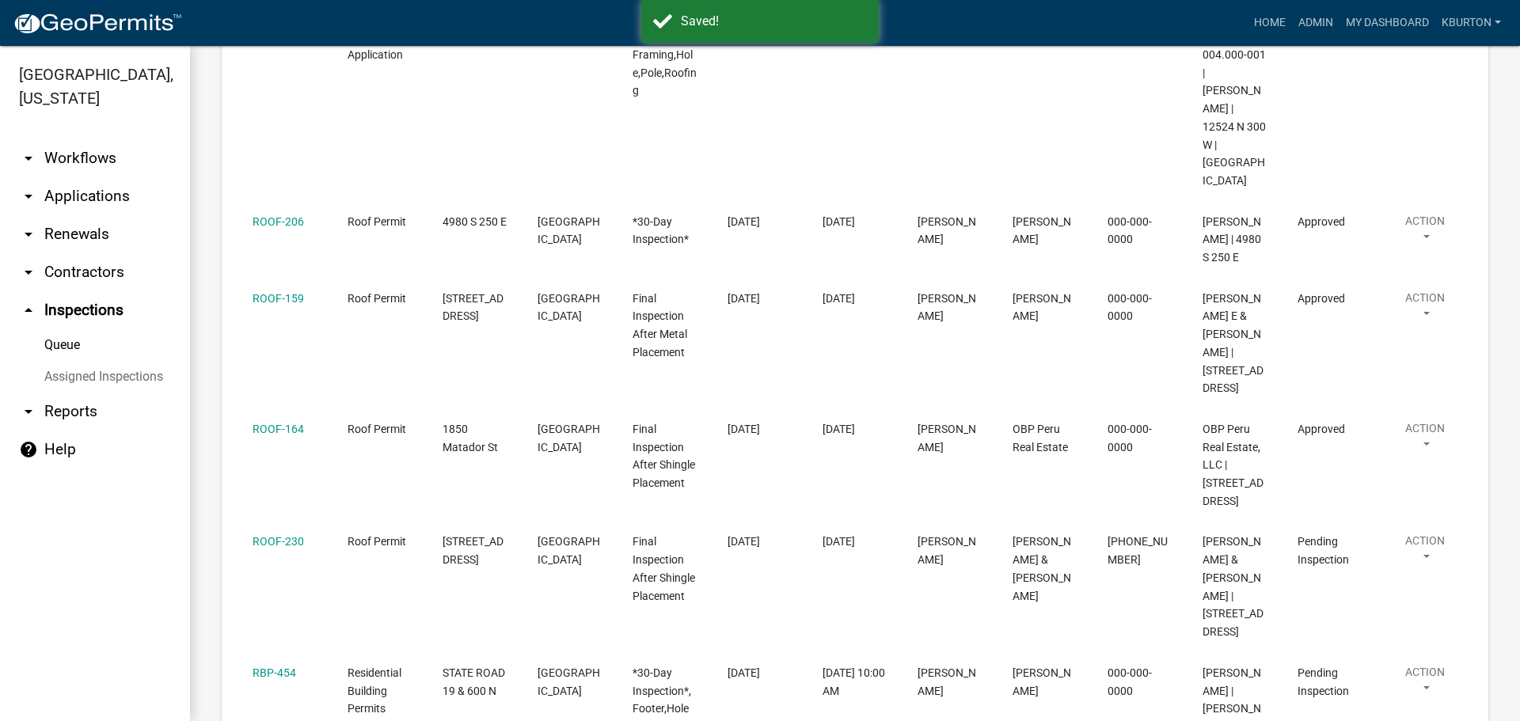
scroll to position [396, 0]
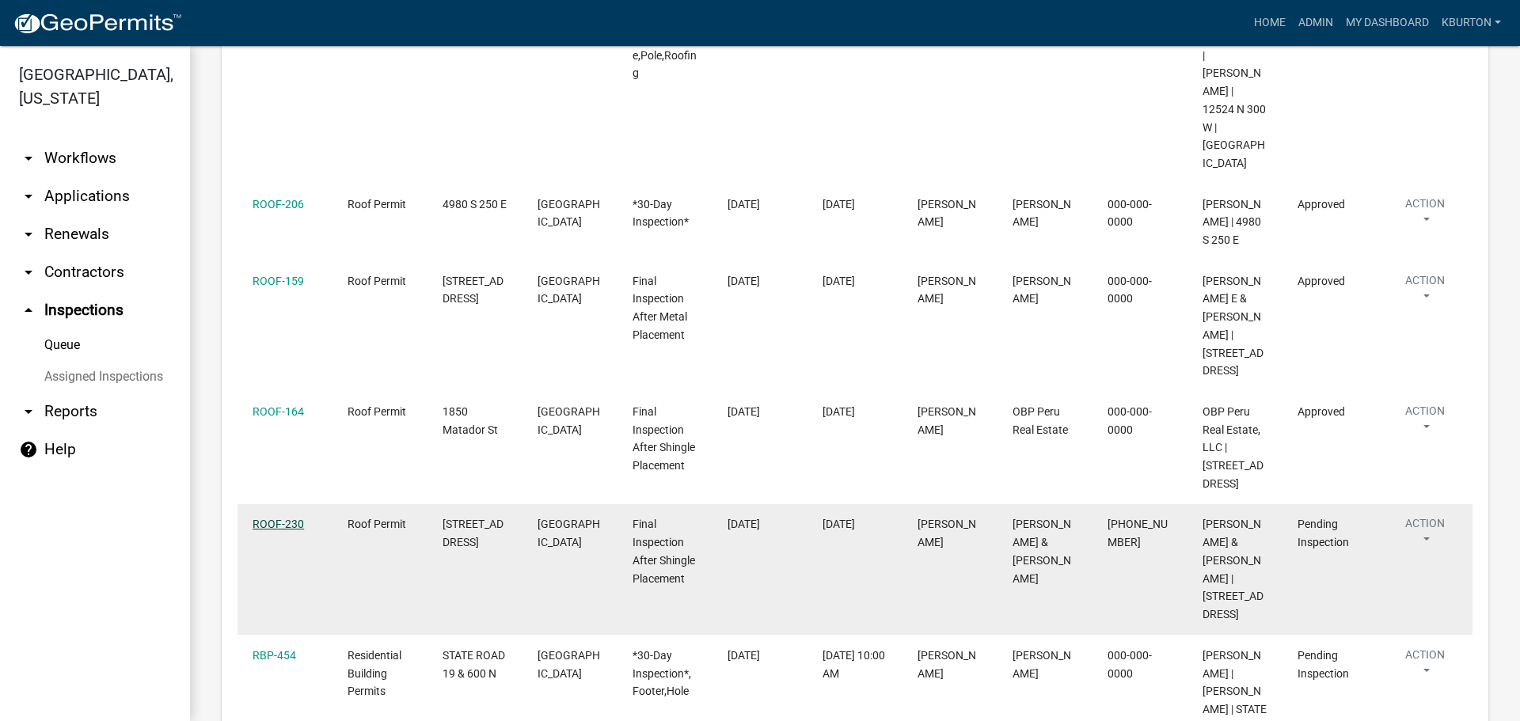
click at [268, 518] on link "ROOF-230" at bounding box center [278, 524] width 51 height 13
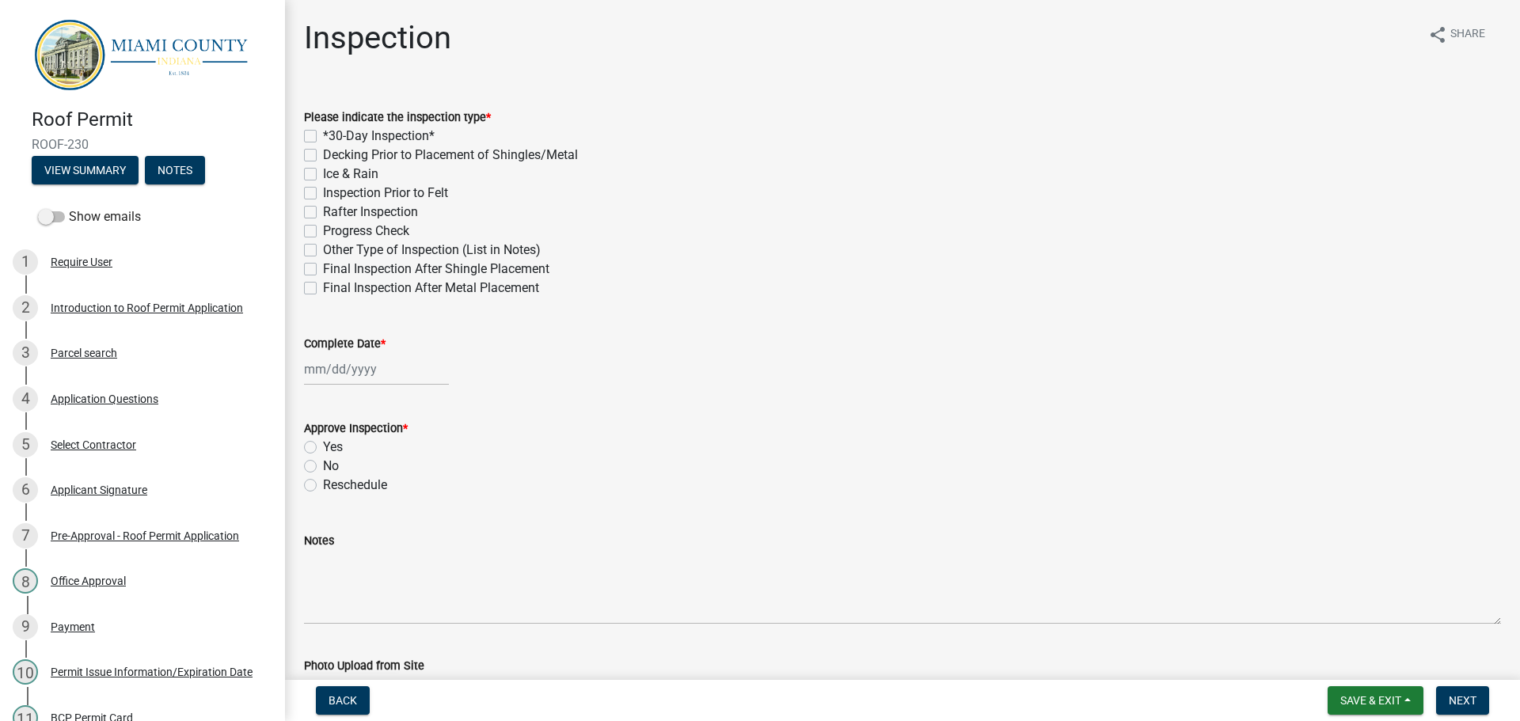
click at [323, 269] on label "Final Inspection After Shingle Placement" at bounding box center [436, 269] width 226 height 19
click at [323, 269] on input "Final Inspection After Shingle Placement" at bounding box center [328, 265] width 10 height 10
checkbox input "true"
checkbox input "false"
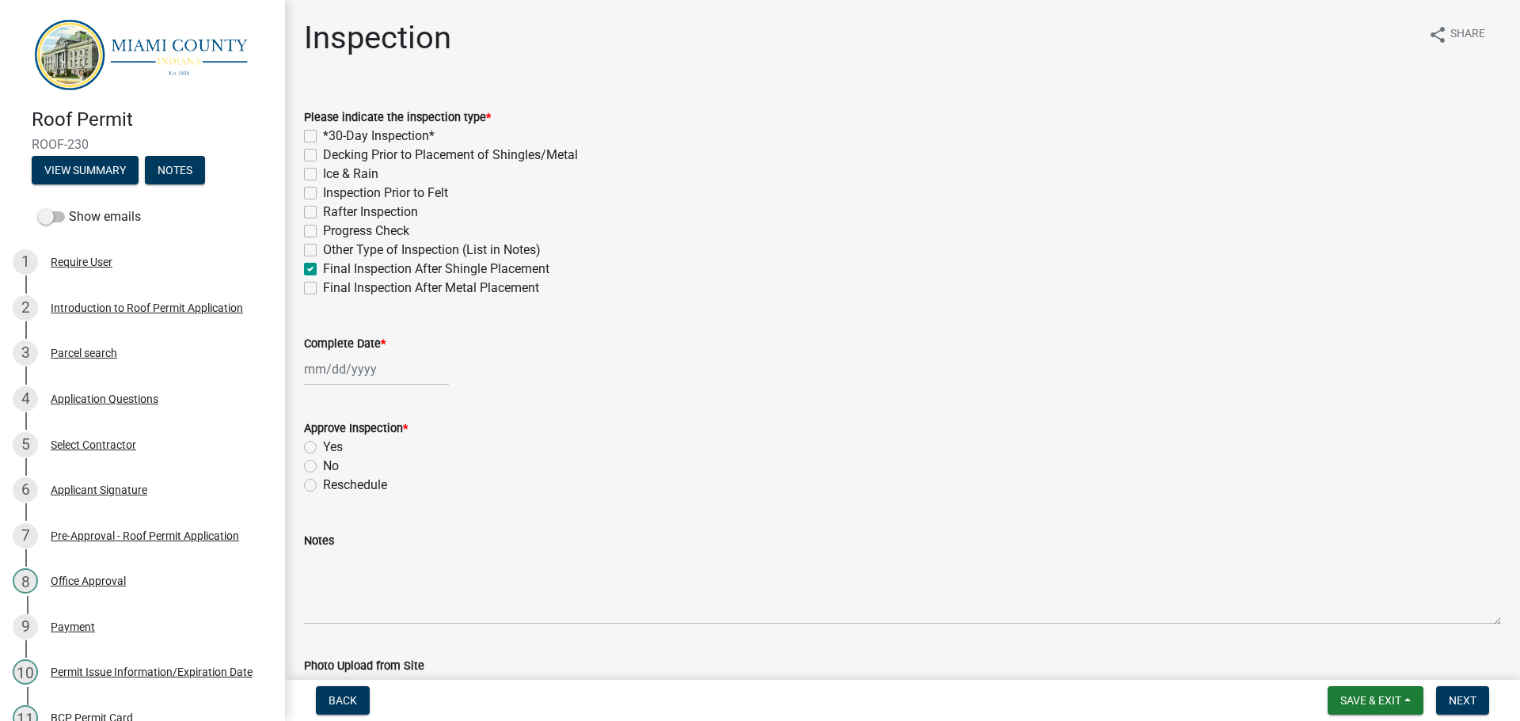
checkbox input "false"
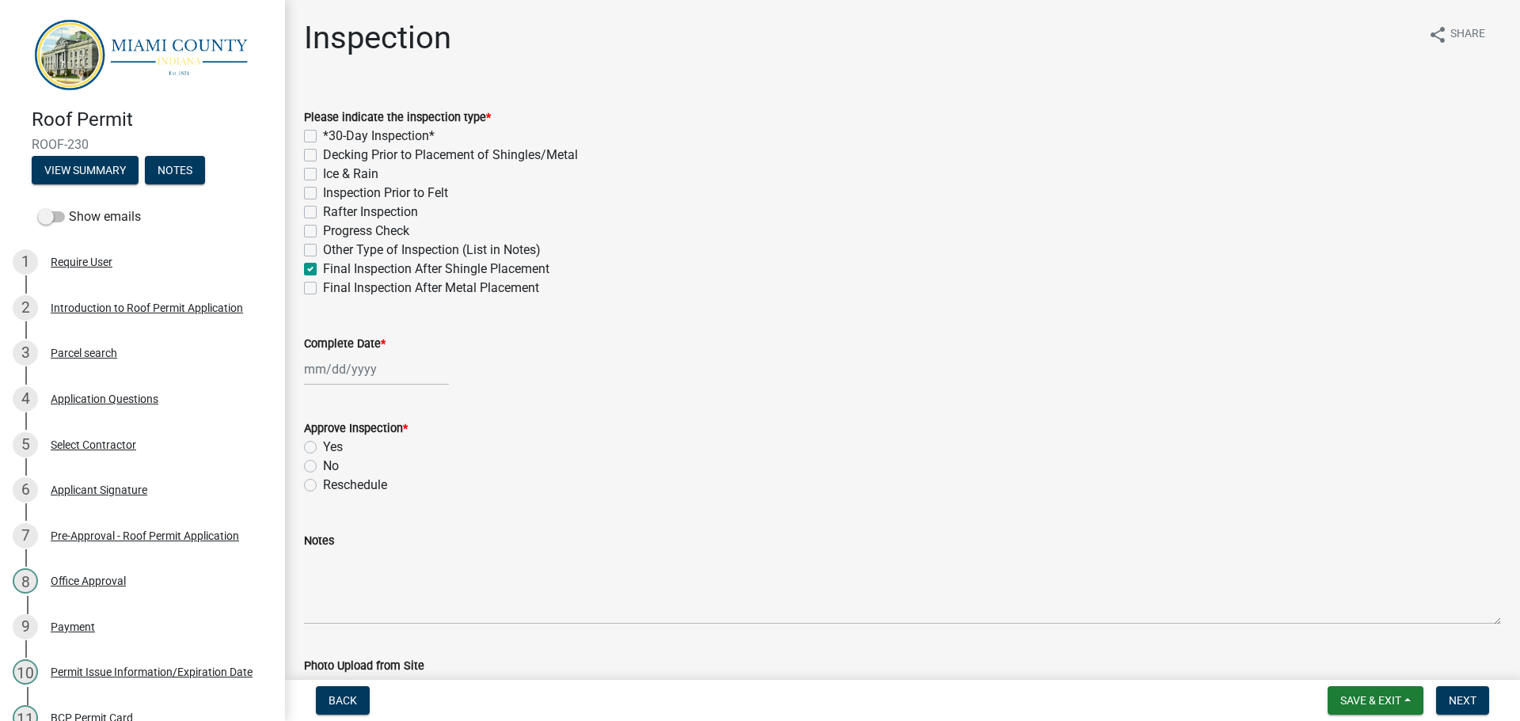
checkbox input "true"
checkbox input "false"
click at [327, 340] on label "Complete Date *" at bounding box center [345, 344] width 82 height 11
click at [327, 353] on input "Complete Date *" at bounding box center [376, 369] width 145 height 32
select select "9"
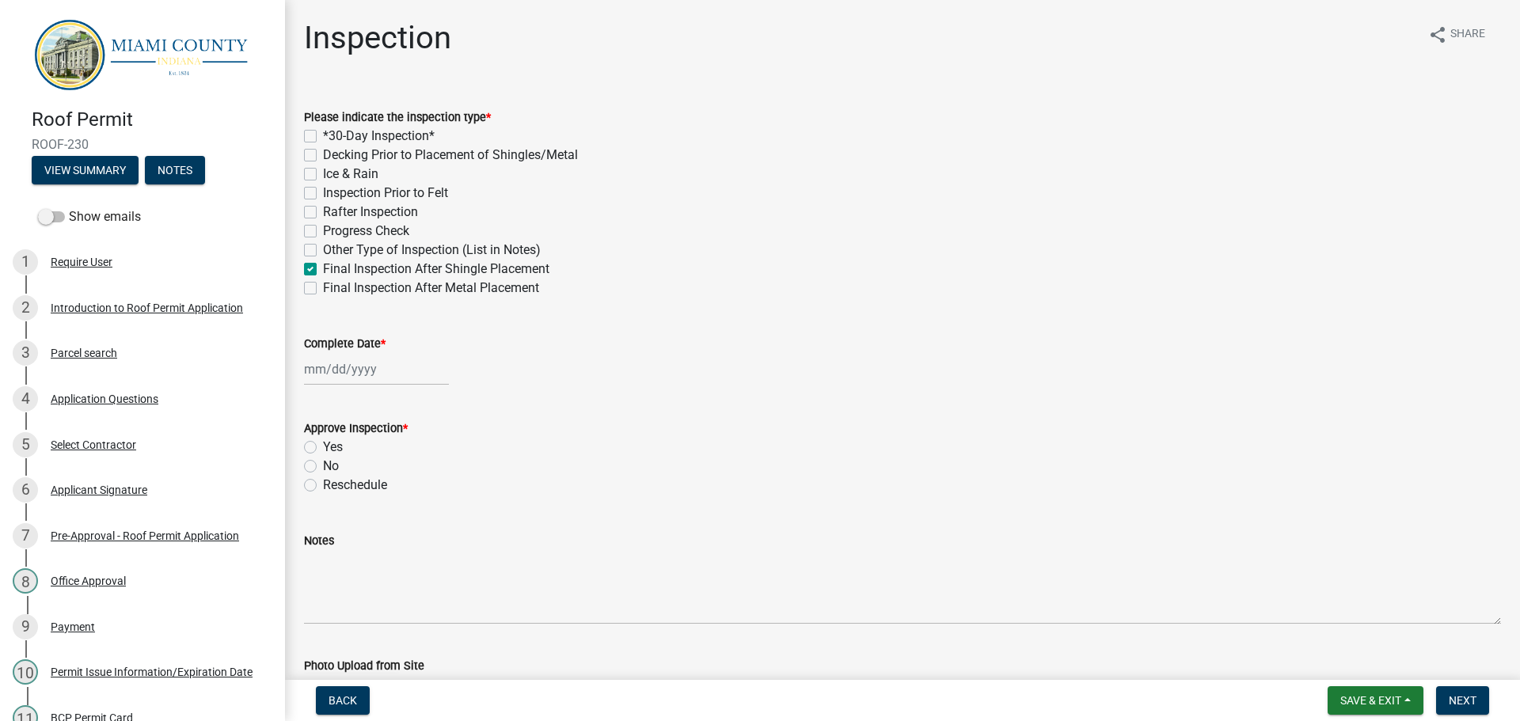
select select "2025"
click at [373, 479] on div "10" at bounding box center [370, 478] width 25 height 25
type input "[DATE]"
click at [323, 447] on label "Yes" at bounding box center [333, 447] width 20 height 19
click at [323, 447] on input "Yes" at bounding box center [328, 443] width 10 height 10
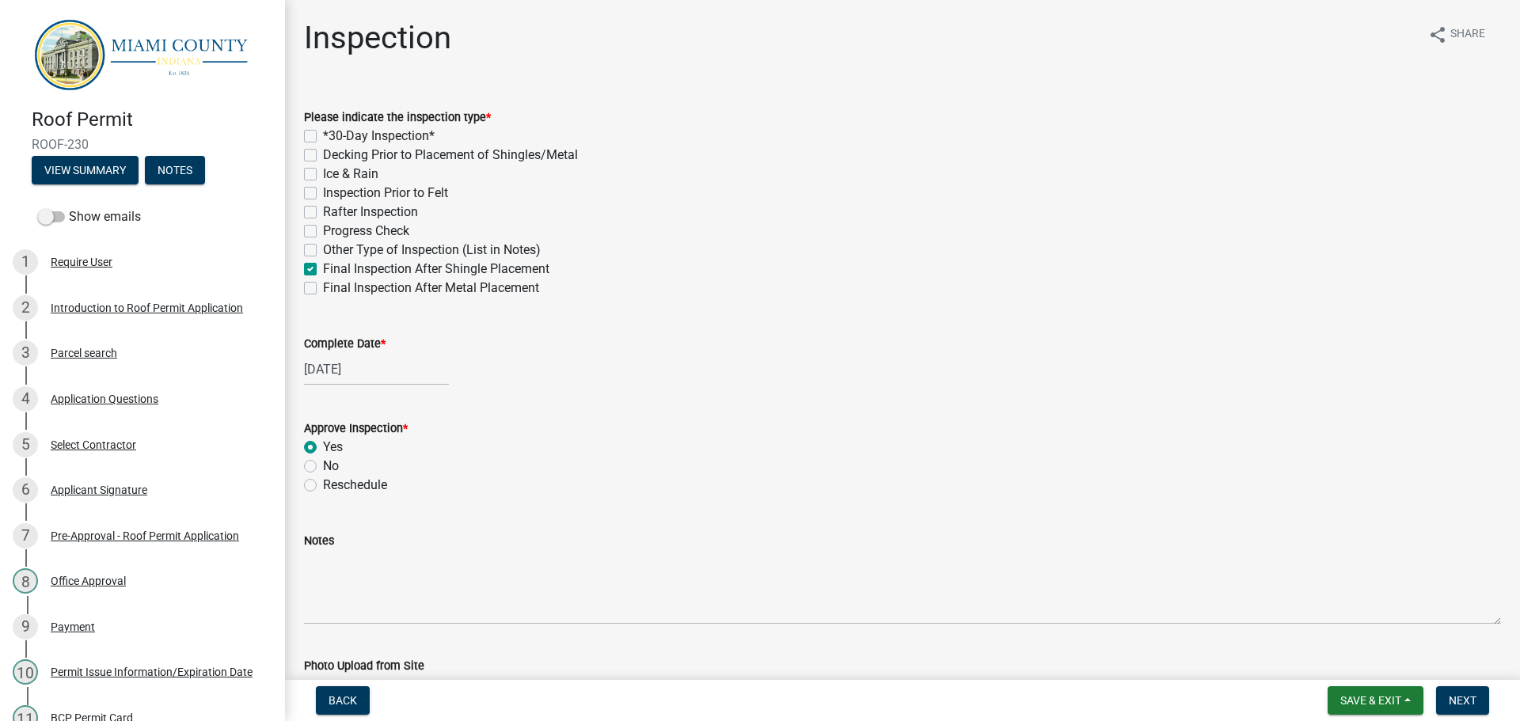
radio input "true"
click at [1470, 690] on button "Next" at bounding box center [1462, 700] width 53 height 29
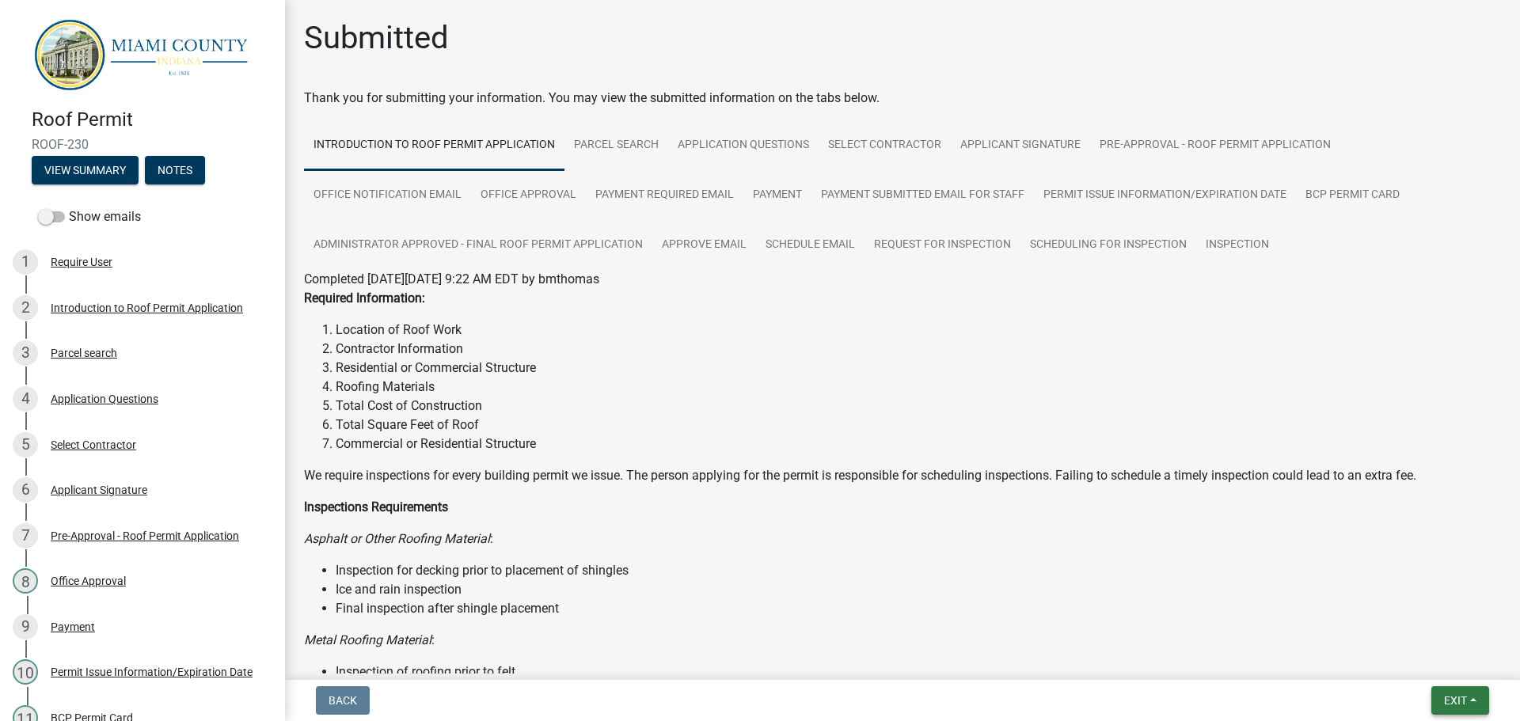
click at [1472, 700] on button "Exit" at bounding box center [1461, 700] width 58 height 29
click at [1425, 671] on button "Save & Exit" at bounding box center [1426, 660] width 127 height 38
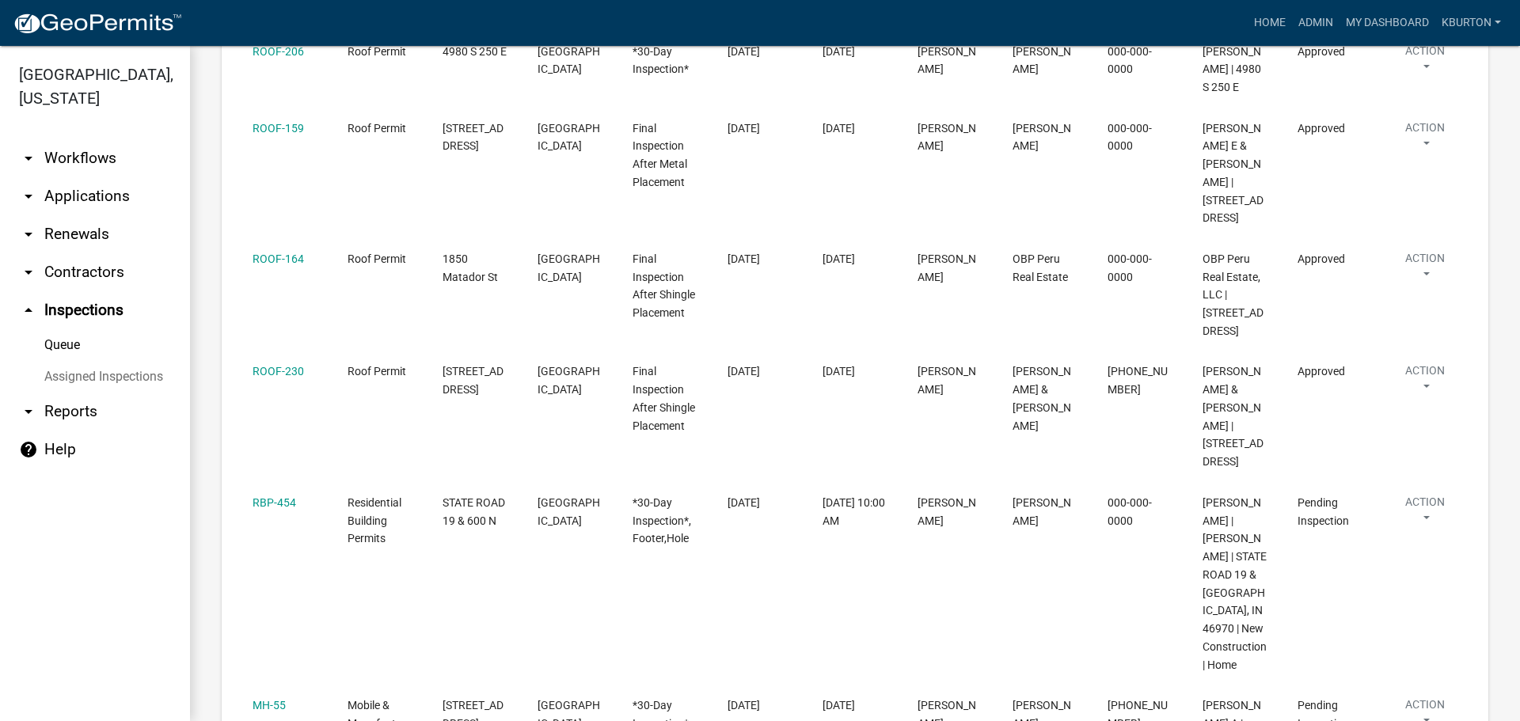
scroll to position [554, 0]
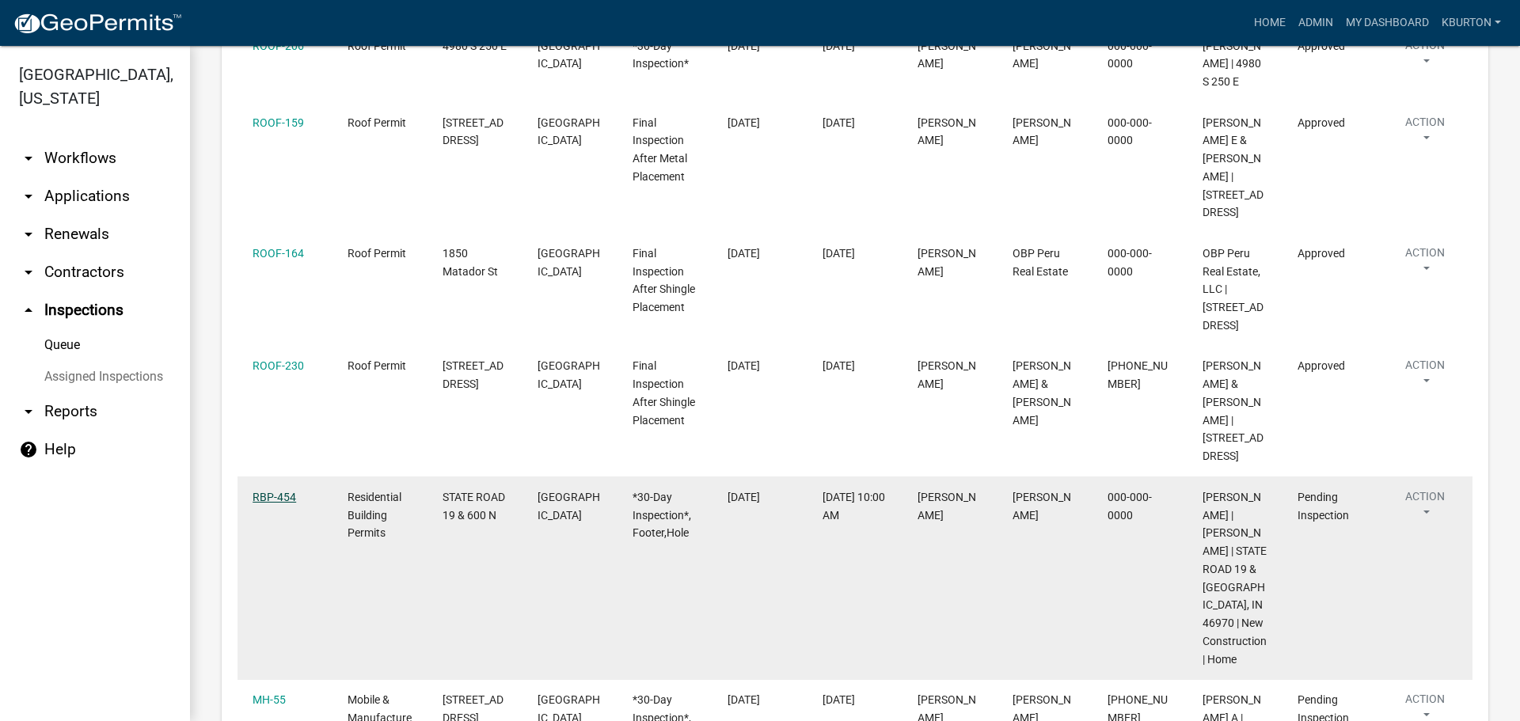
click at [272, 491] on link "RBP-454" at bounding box center [275, 497] width 44 height 13
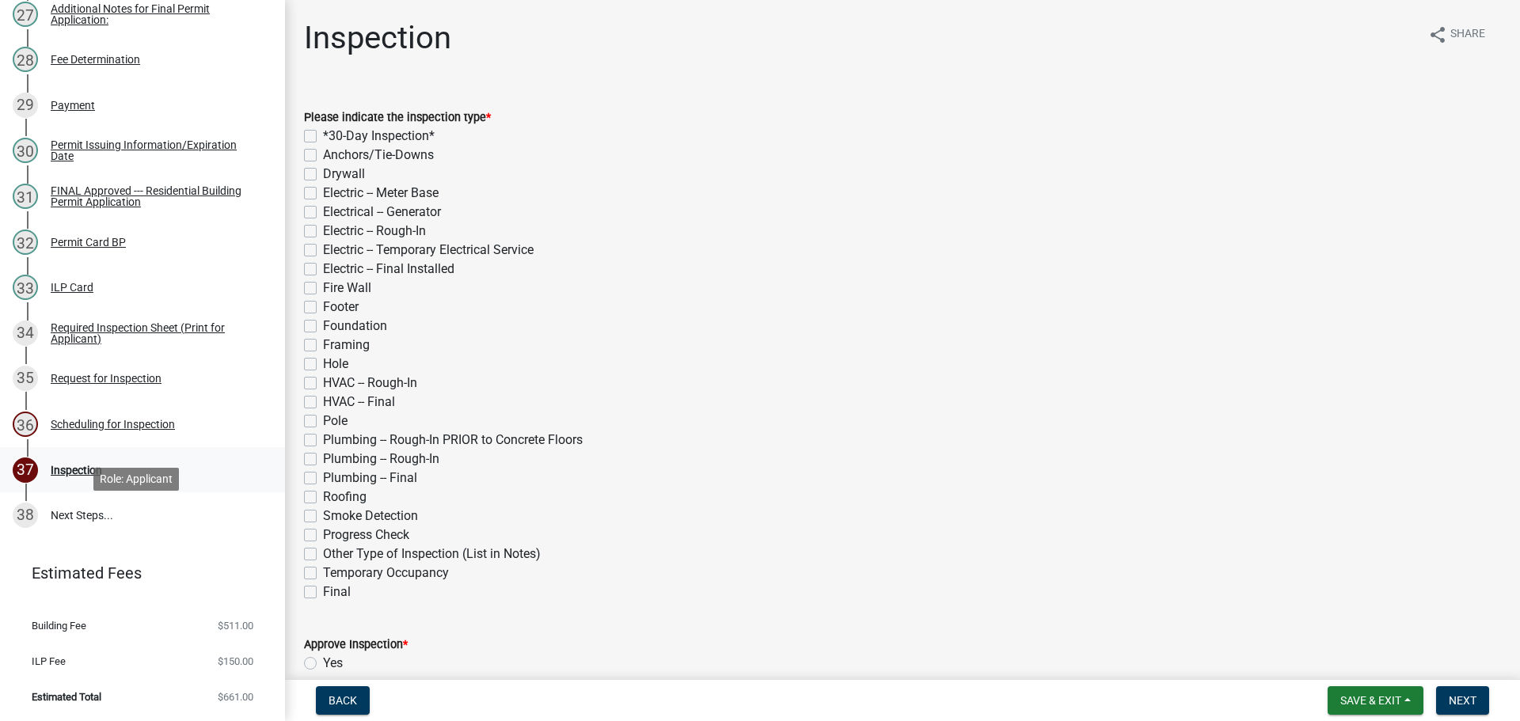
scroll to position [1453, 0]
click at [158, 424] on div "Scheduling for Inspection" at bounding box center [113, 424] width 124 height 11
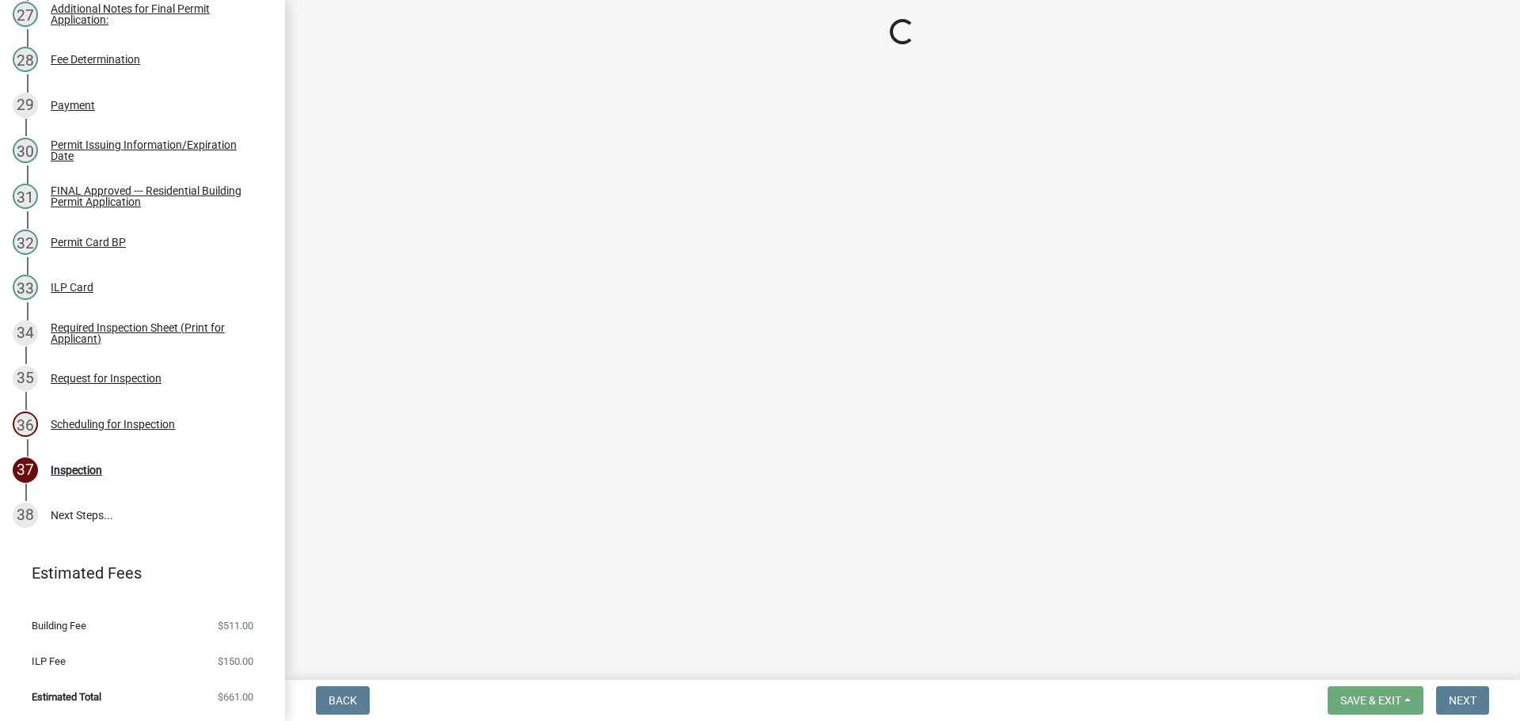
select select "25b75ae6-03c7-4280-9b34-fcf63005d5e5"
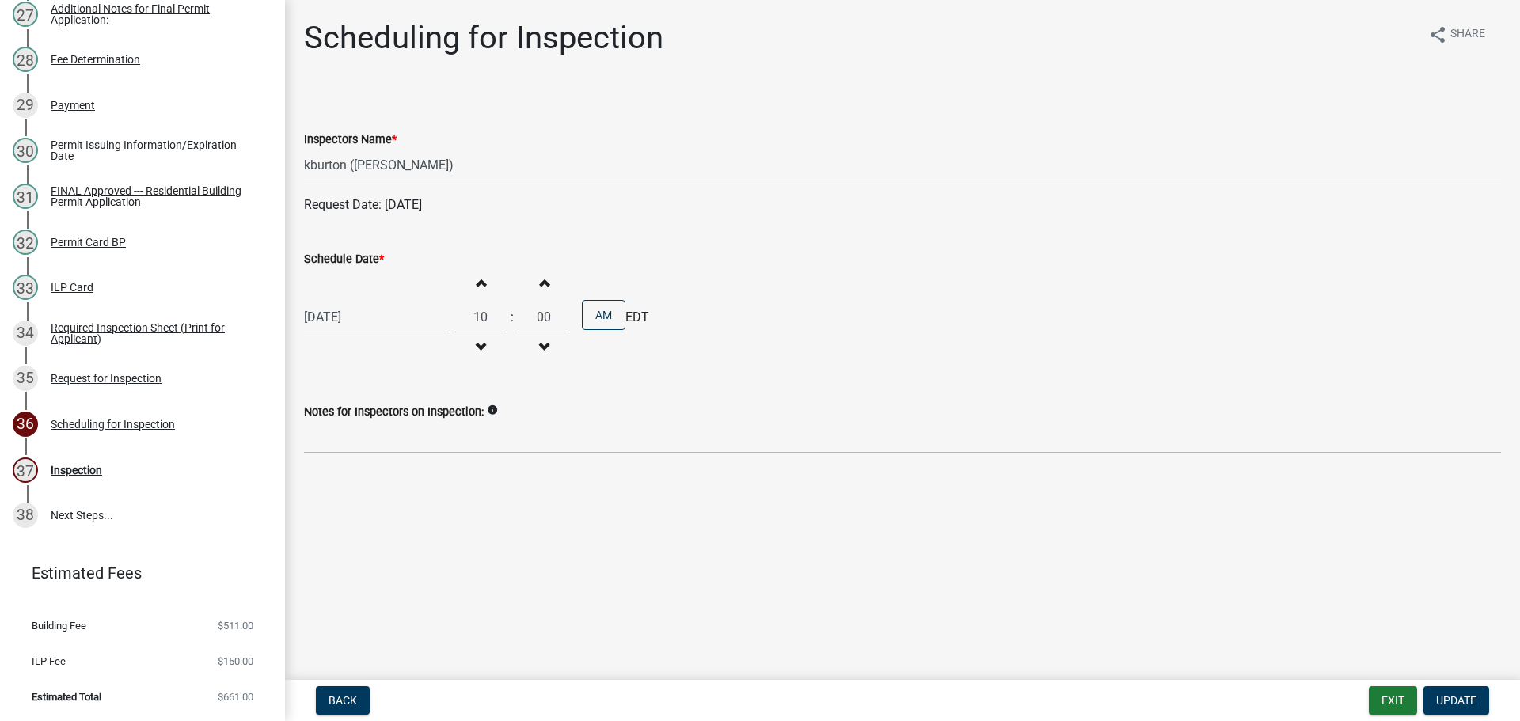
click at [348, 256] on label "Schedule Date *" at bounding box center [344, 259] width 80 height 11
click at [348, 301] on input "[DATE]" at bounding box center [376, 317] width 145 height 32
select select "9"
select select "2025"
click at [345, 457] on div "16" at bounding box center [345, 451] width 25 height 25
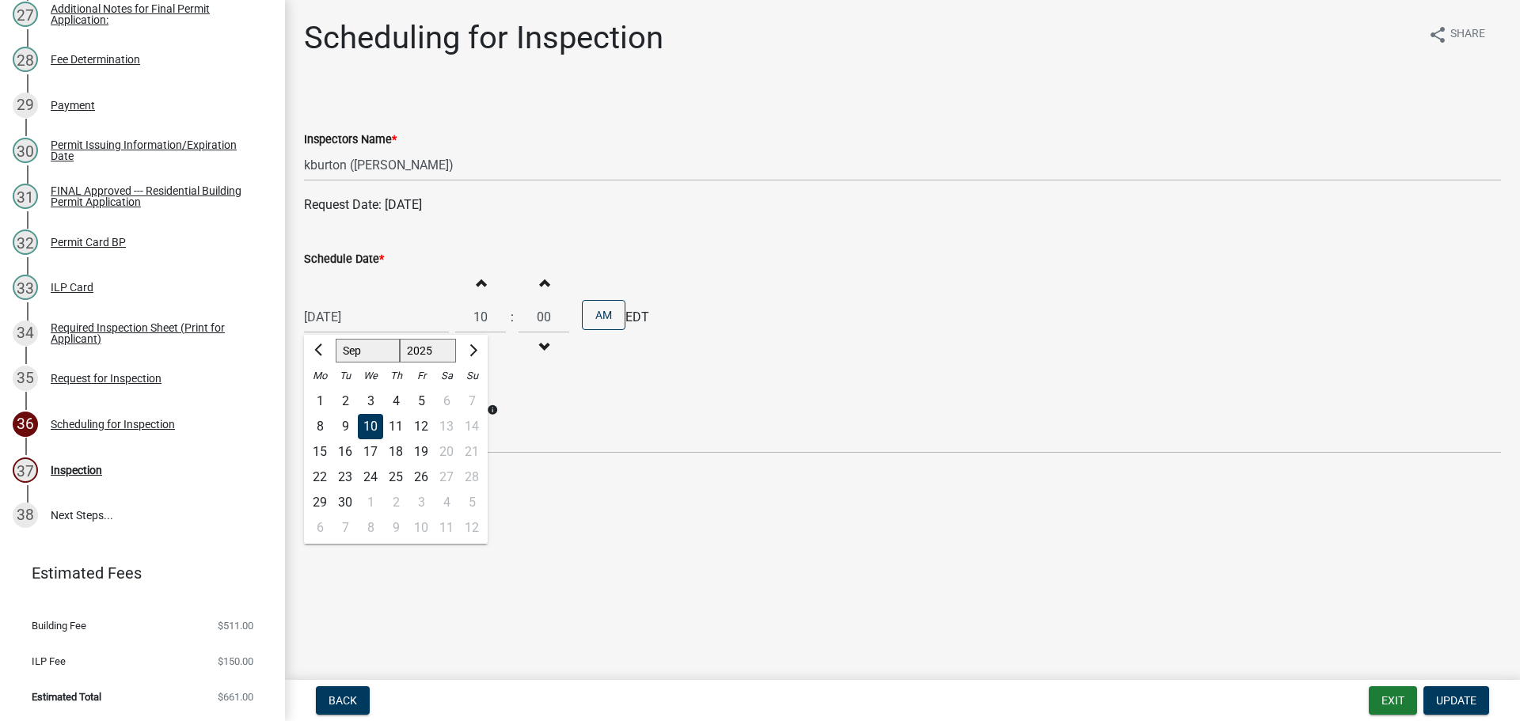
type input "[DATE]"
click at [1451, 694] on span "Update" at bounding box center [1456, 700] width 40 height 13
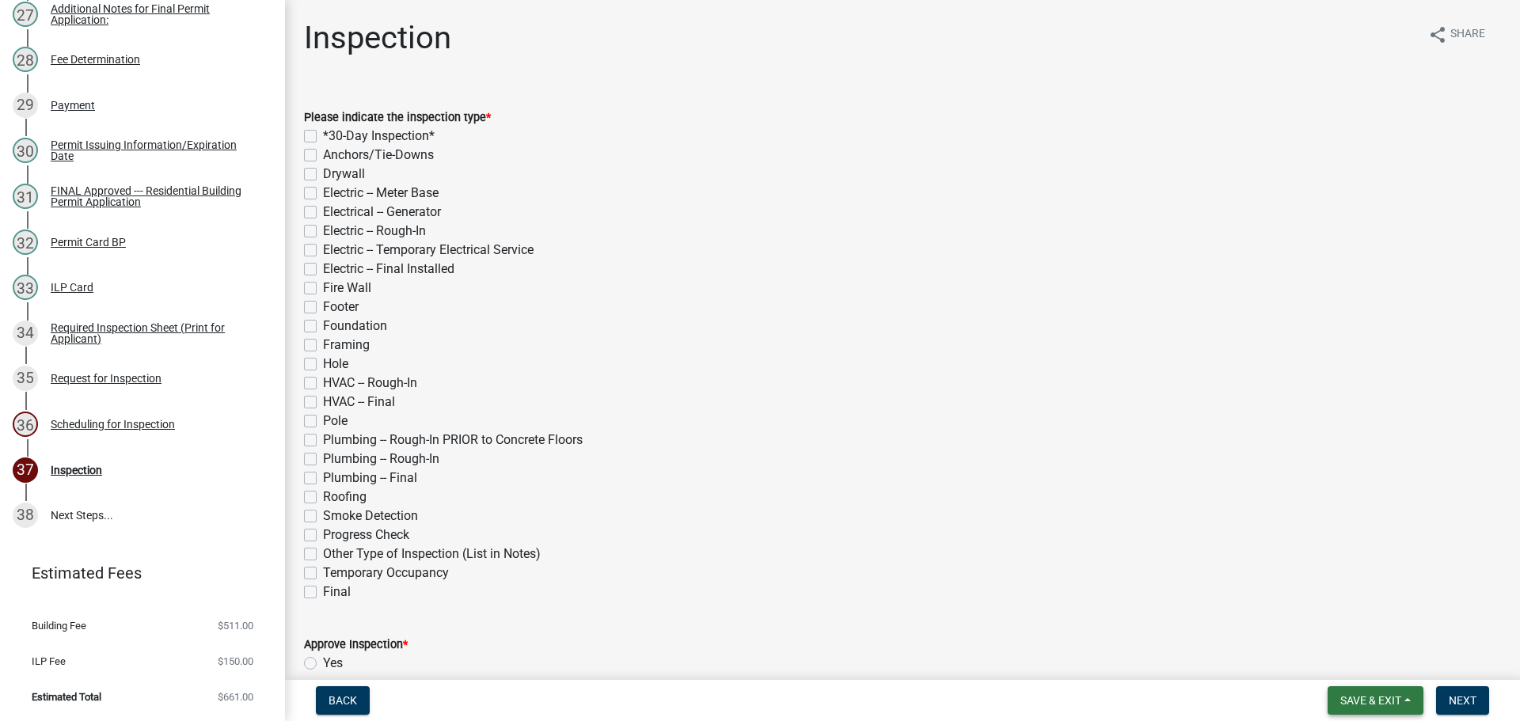
click at [1359, 698] on span "Save & Exit" at bounding box center [1370, 700] width 61 height 13
click at [1348, 666] on button "Save & Exit" at bounding box center [1360, 660] width 127 height 38
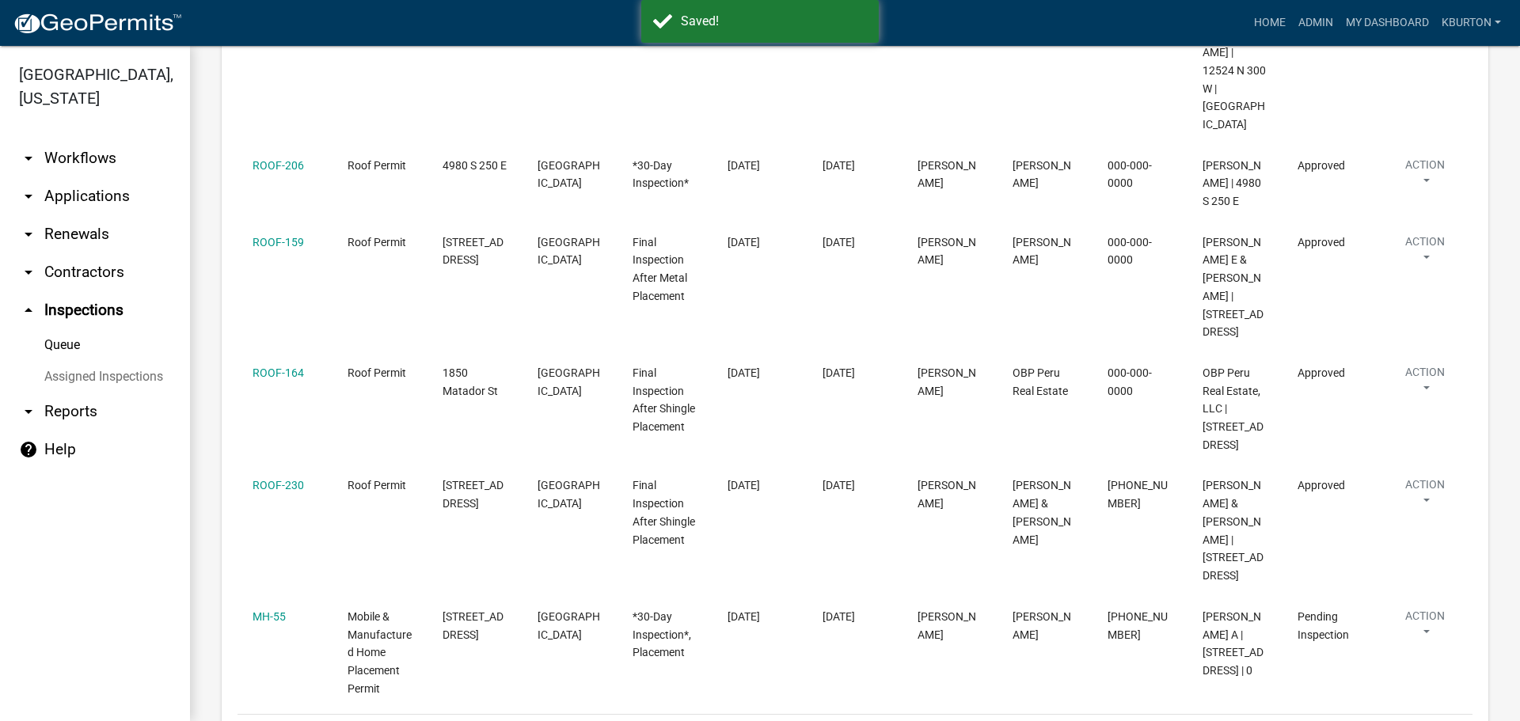
scroll to position [442, 0]
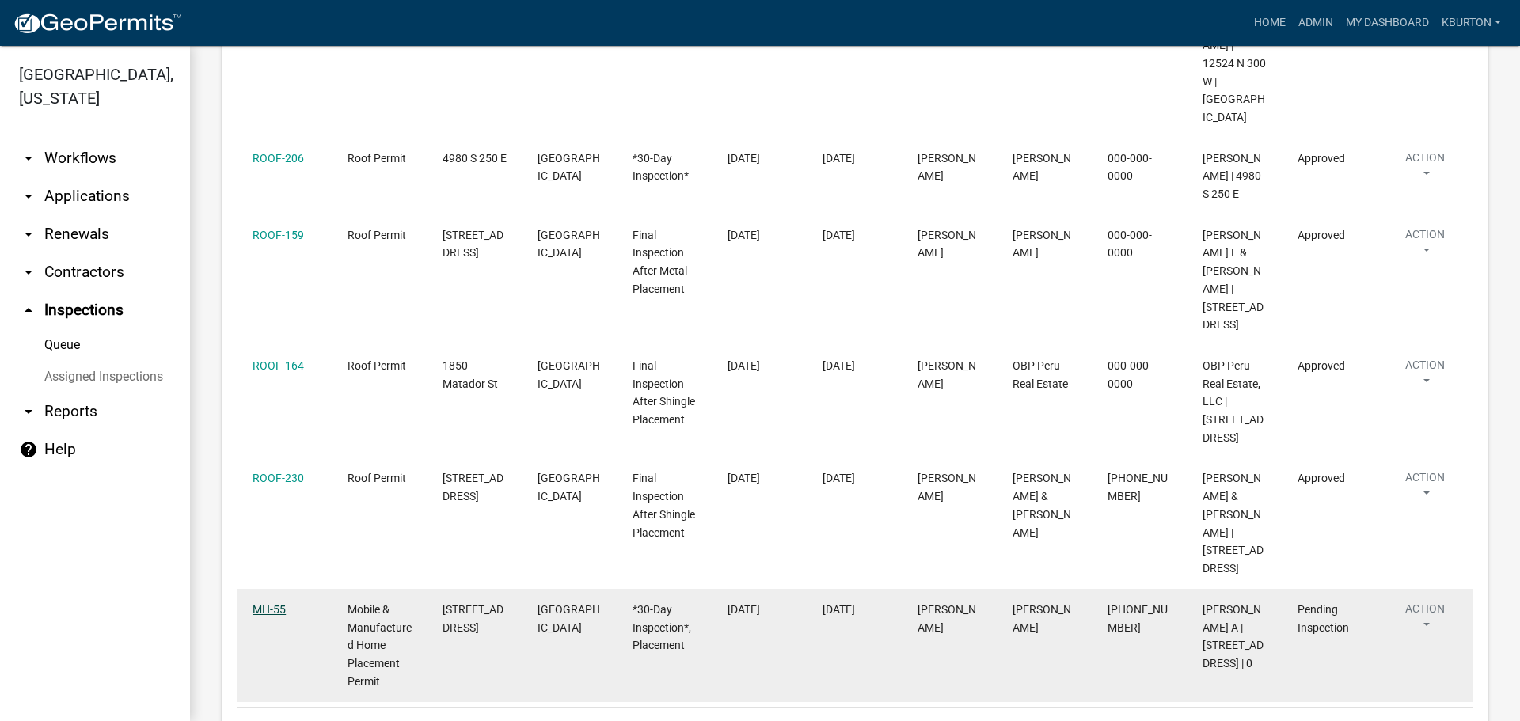
click at [283, 603] on link "MH-55" at bounding box center [269, 609] width 33 height 13
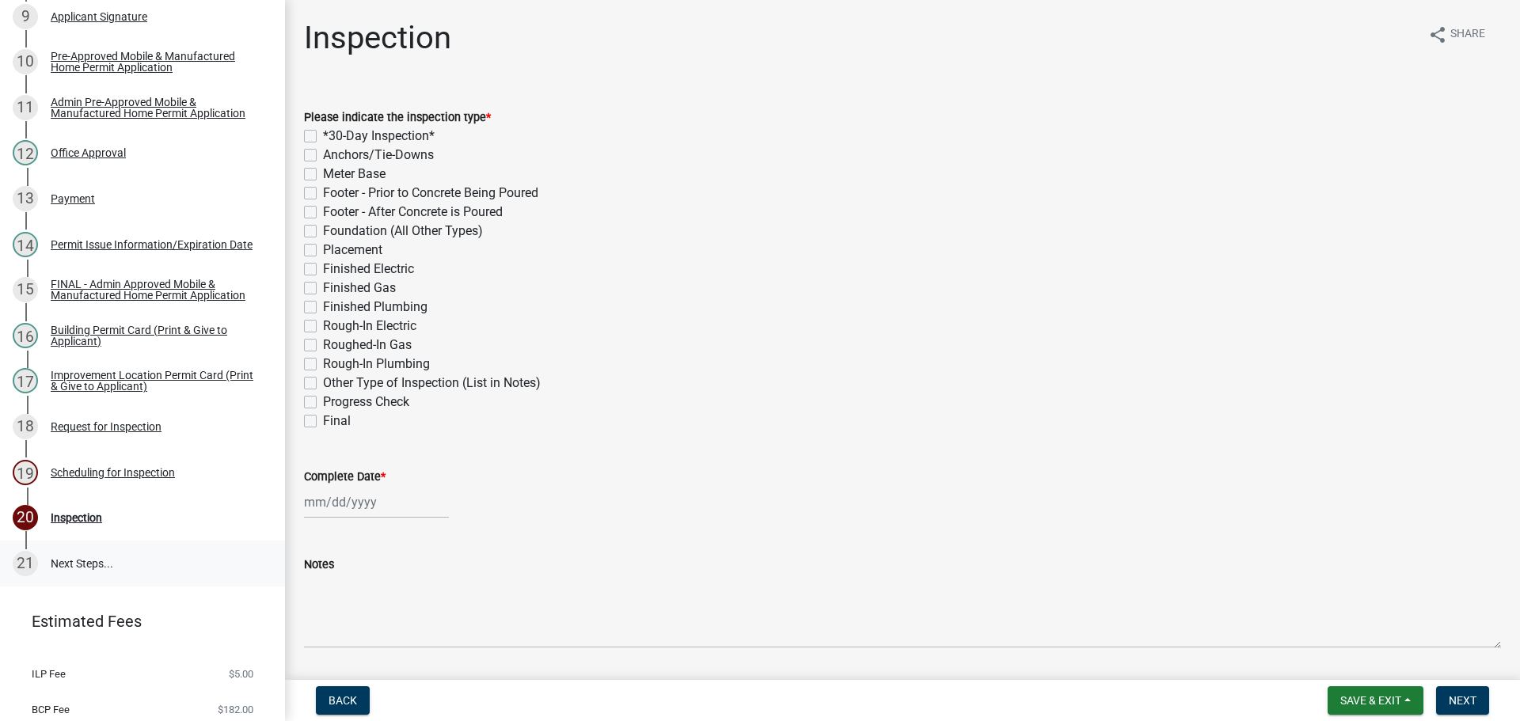
scroll to position [678, 0]
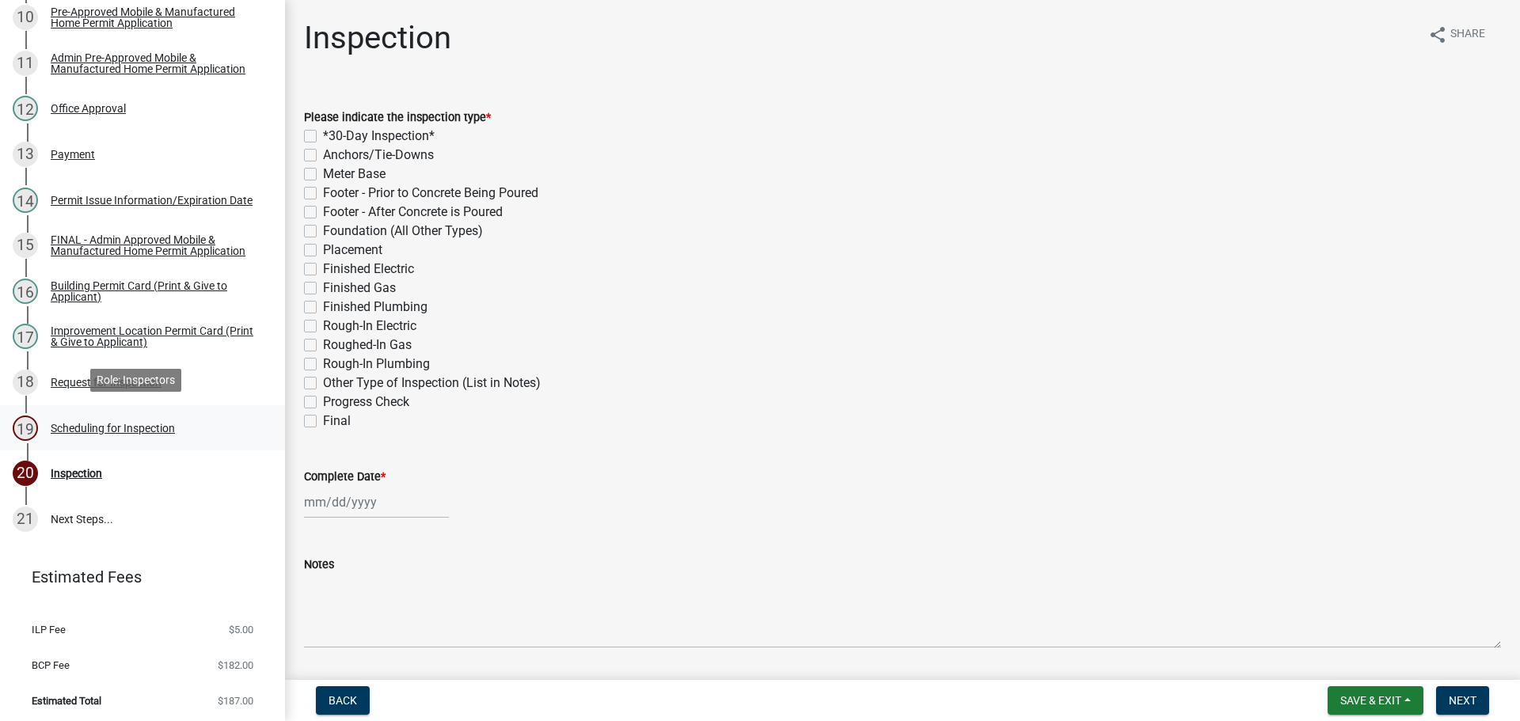
click at [139, 424] on div "Scheduling for Inspection" at bounding box center [113, 428] width 124 height 11
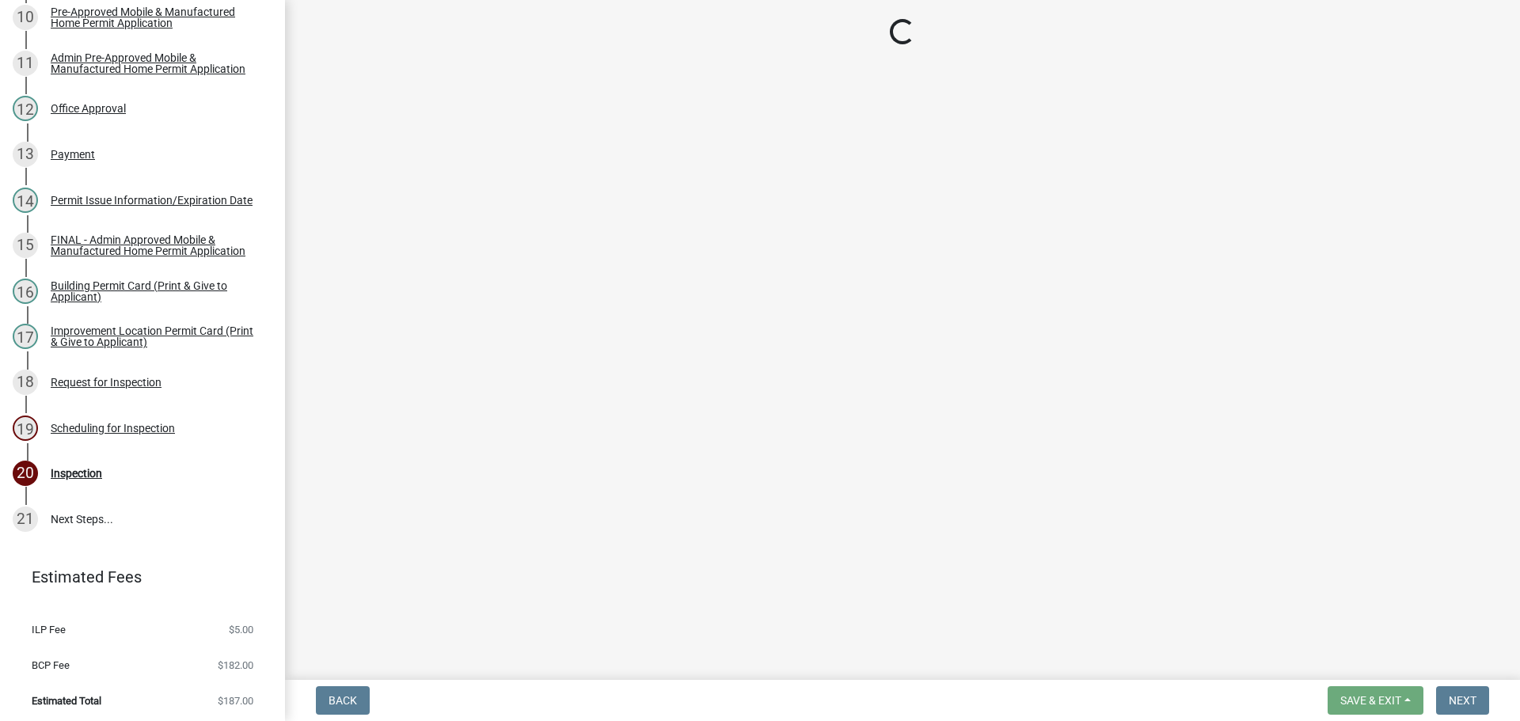
select select "25b75ae6-03c7-4280-9b34-fcf63005d5e5"
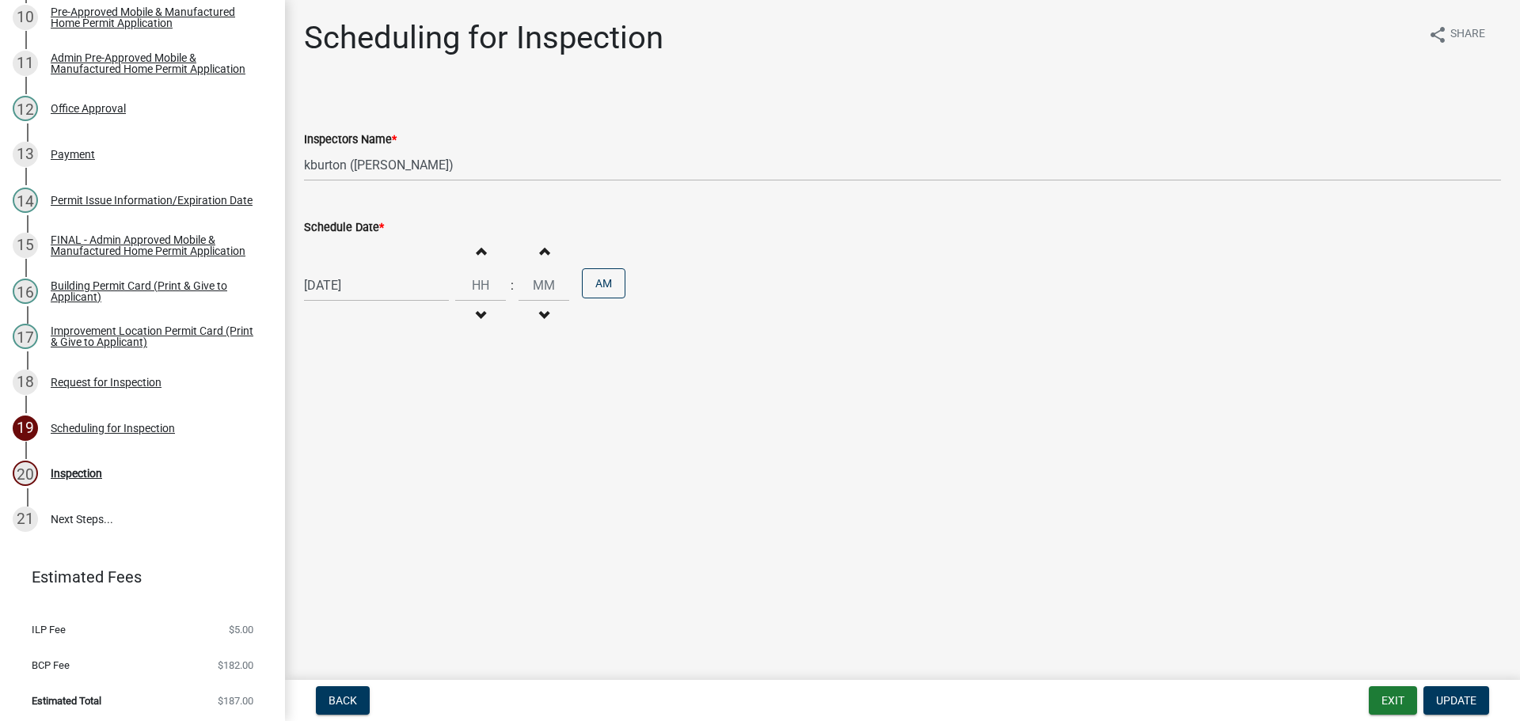
click at [342, 224] on label "Schedule Date *" at bounding box center [344, 227] width 80 height 11
click at [342, 269] on input "[DATE]" at bounding box center [376, 285] width 145 height 32
select select "9"
select select "2025"
click at [325, 421] on div "15" at bounding box center [319, 420] width 25 height 25
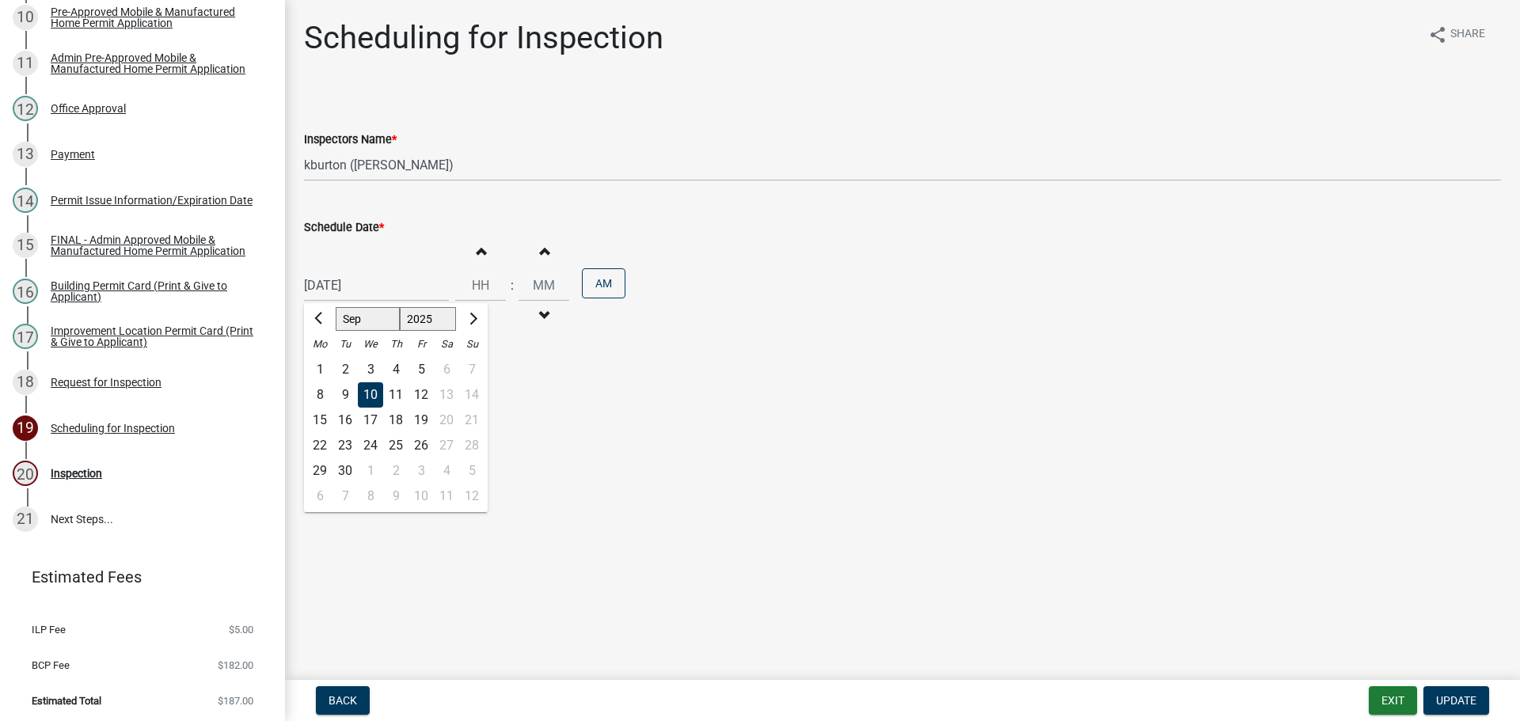
type input "[DATE]"
click at [1458, 709] on button "Update" at bounding box center [1457, 700] width 66 height 29
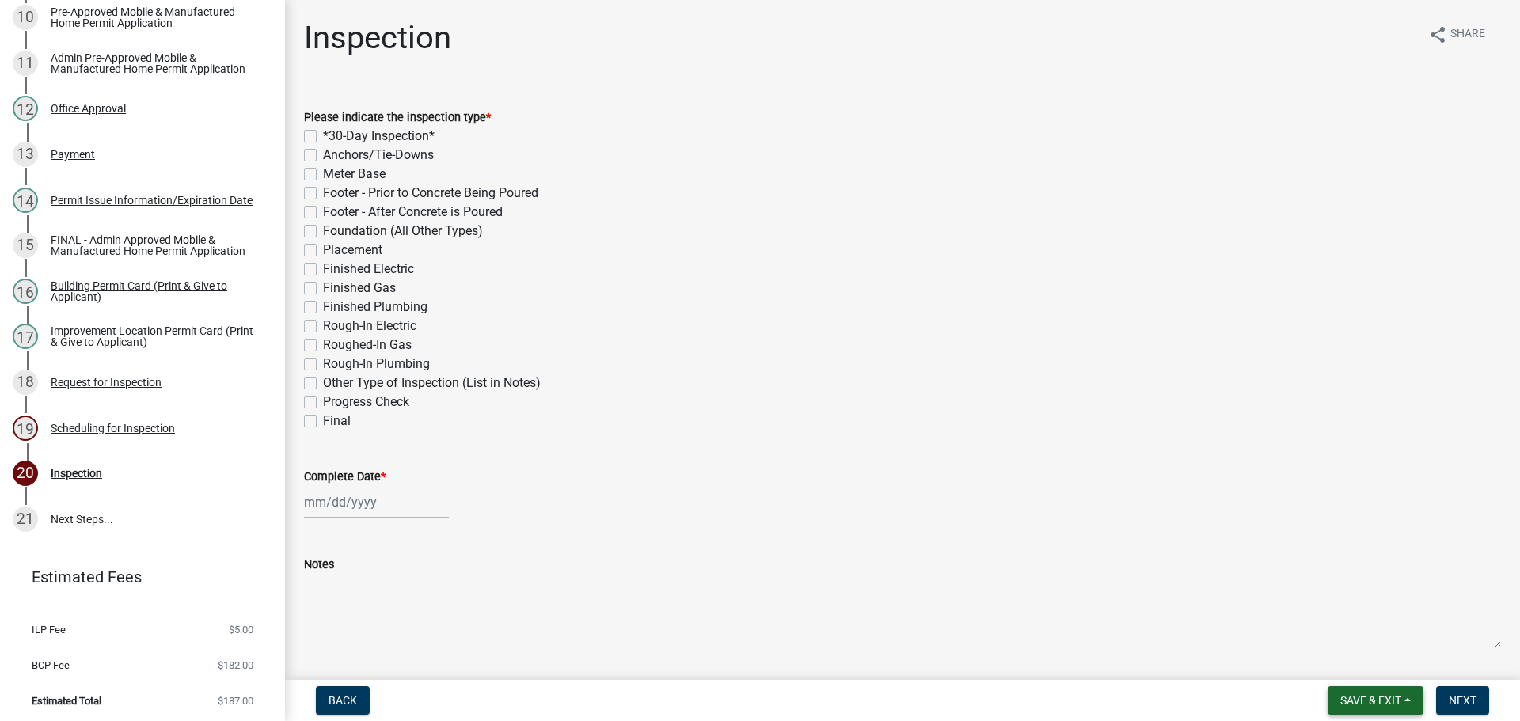
click at [1377, 700] on span "Save & Exit" at bounding box center [1370, 700] width 61 height 13
click at [1365, 672] on button "Save & Exit" at bounding box center [1360, 660] width 127 height 38
